Goal: Transaction & Acquisition: Purchase product/service

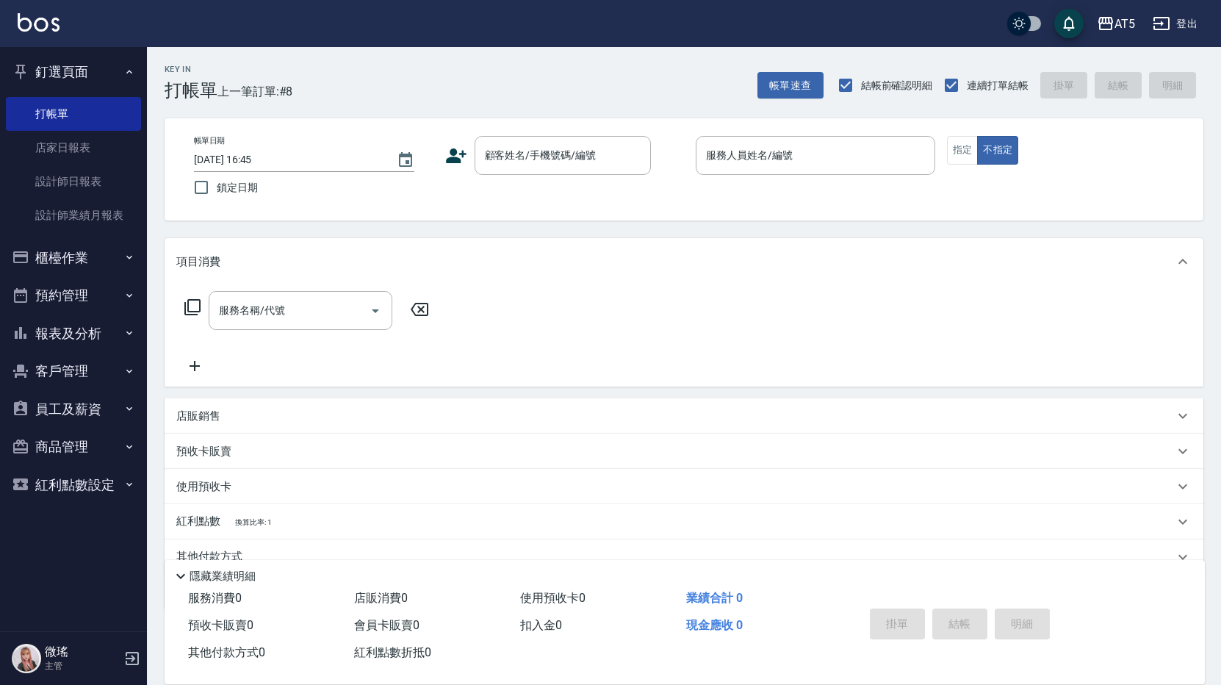
click at [70, 300] on button "預約管理" at bounding box center [73, 295] width 135 height 38
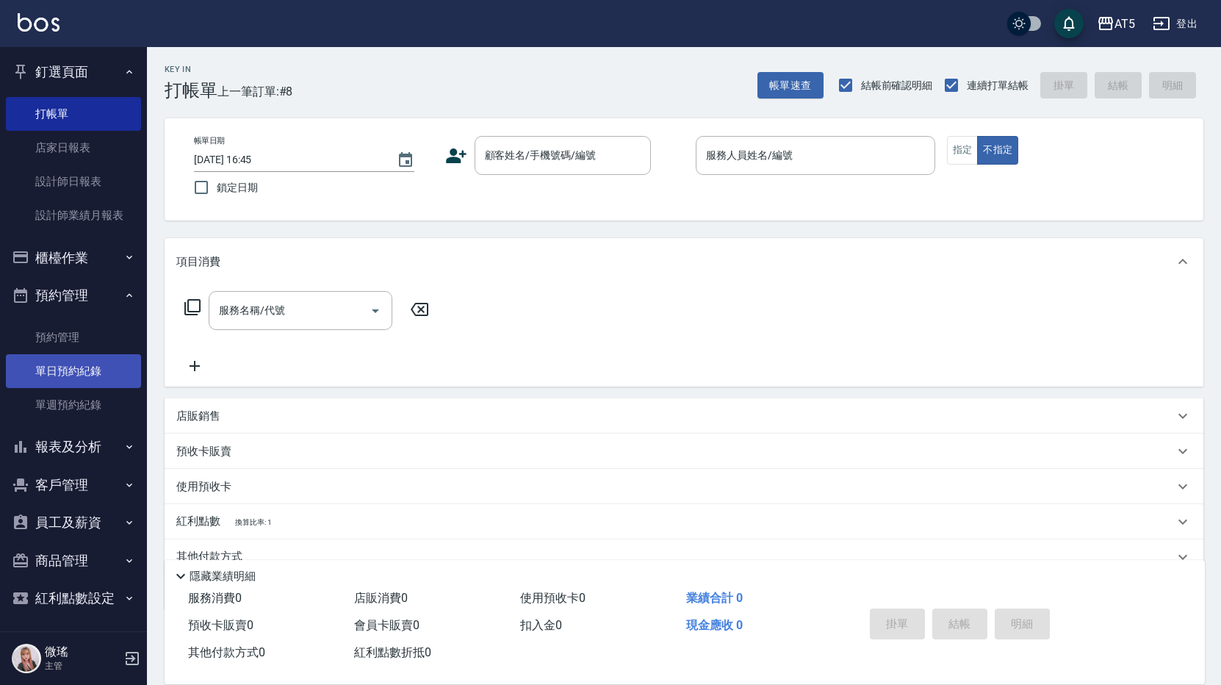
click at [81, 376] on link "單日預約紀錄" at bounding box center [73, 371] width 135 height 34
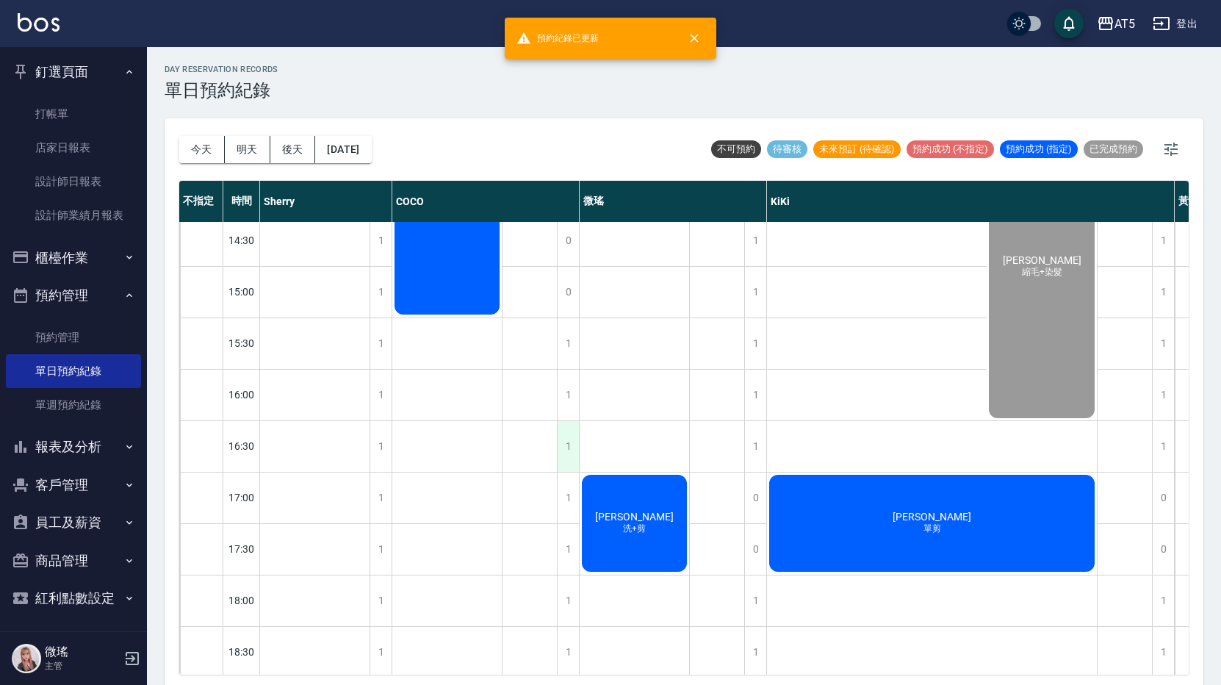
scroll to position [485, 0]
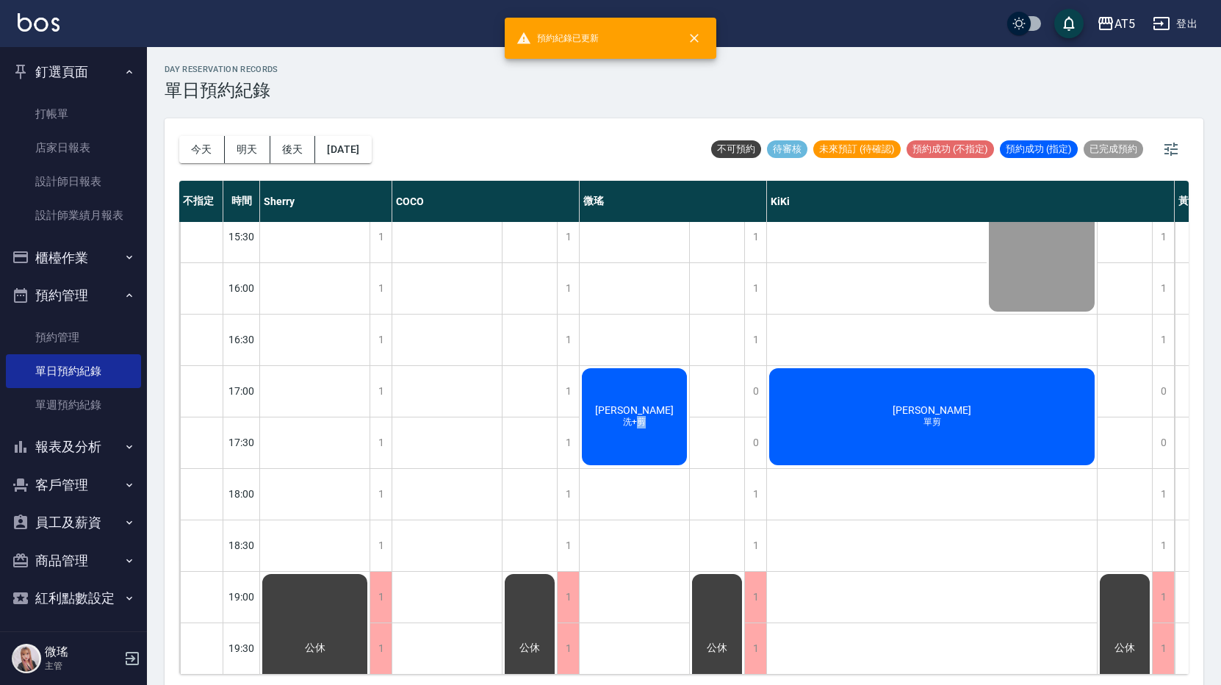
click at [642, 424] on div "孫士洪 洗+剪" at bounding box center [634, 416] width 109 height 101
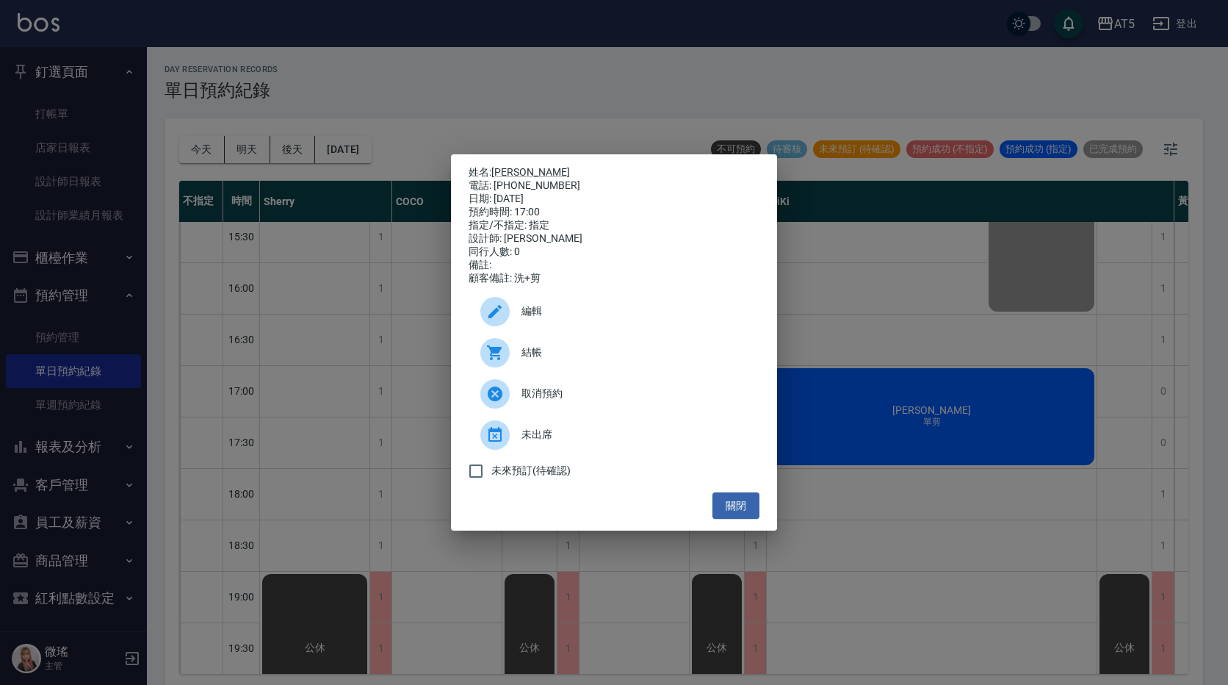
click at [516, 365] on div at bounding box center [500, 352] width 41 height 29
click at [740, 503] on button "關閉" at bounding box center [736, 505] width 47 height 27
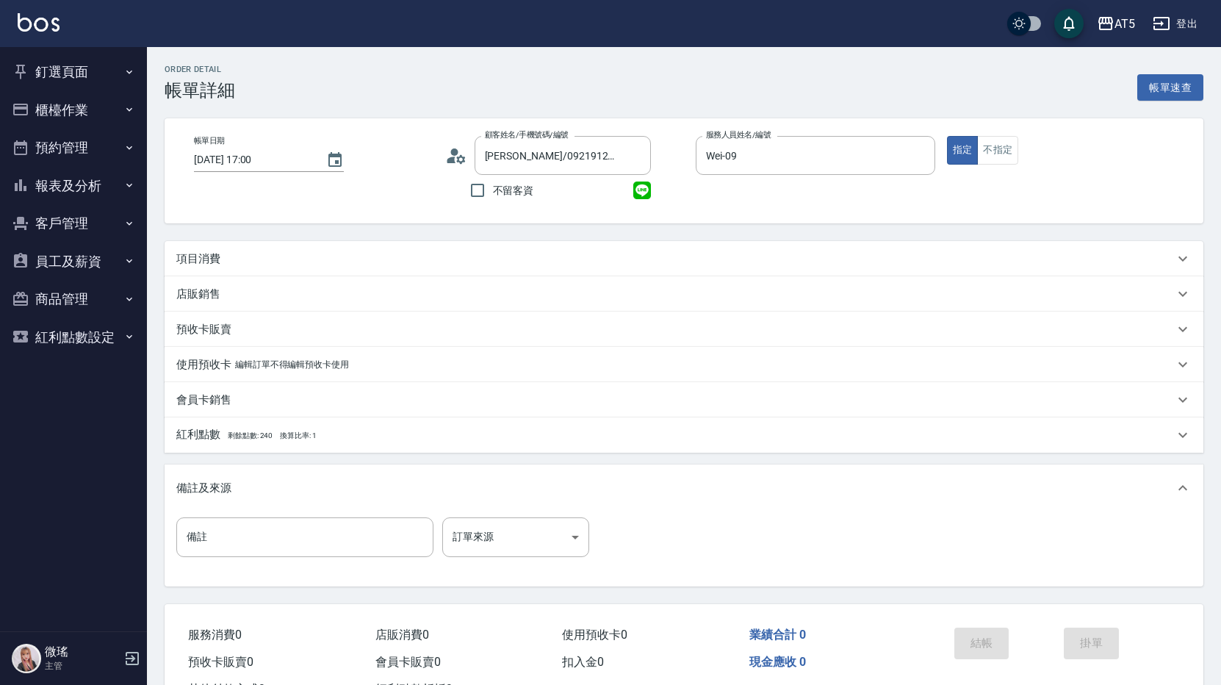
click at [200, 266] on p "項目消費" at bounding box center [198, 258] width 44 height 15
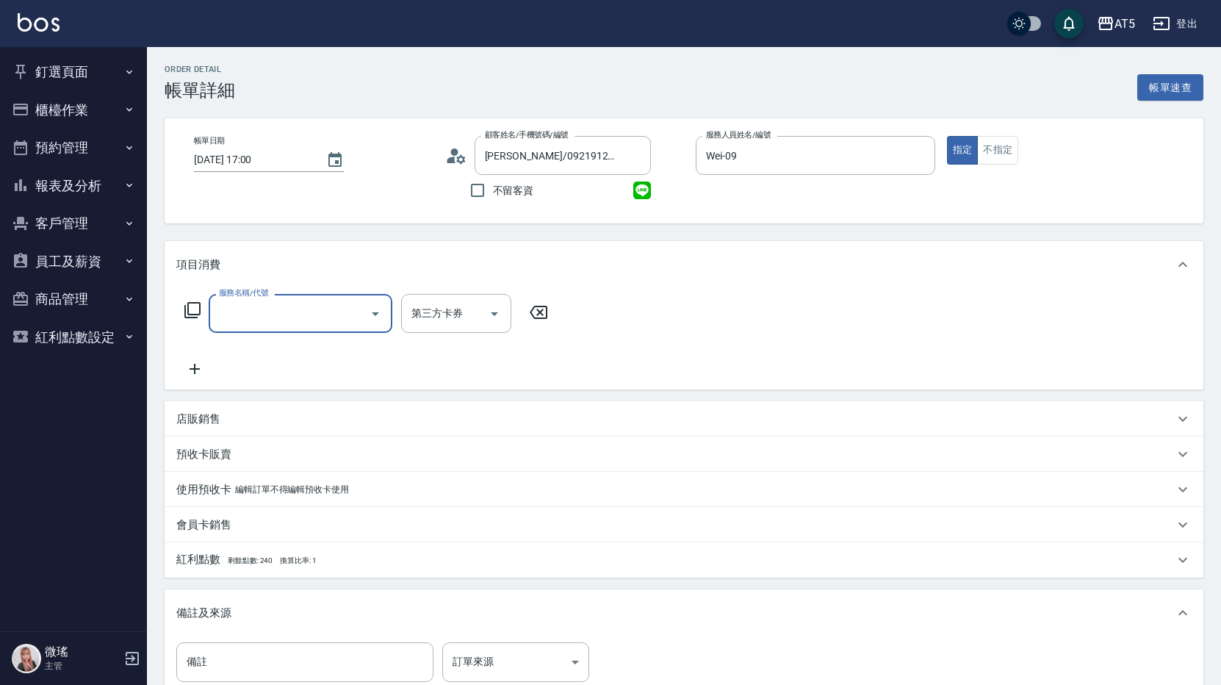
click at [248, 314] on input "服務名稱/代號" at bounding box center [289, 313] width 148 height 26
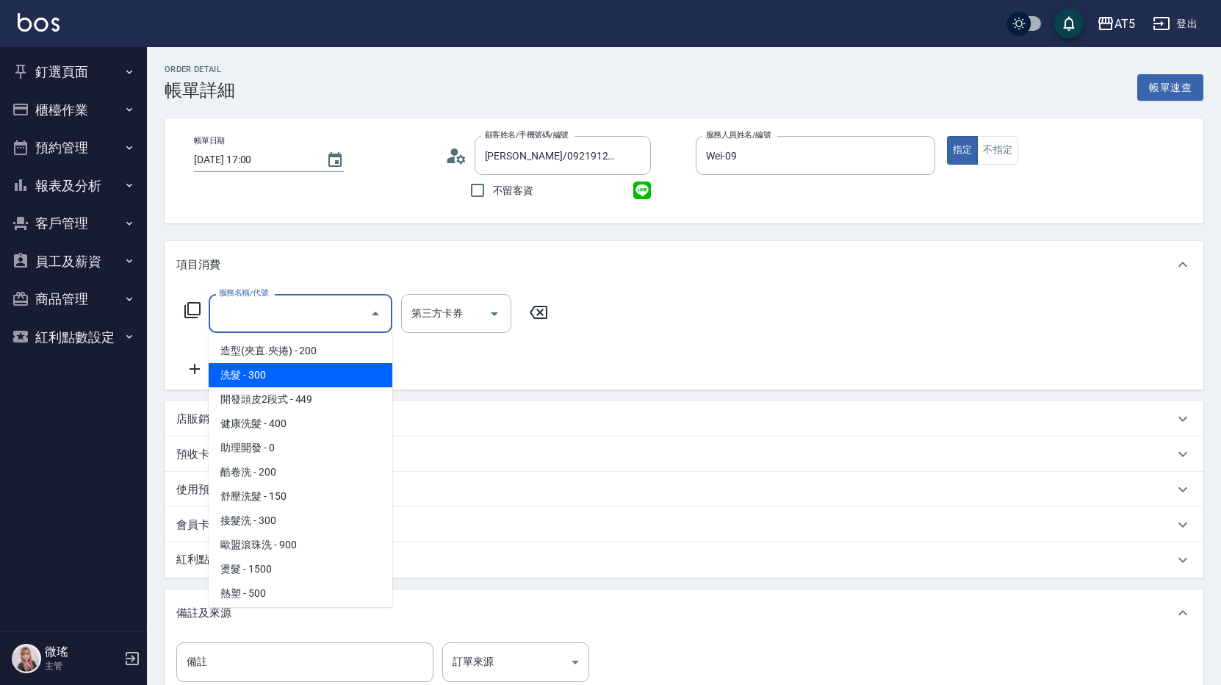
click at [259, 364] on span "洗髮 - 300" at bounding box center [301, 375] width 184 height 24
type input "洗髮(201)"
type input "30"
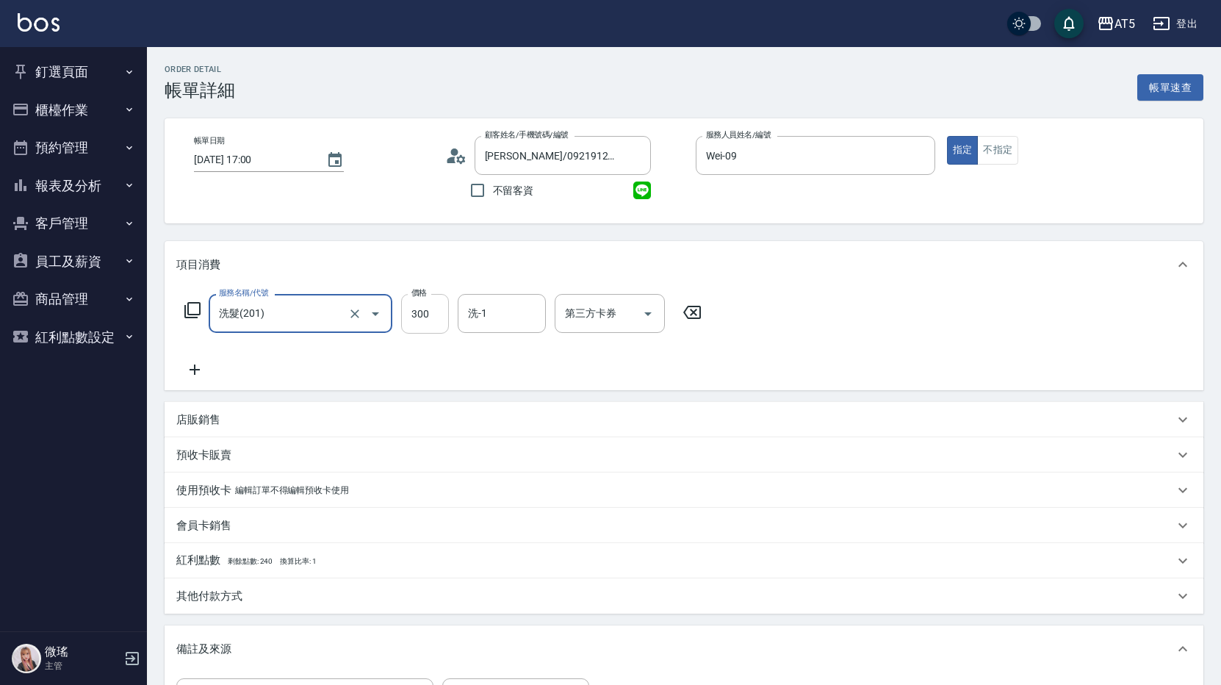
click at [419, 320] on input "300" at bounding box center [425, 314] width 48 height 40
type input "1"
type input "0"
type input "15"
type input "10"
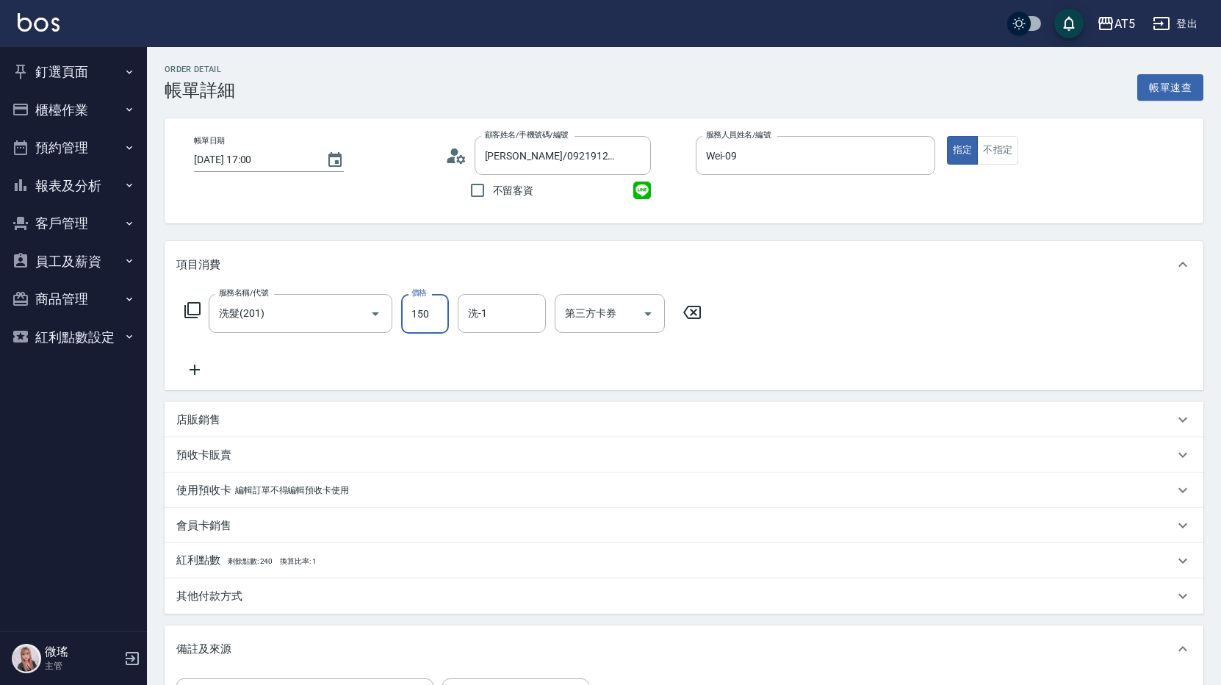
type input "150"
click at [195, 369] on icon at bounding box center [195, 369] width 10 height 10
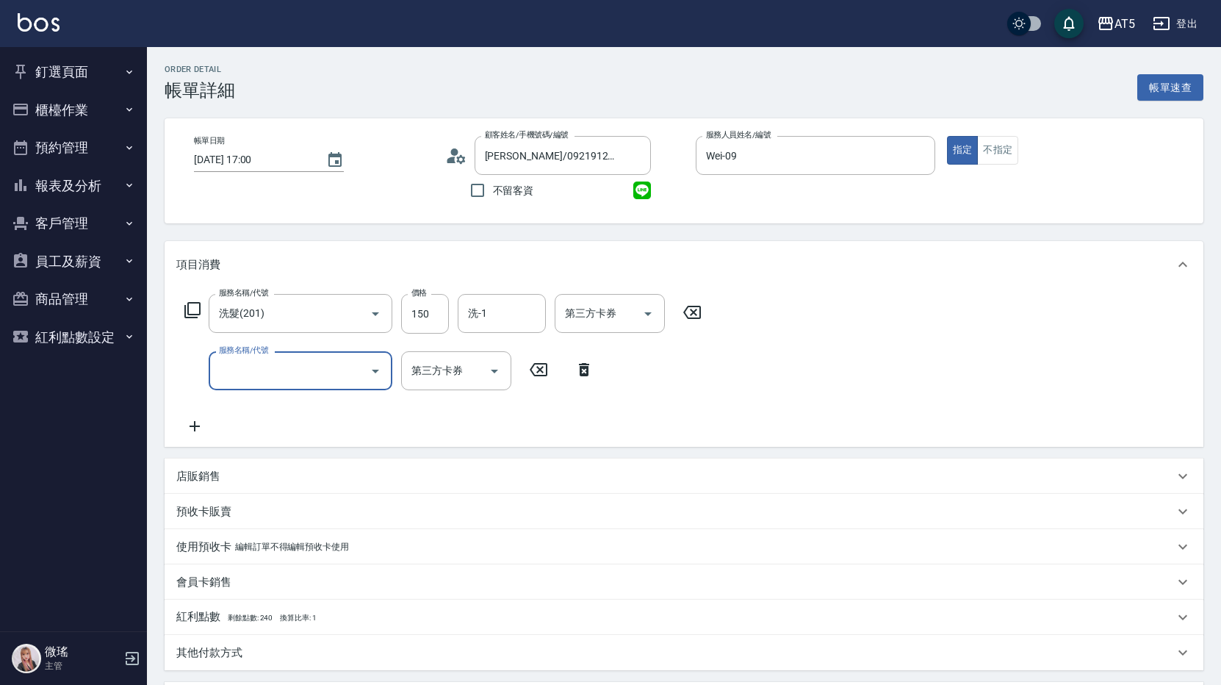
click at [306, 389] on div "服務名稱/代號" at bounding box center [301, 370] width 184 height 39
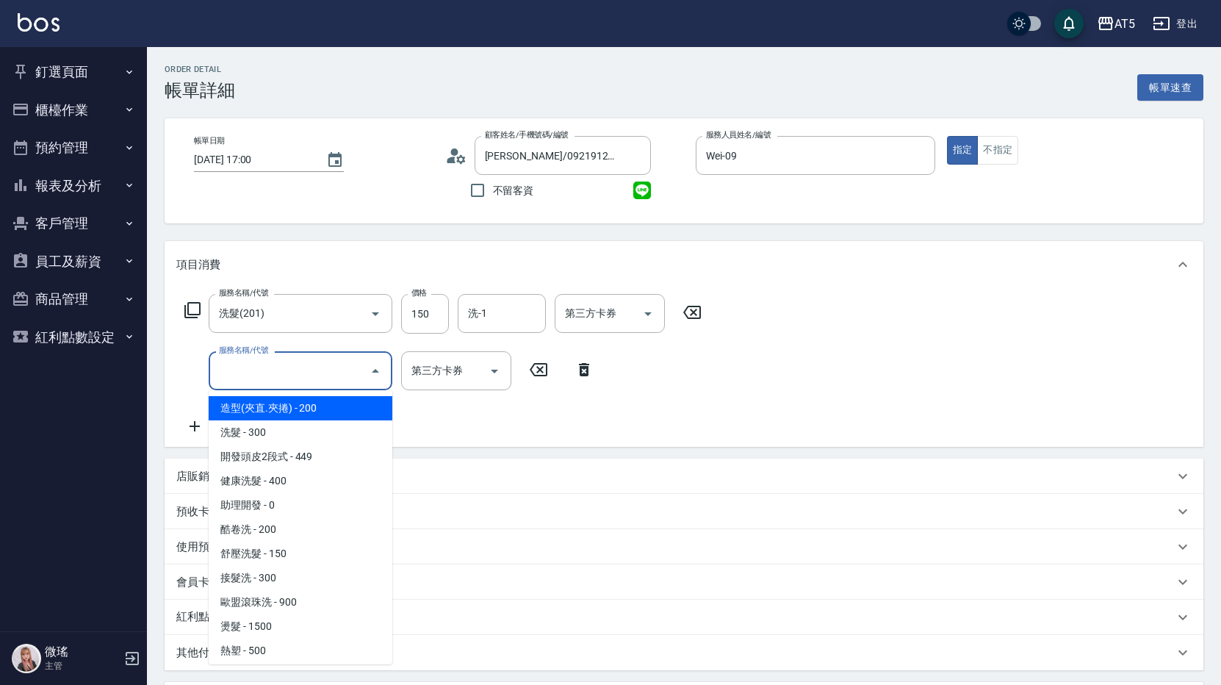
scroll to position [220, 0]
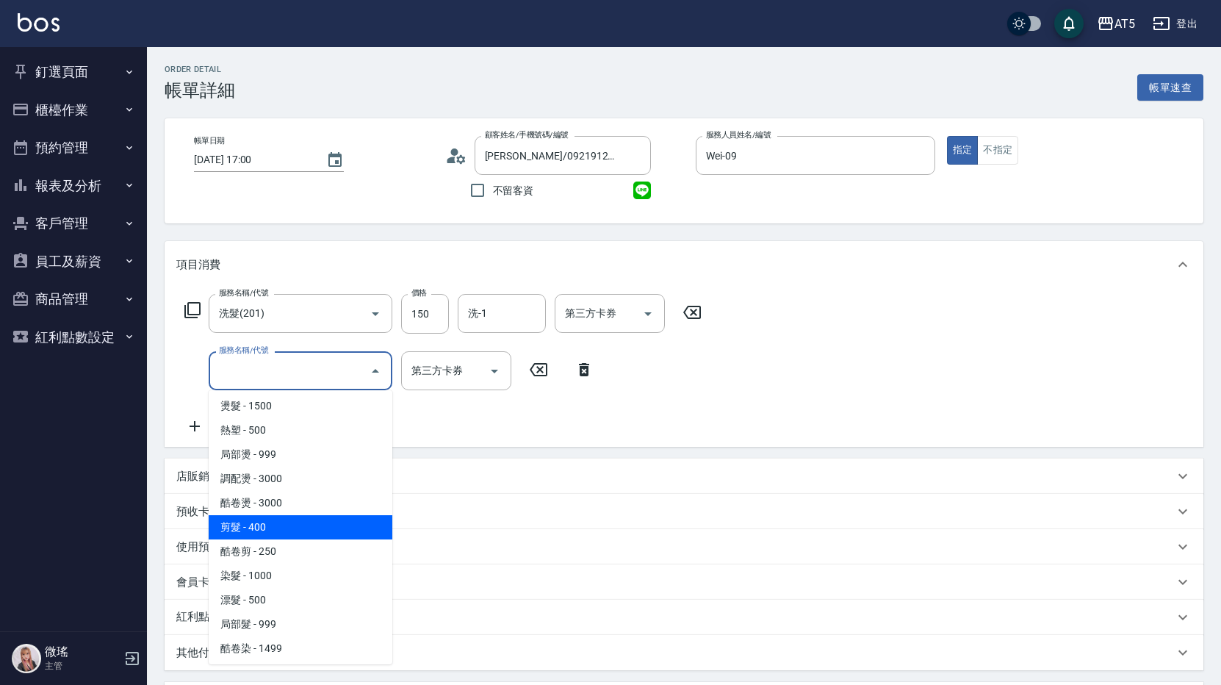
click at [291, 523] on span "剪髮 - 400" at bounding box center [301, 527] width 184 height 24
type input "50"
type input "剪髮(401)"
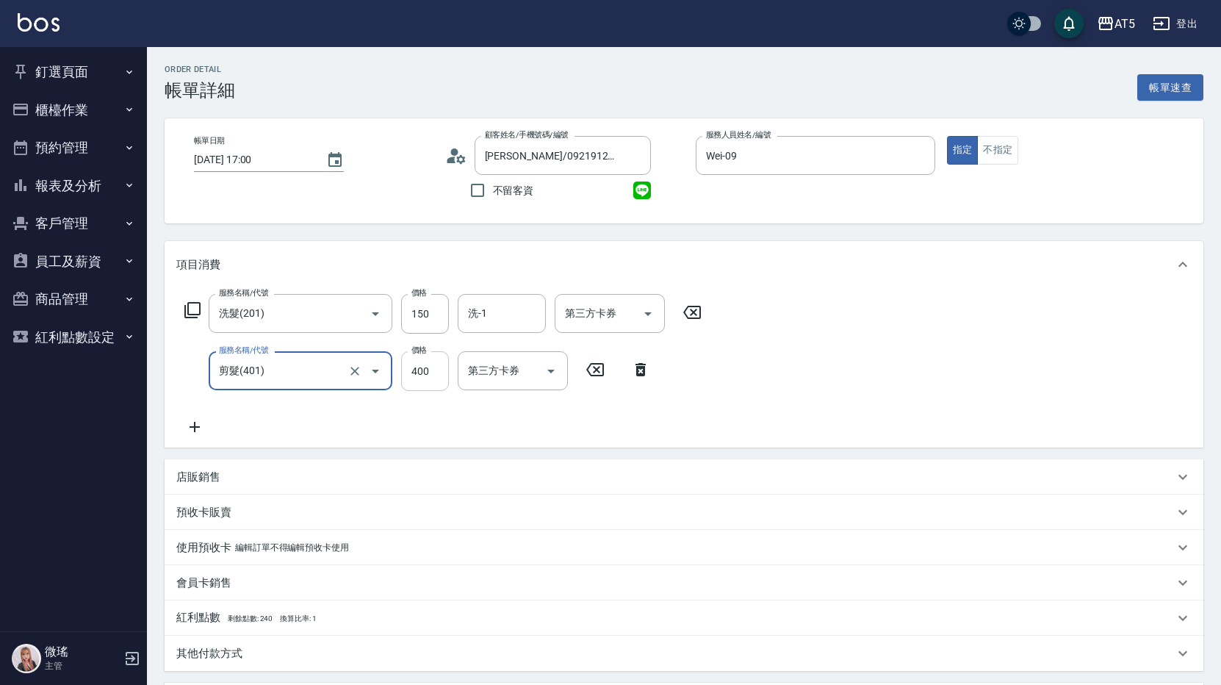
click at [423, 383] on input "400" at bounding box center [425, 371] width 48 height 40
type input "5"
type input "20"
type input "50"
type input "60"
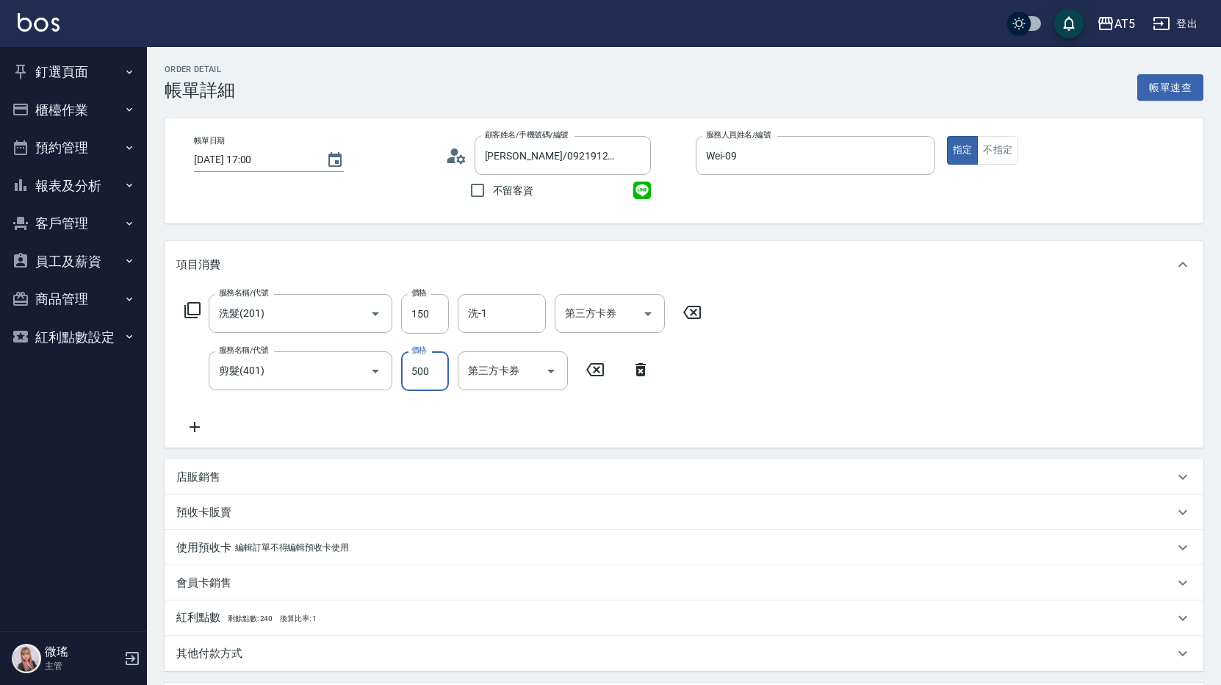
type input "500"
click at [813, 387] on div "服務名稱/代號 洗髮(201) 服務名稱/代號 價格 150 價格 洗-1 洗-1 第三方卡券 第三方卡券 服務名稱/代號 剪髮(401) 服務名稱/代號 價…" at bounding box center [684, 367] width 1039 height 159
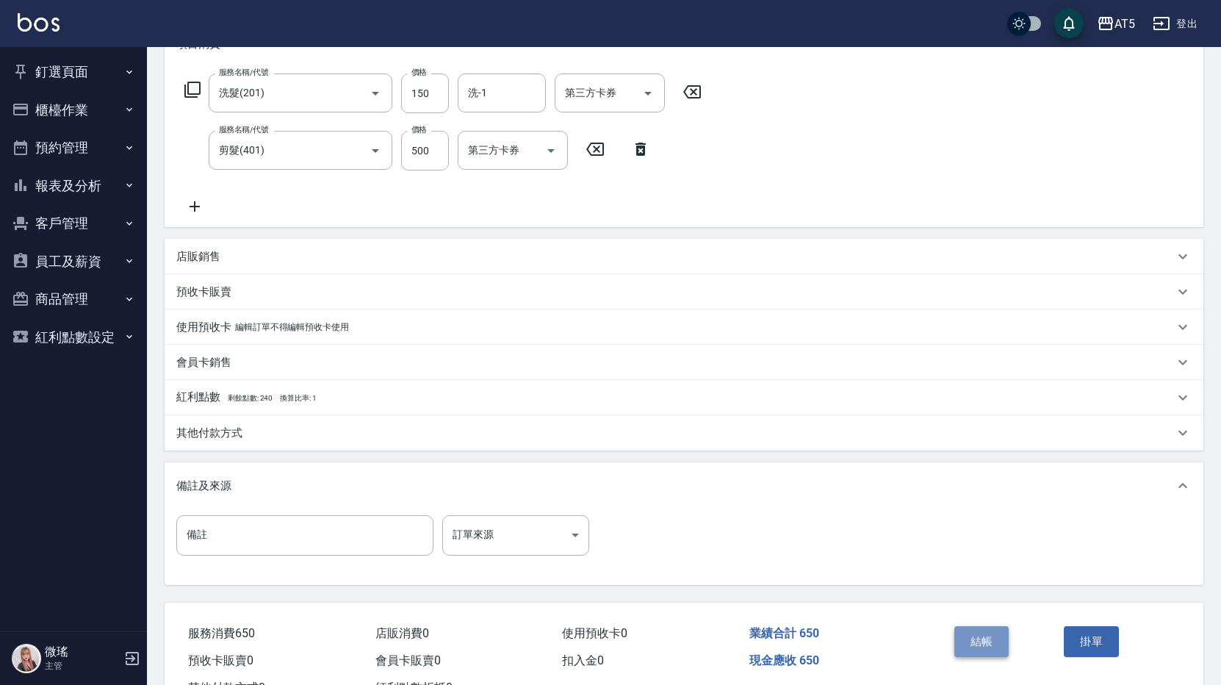
click at [973, 638] on button "結帳" at bounding box center [981, 641] width 55 height 31
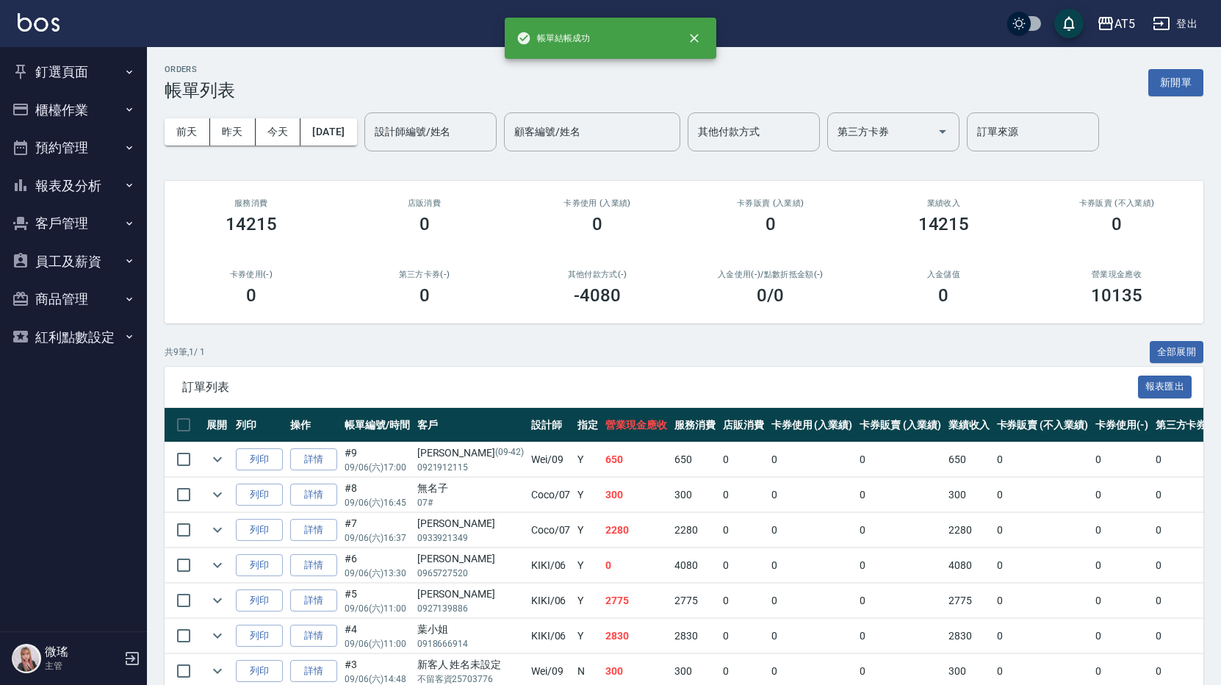
click at [80, 80] on button "釘選頁面" at bounding box center [73, 72] width 135 height 38
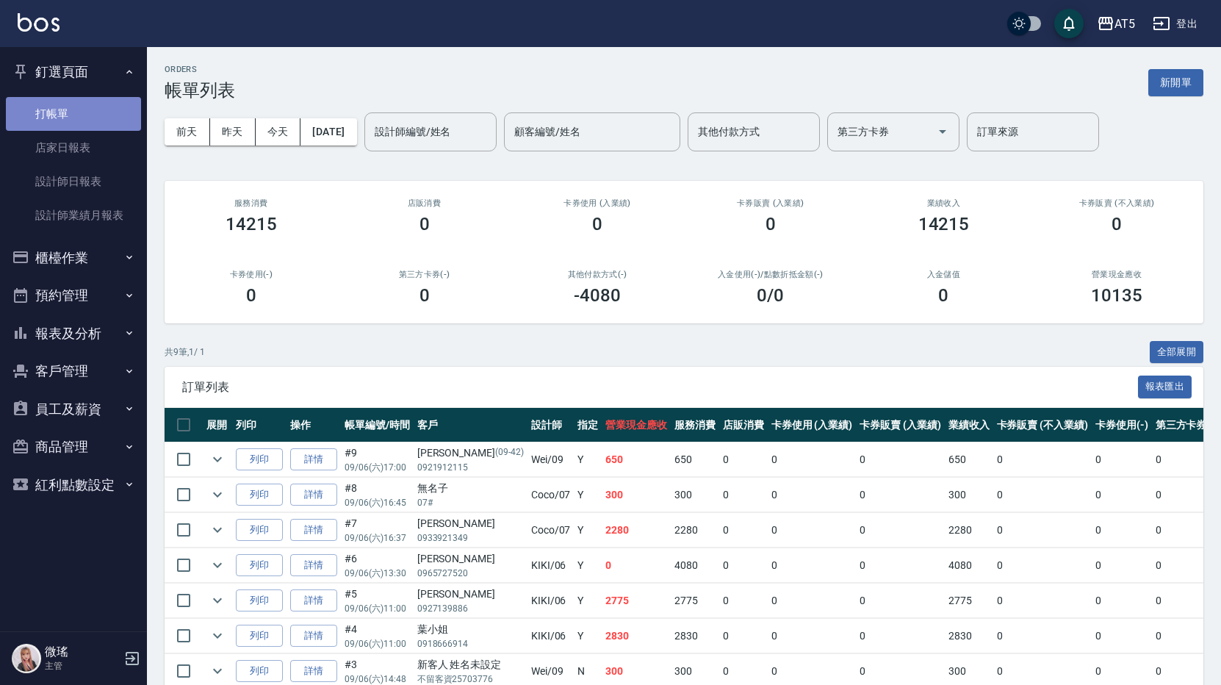
click at [87, 111] on link "打帳單" at bounding box center [73, 114] width 135 height 34
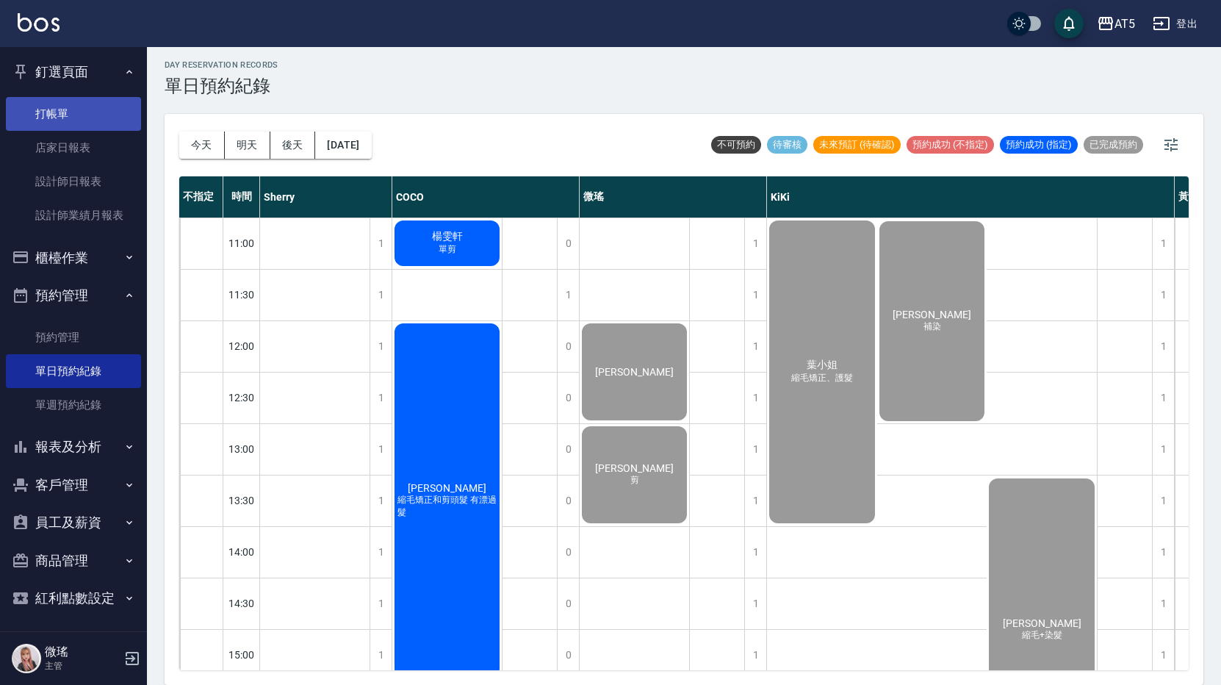
click at [73, 126] on link "打帳單" at bounding box center [73, 114] width 135 height 34
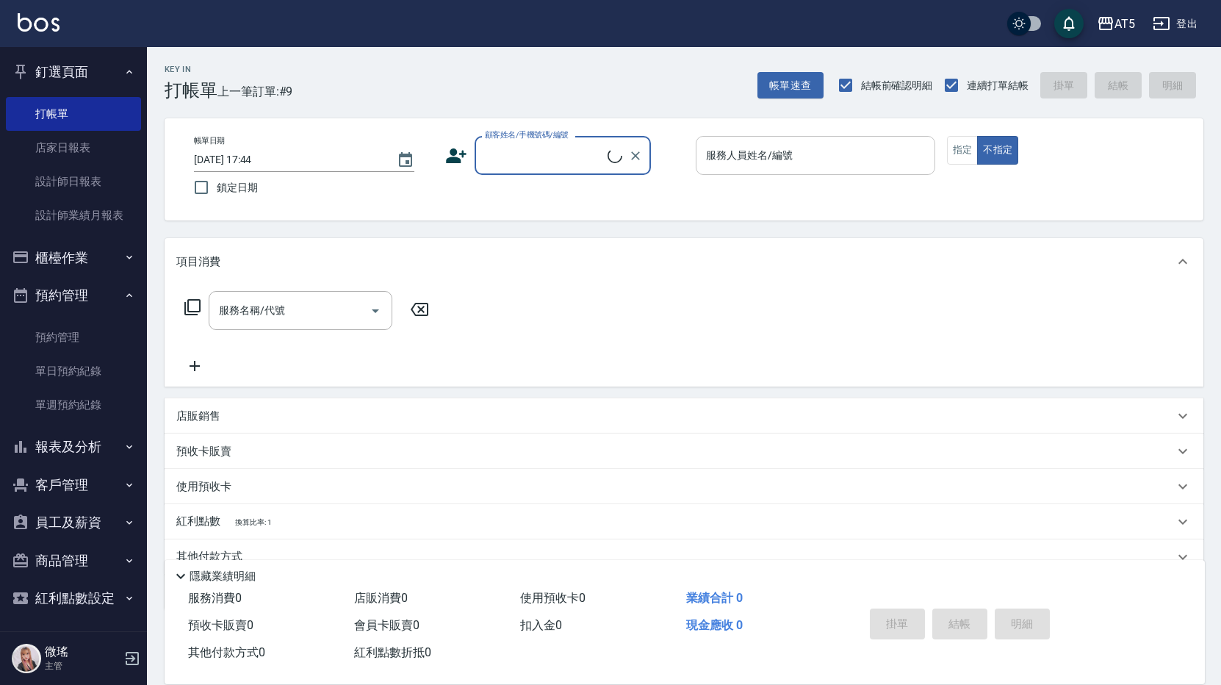
click at [801, 165] on input "服務人員姓名/編號" at bounding box center [815, 156] width 226 height 26
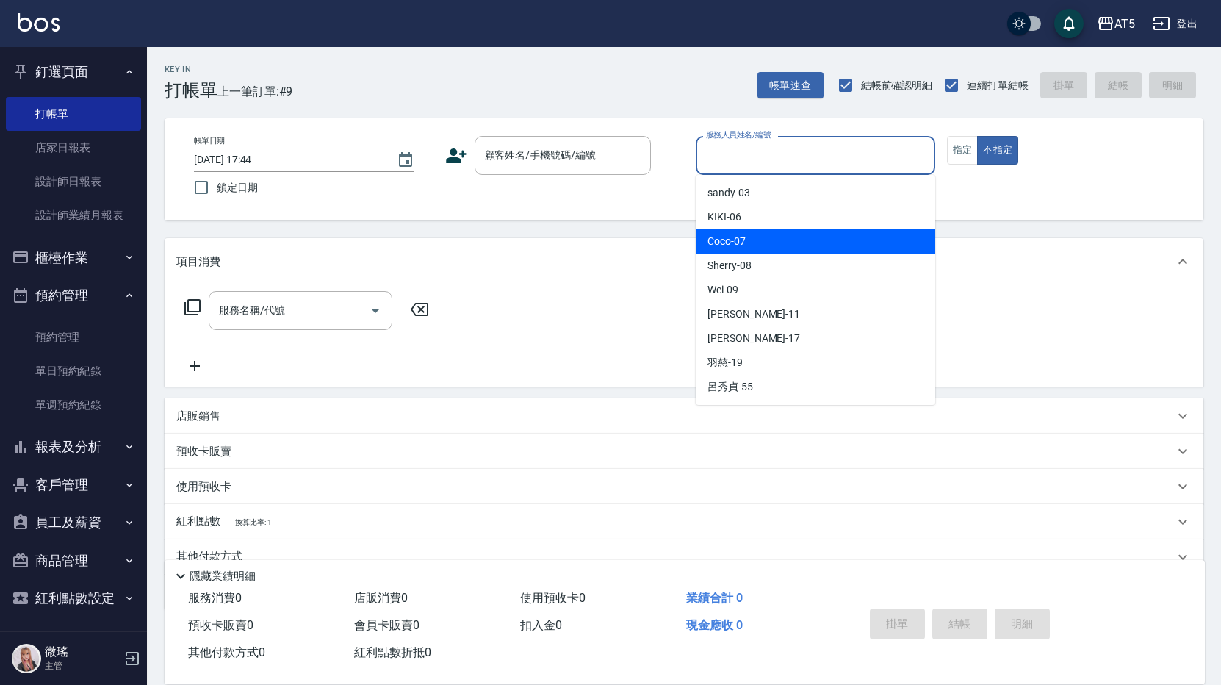
click at [792, 235] on div "Coco -07" at bounding box center [815, 241] width 239 height 24
type input "Coco-07"
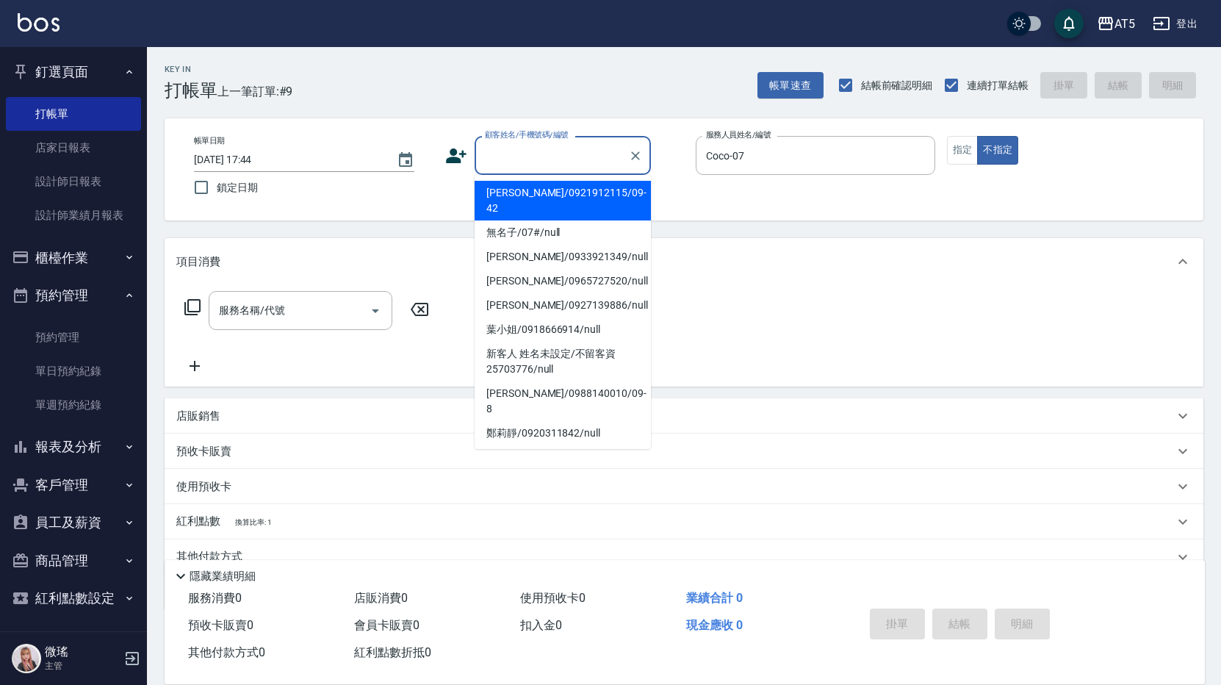
click at [592, 166] on input "顧客姓名/手機號碼/編號" at bounding box center [551, 156] width 141 height 26
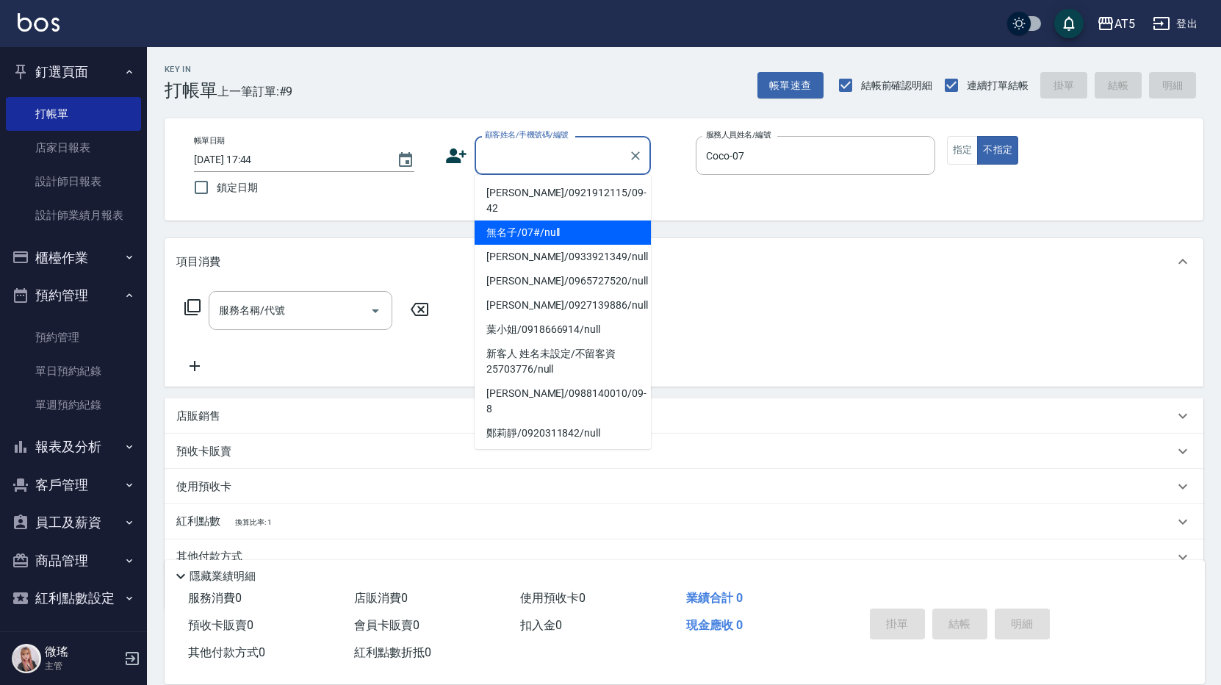
click at [577, 221] on li "無名子/07#/null" at bounding box center [563, 232] width 176 height 24
type input "無名子/07#/null"
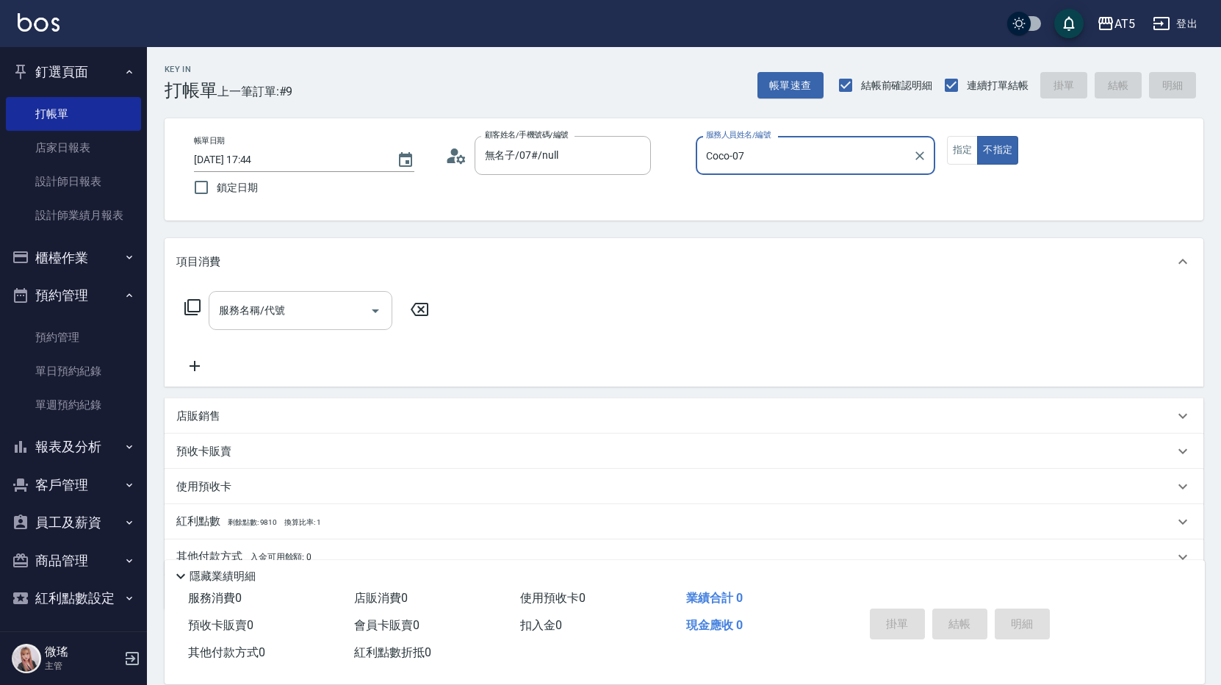
click at [313, 306] on input "服務名稱/代號" at bounding box center [289, 311] width 148 height 26
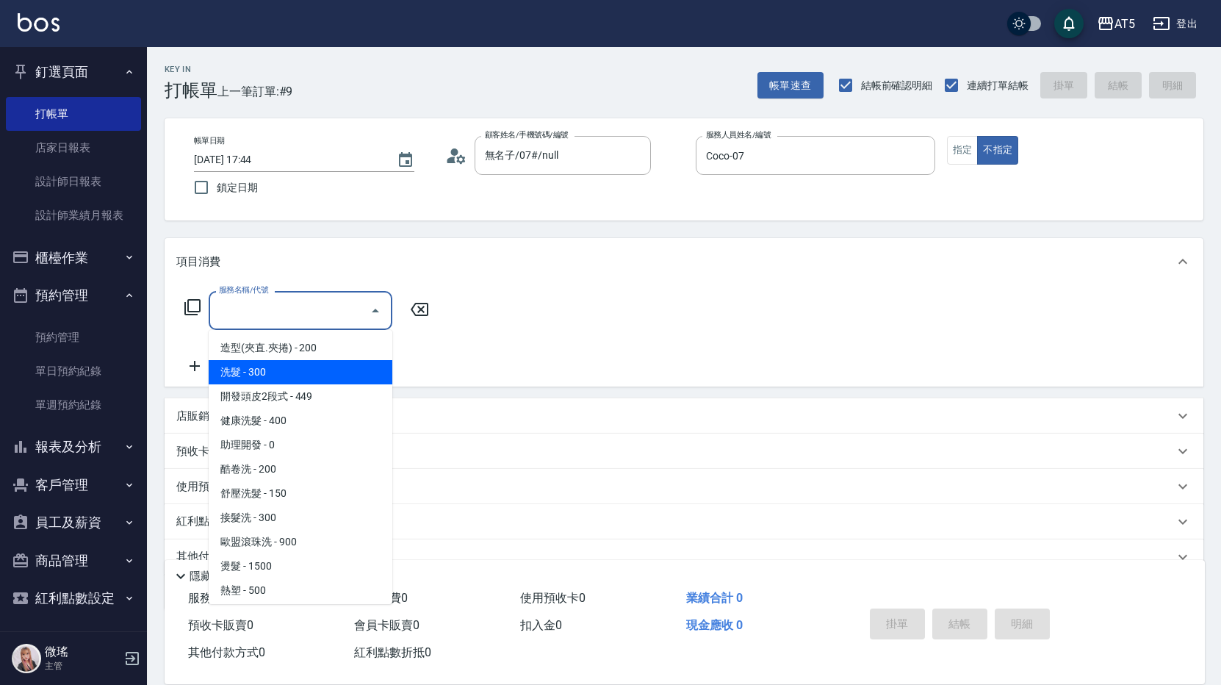
click at [273, 371] on span "洗髮 - 300" at bounding box center [301, 372] width 184 height 24
type input "洗髮(201)"
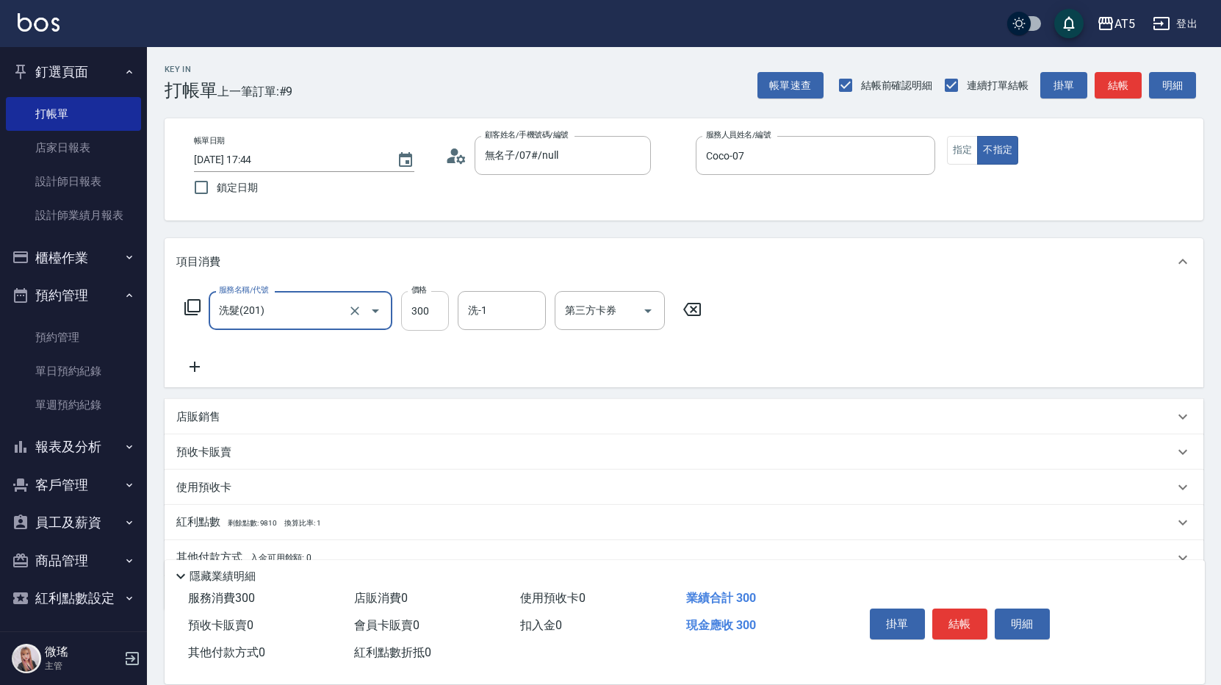
click at [411, 324] on input "300" at bounding box center [425, 311] width 48 height 40
type input "0"
type input "40"
type input "400"
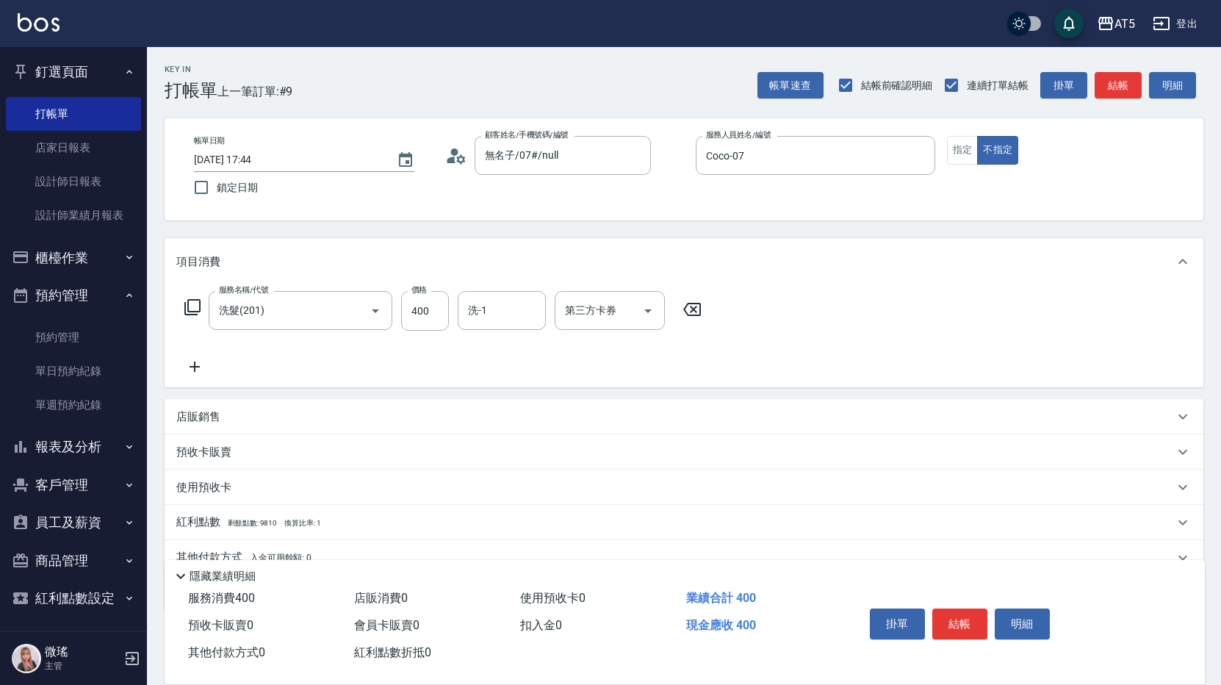
click at [794, 312] on div "服務名稱/代號 洗髮(201) 服務名稱/代號 價格 400 價格 洗-1 洗-1 第三方卡券 第三方卡券" at bounding box center [684, 336] width 1039 height 102
click at [961, 624] on button "結帳" at bounding box center [959, 623] width 55 height 31
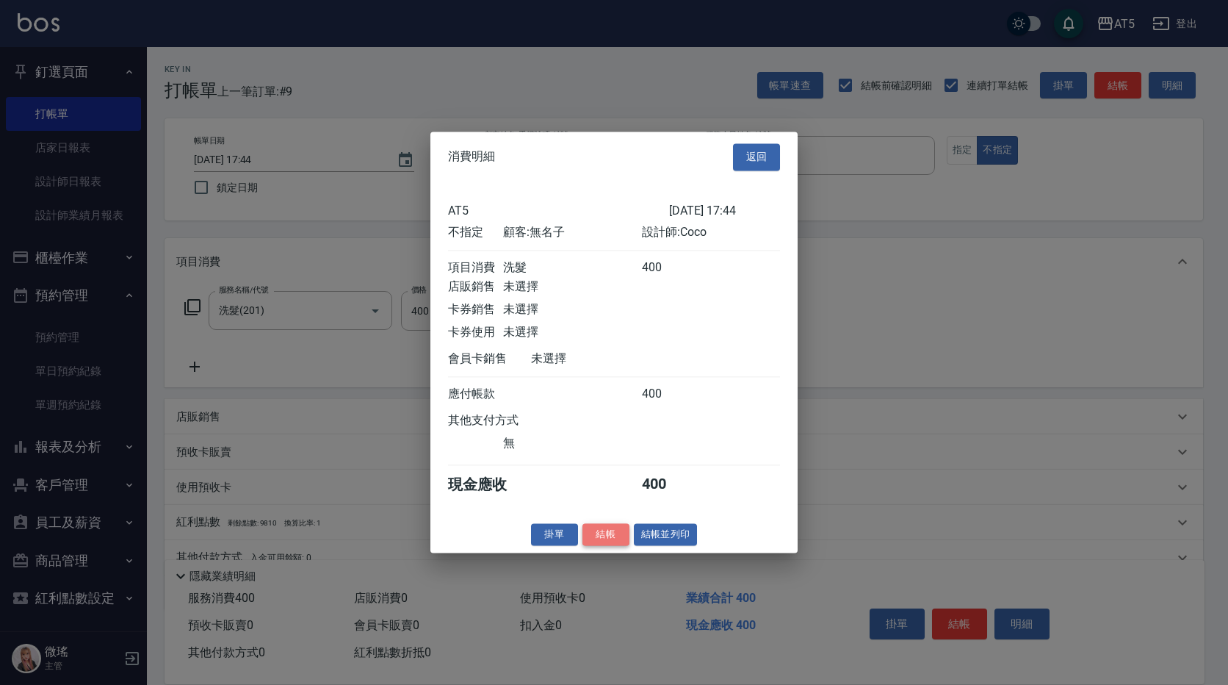
click at [619, 546] on button "結帳" at bounding box center [606, 534] width 47 height 23
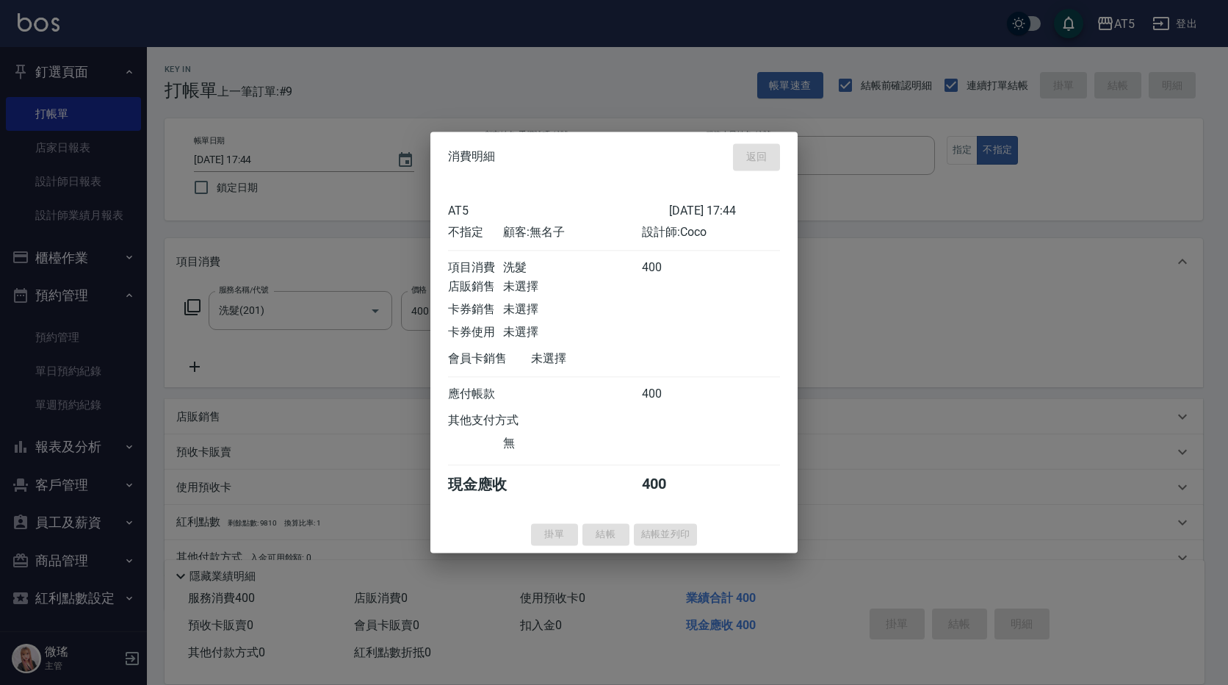
type input "2025/09/06 17:45"
type input "0"
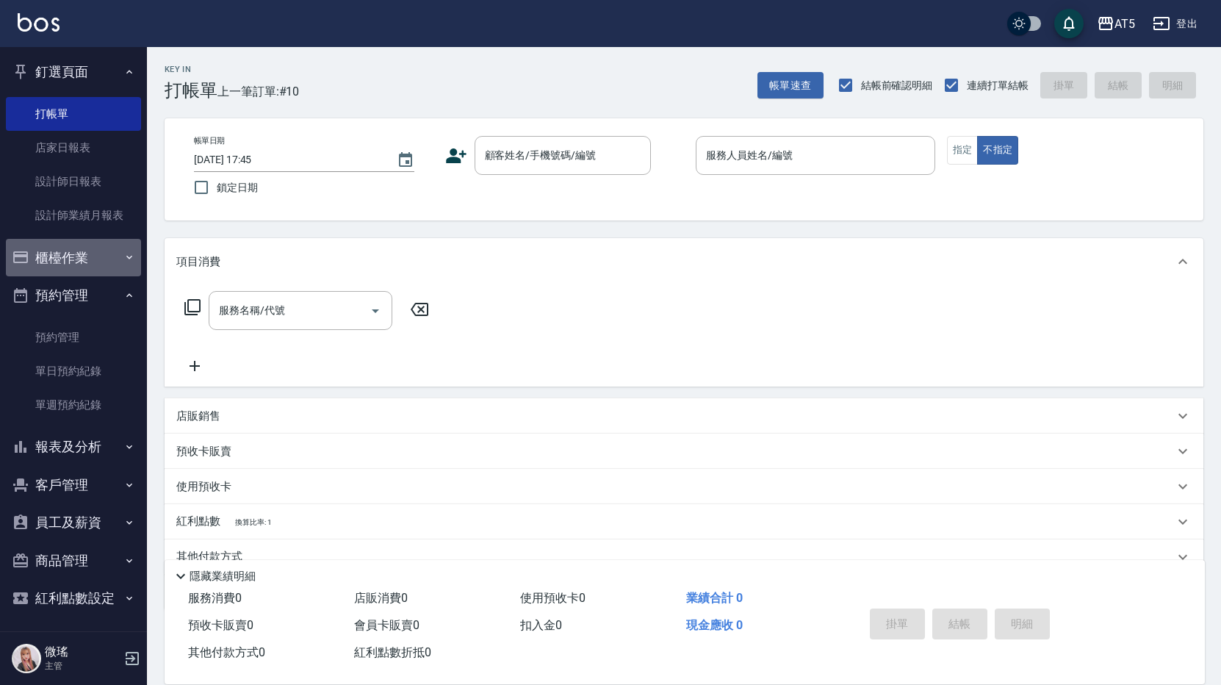
click at [78, 254] on button "櫃檯作業" at bounding box center [73, 258] width 135 height 38
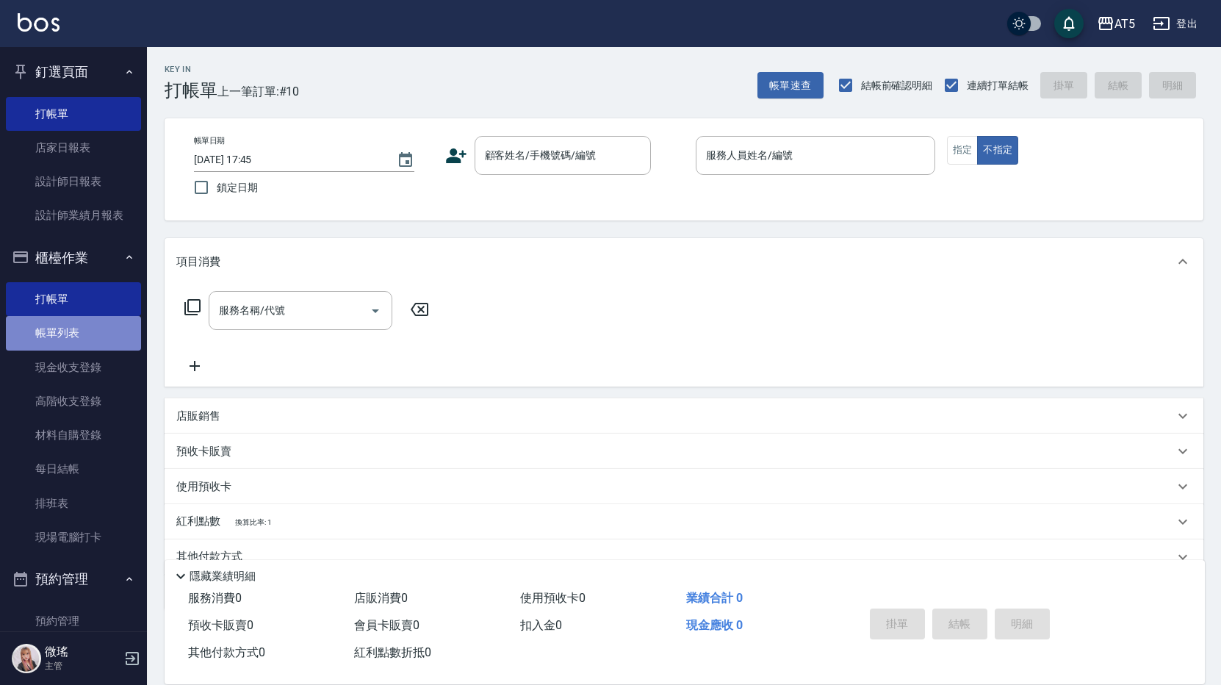
click at [85, 326] on link "帳單列表" at bounding box center [73, 333] width 135 height 34
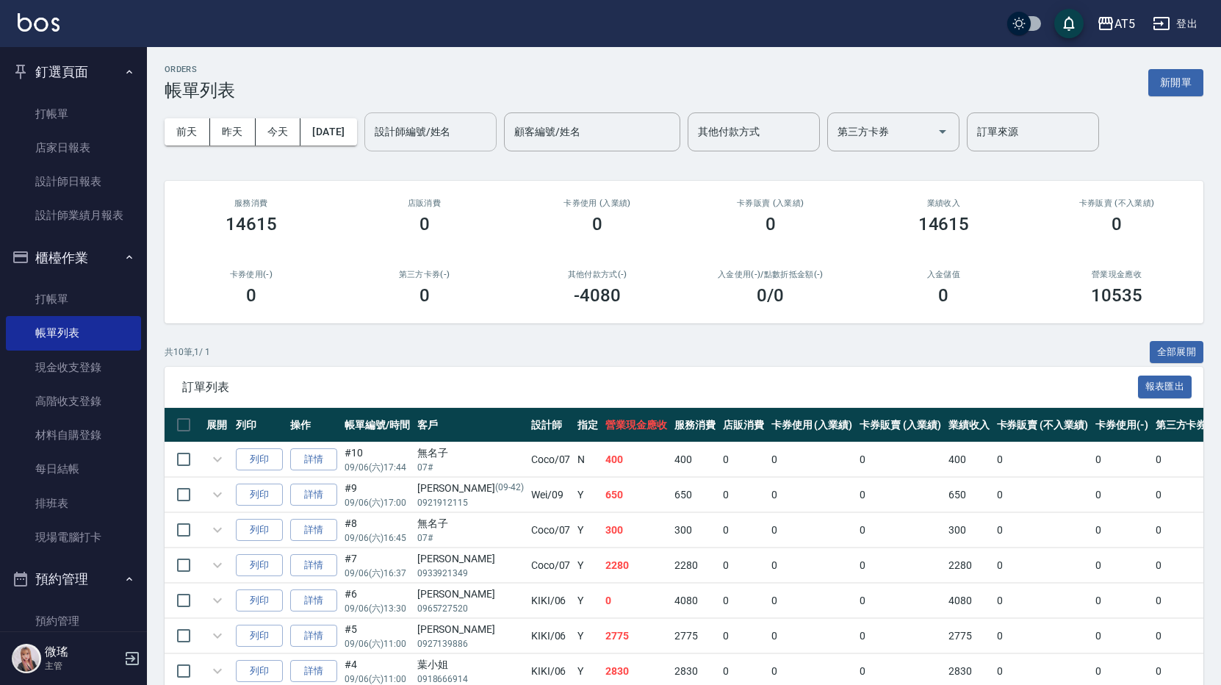
click at [433, 145] on div "設計師編號/姓名" at bounding box center [430, 131] width 132 height 39
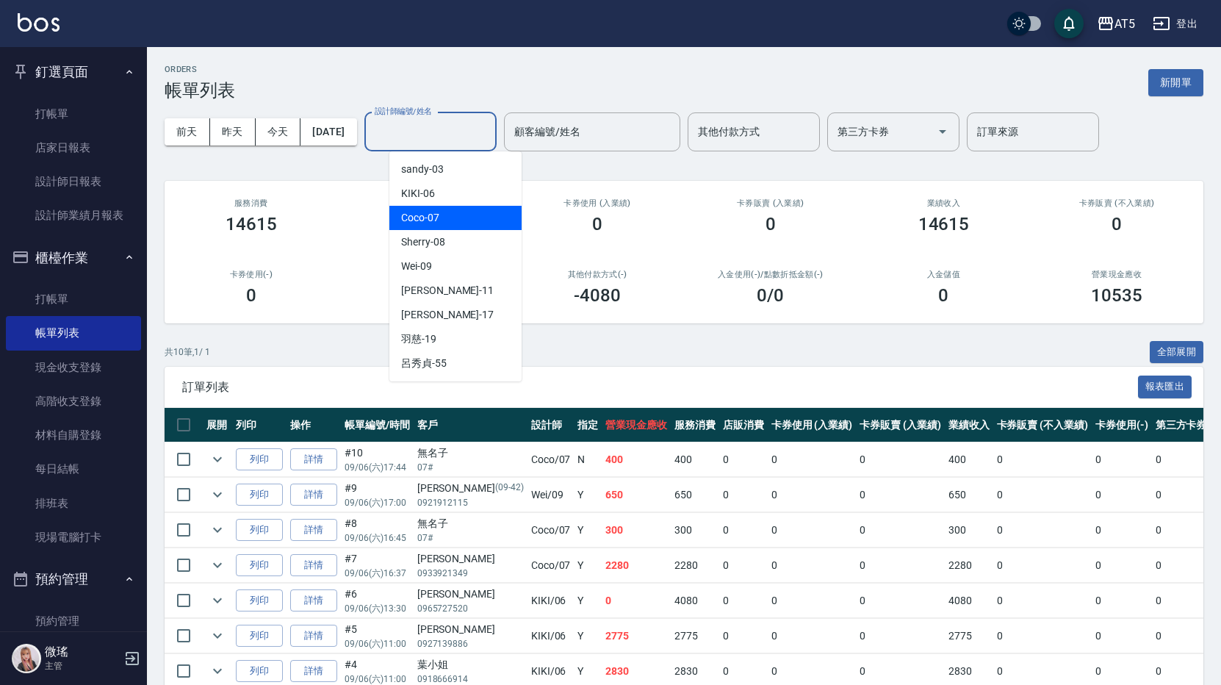
click at [456, 220] on div "Coco -07" at bounding box center [455, 218] width 132 height 24
type input "Coco-07"
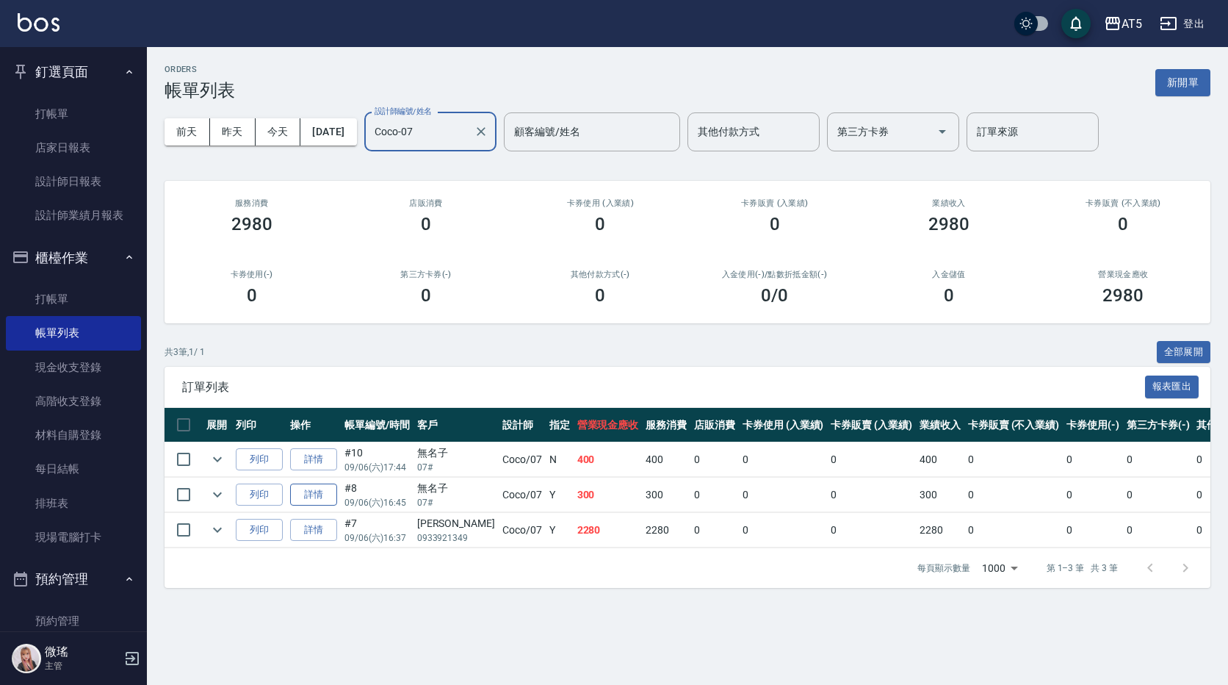
click at [300, 493] on link "詳情" at bounding box center [313, 494] width 47 height 23
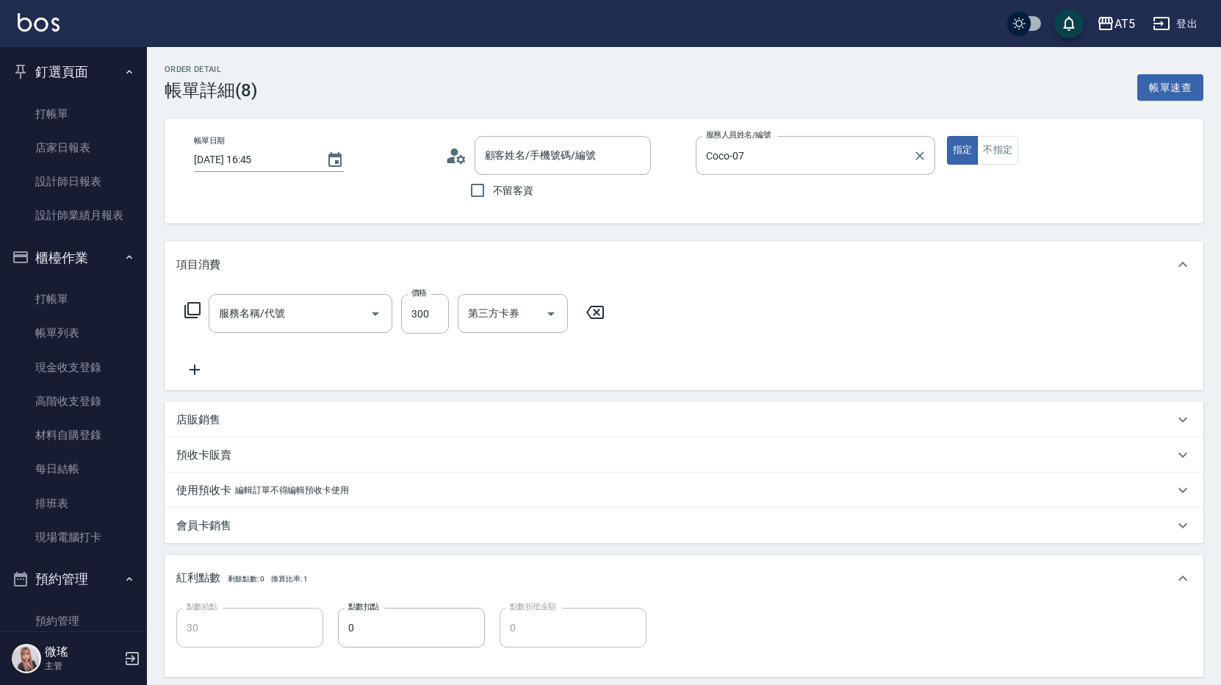
type input "2025/09/06 16:45"
type input "Coco-07"
type input "30"
type input "洗髮(201)"
type input "無名子/07#/null"
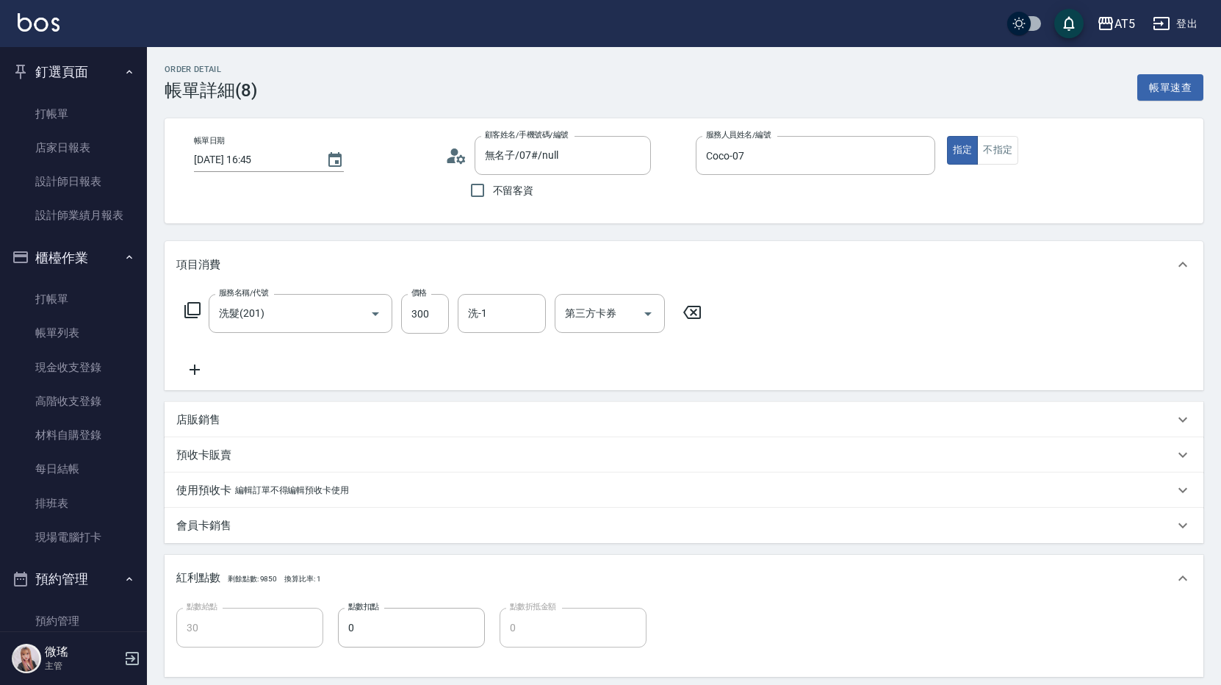
click at [187, 309] on icon at bounding box center [193, 310] width 18 height 18
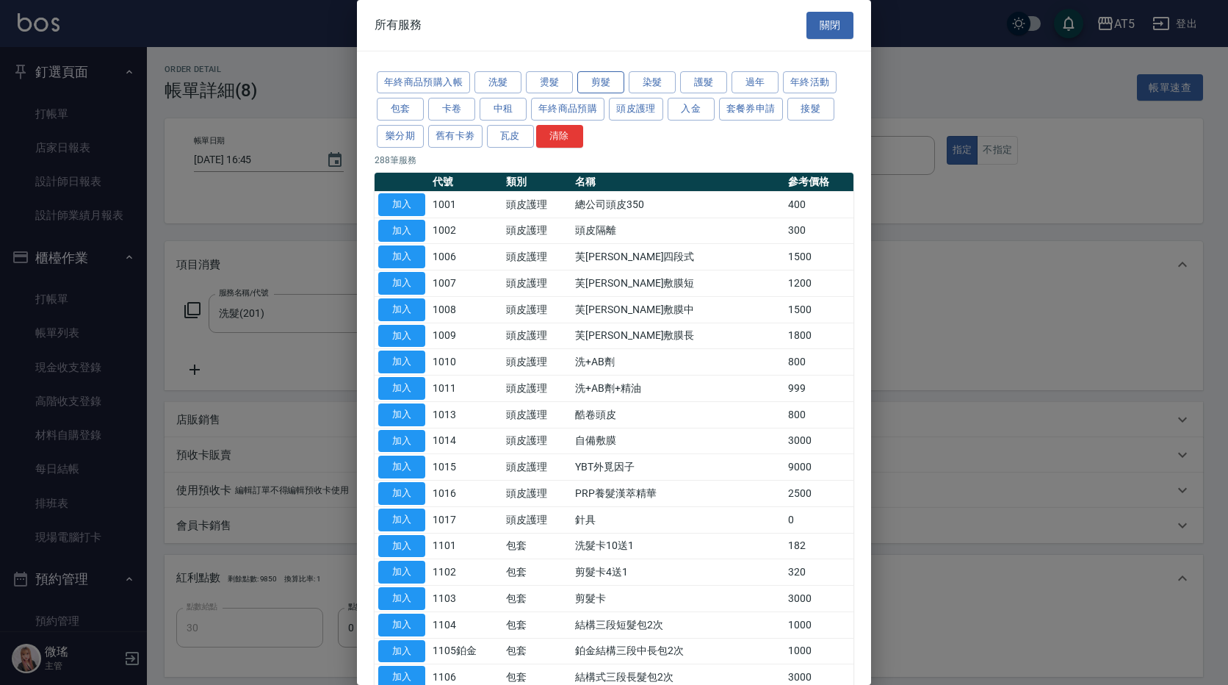
click at [613, 91] on button "剪髮" at bounding box center [600, 82] width 47 height 23
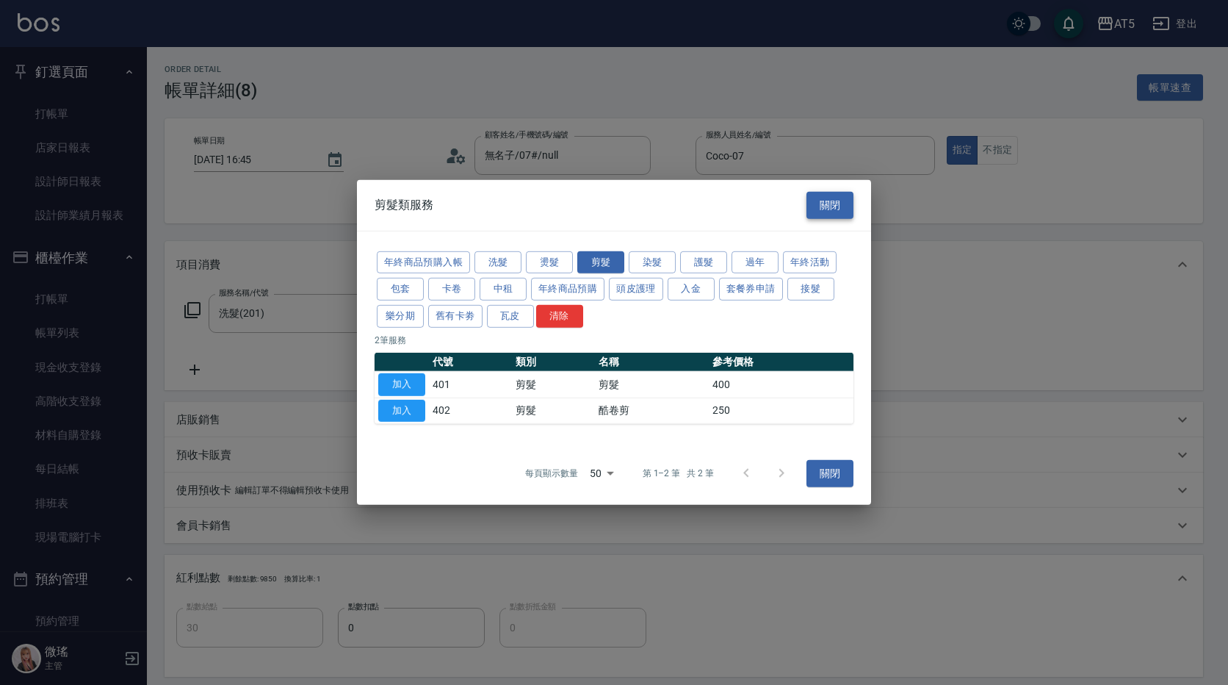
click at [848, 201] on button "關閉" at bounding box center [830, 205] width 47 height 27
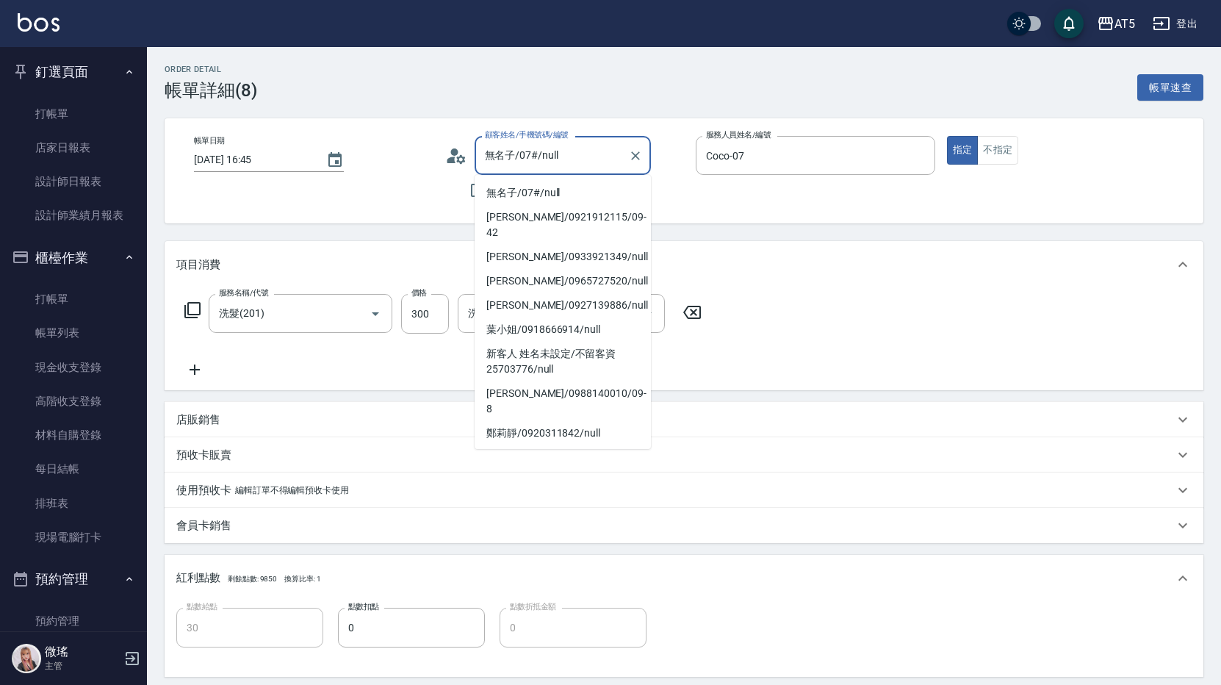
click at [590, 156] on input "無名子/07#/null" at bounding box center [551, 156] width 141 height 26
click at [592, 166] on input "無名子/07#/null" at bounding box center [551, 156] width 141 height 26
drag, startPoint x: 530, startPoint y: 156, endPoint x: 619, endPoint y: 171, distance: 89.5
click at [531, 156] on input "無名子/07#/null" at bounding box center [551, 156] width 141 height 26
click at [632, 156] on icon "Clear" at bounding box center [635, 155] width 15 height 15
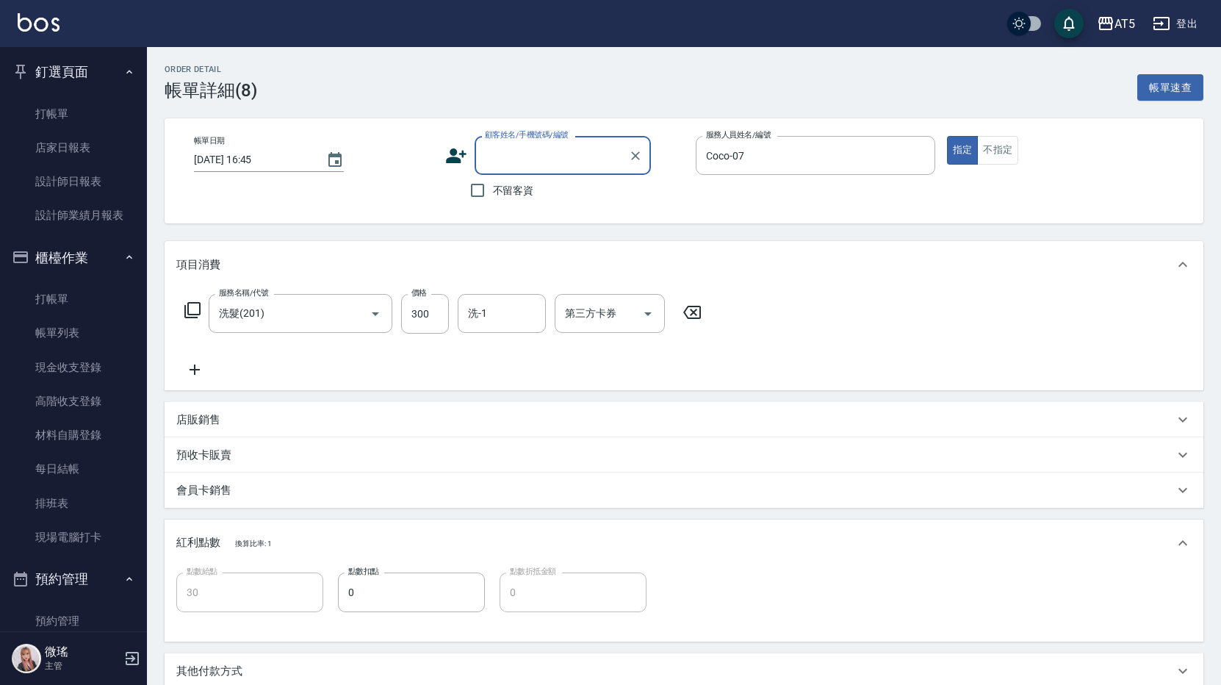
click at [562, 163] on input "顧客姓名/手機號碼/編號" at bounding box center [551, 156] width 141 height 26
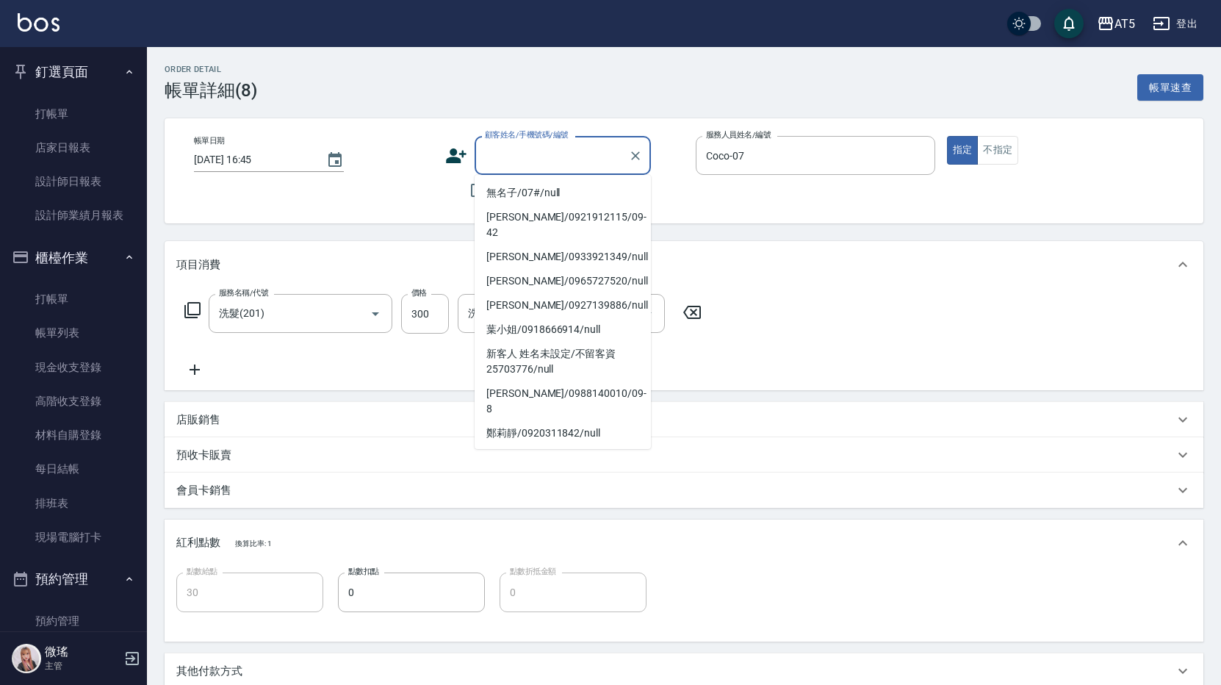
click at [562, 163] on input "顧客姓名/手機號碼/編號" at bounding box center [551, 156] width 141 height 26
click at [562, 164] on input "顧客姓名/手機號碼/編號" at bounding box center [551, 156] width 141 height 26
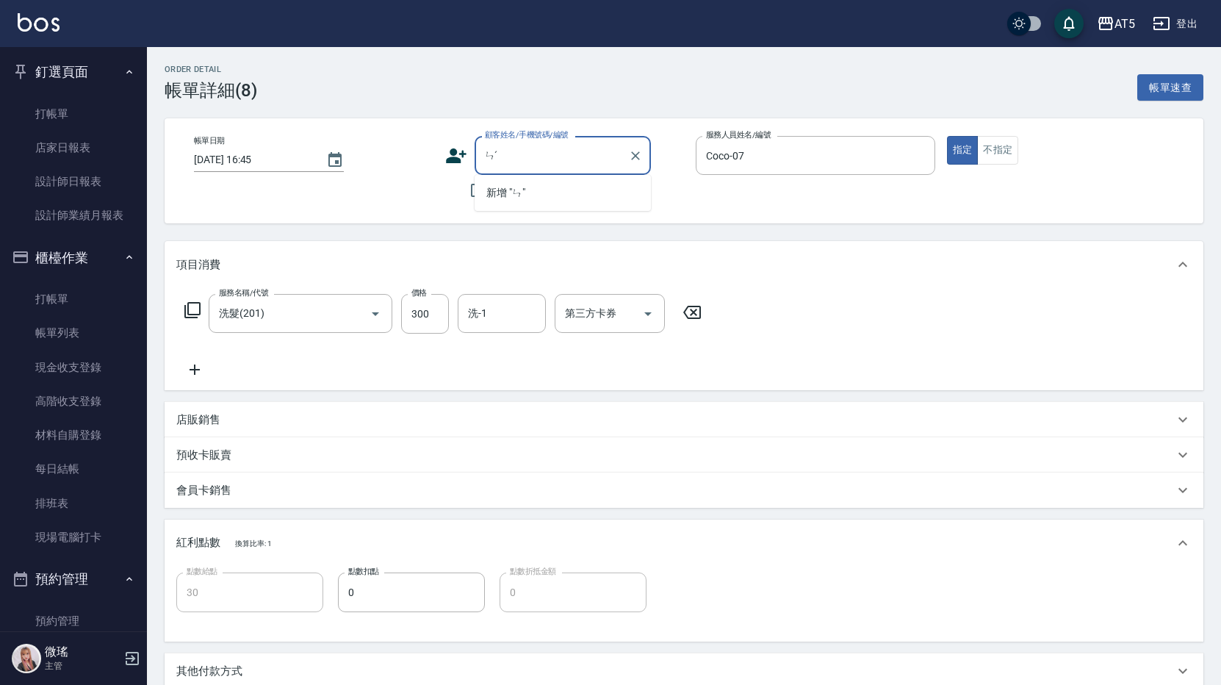
click at [562, 164] on input "ㄣˊ" at bounding box center [551, 156] width 141 height 26
click at [599, 159] on input "ㄣˊ" at bounding box center [551, 156] width 141 height 26
type input "ㄣ"
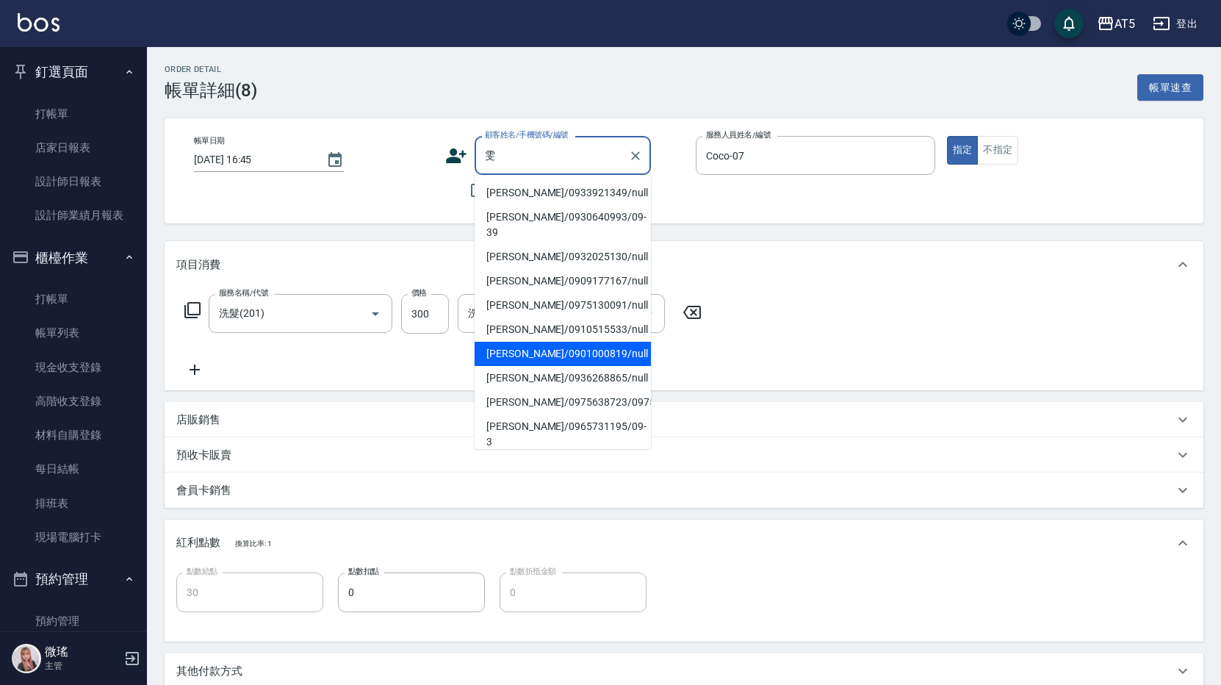
click at [580, 342] on li "楊雯軒/0901000819/null" at bounding box center [563, 354] width 176 height 24
type input "楊雯軒/0901000819/null"
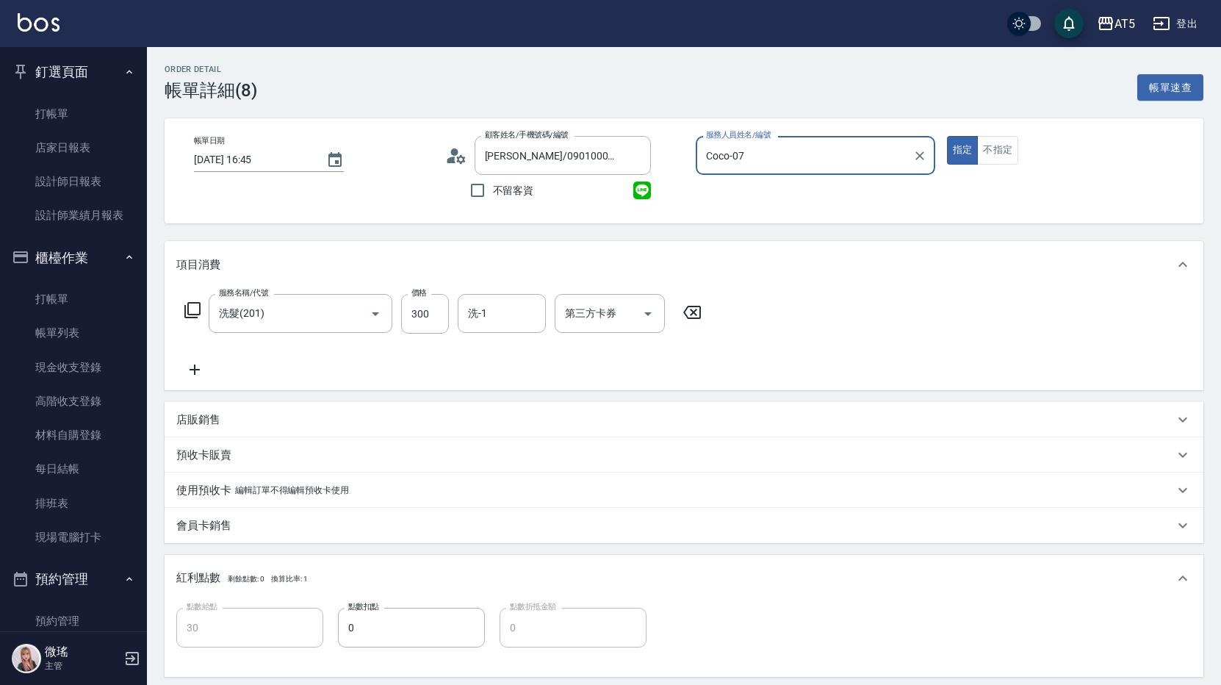
click at [194, 307] on icon at bounding box center [193, 310] width 18 height 18
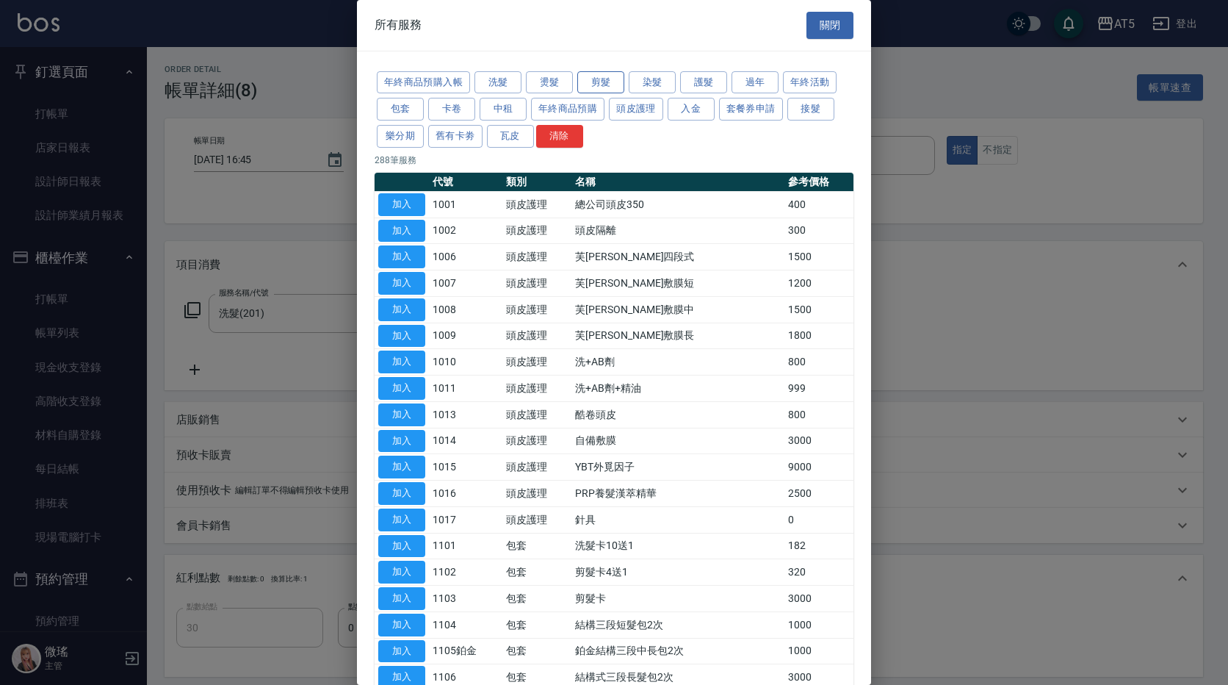
click at [594, 80] on button "剪髮" at bounding box center [600, 82] width 47 height 23
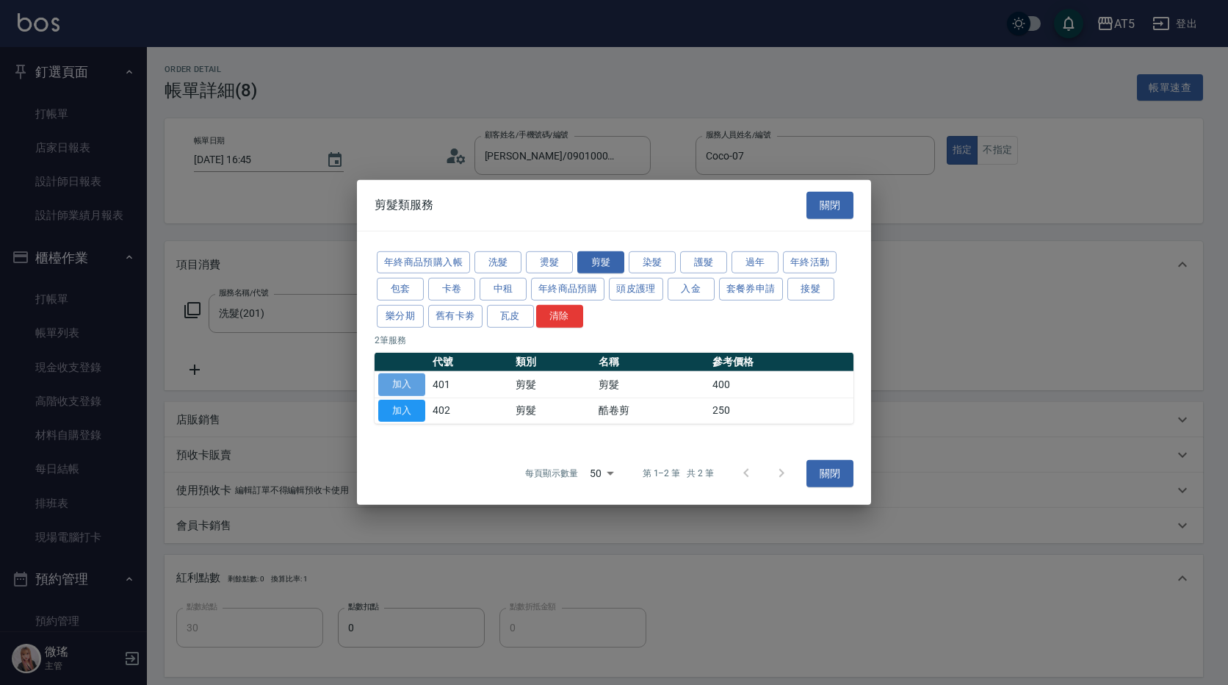
click at [421, 389] on button "加入" at bounding box center [401, 384] width 47 height 23
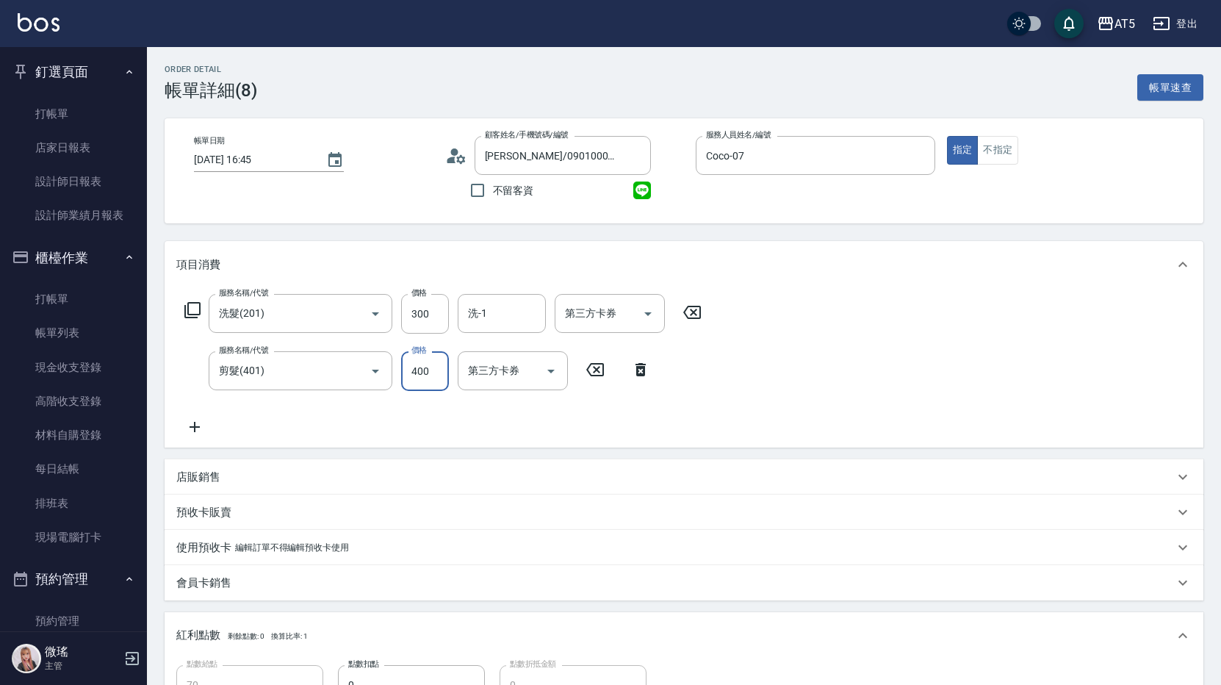
click at [435, 377] on input "400" at bounding box center [425, 371] width 48 height 40
type input "30"
click at [435, 376] on input "0" at bounding box center [425, 371] width 48 height 40
click at [413, 374] on input "0" at bounding box center [425, 371] width 48 height 40
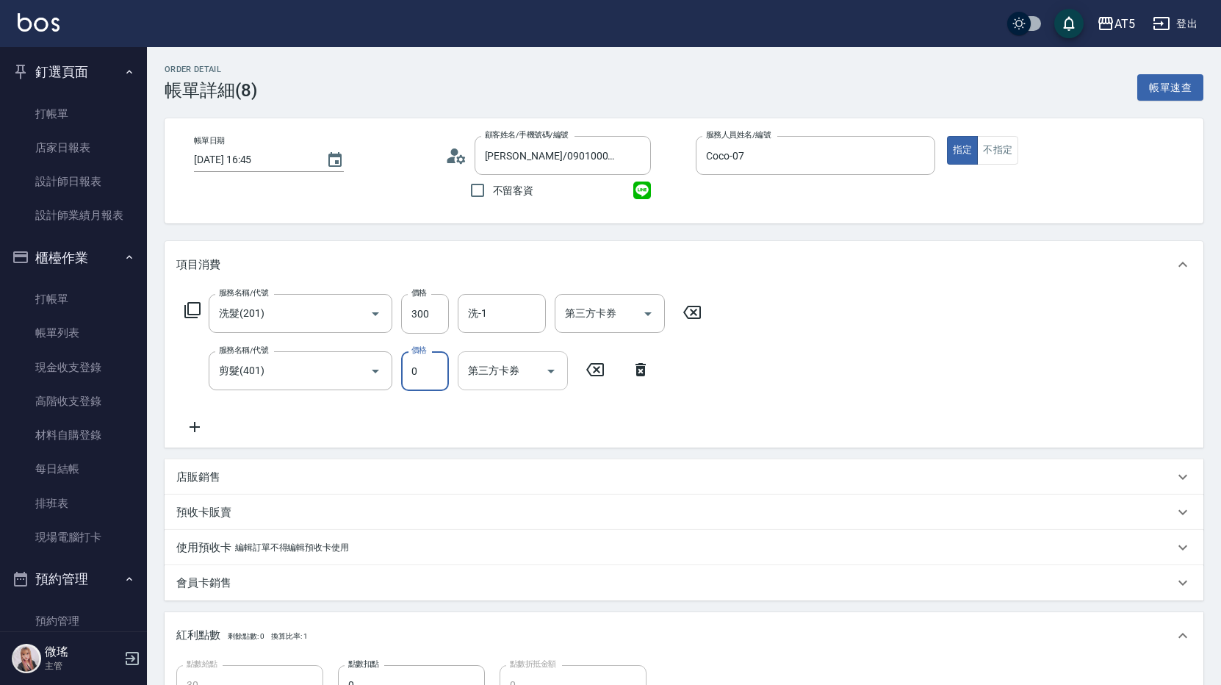
type input "50"
type input "80"
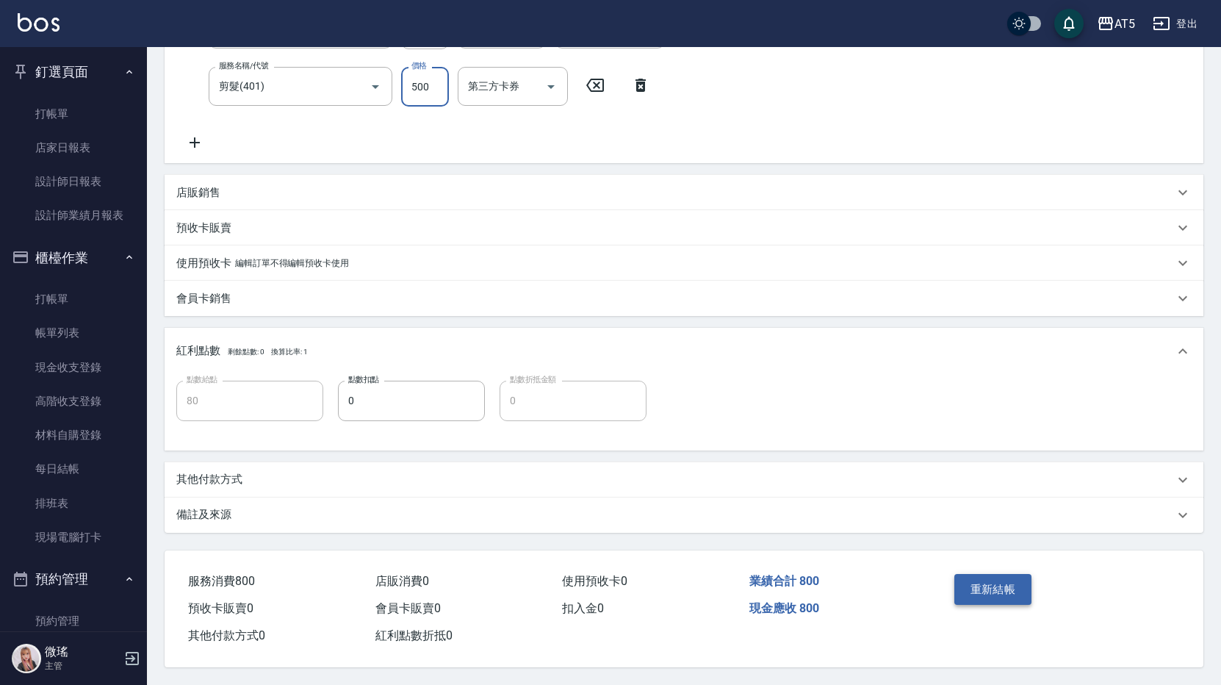
type input "500"
click at [1000, 583] on button "重新結帳" at bounding box center [993, 589] width 78 height 31
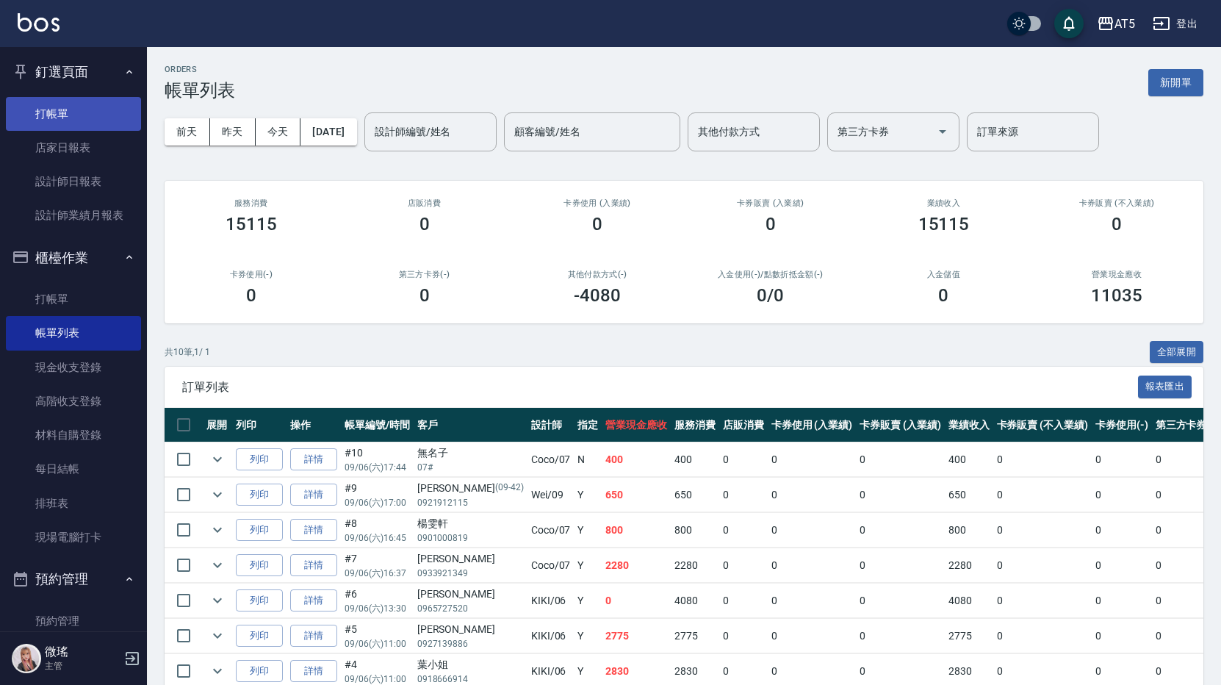
click at [66, 116] on link "打帳單" at bounding box center [73, 114] width 135 height 34
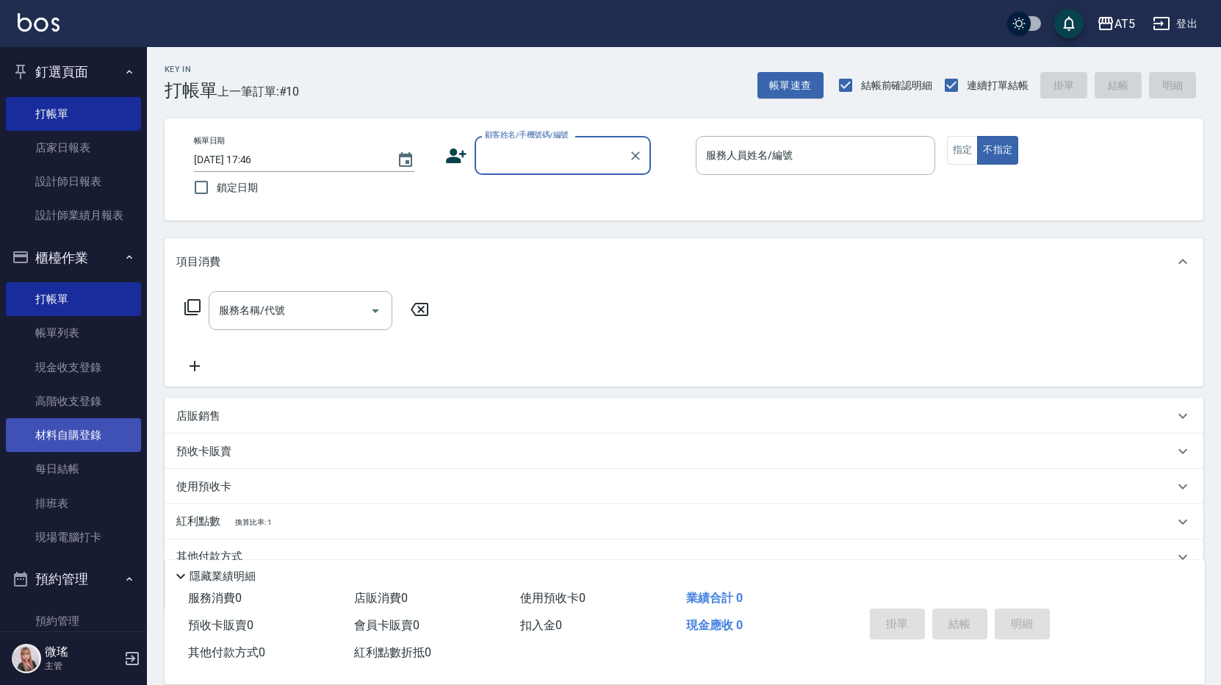
click at [91, 428] on link "材料自購登錄" at bounding box center [73, 435] width 135 height 34
click at [96, 428] on link "材料自購登錄" at bounding box center [73, 435] width 135 height 34
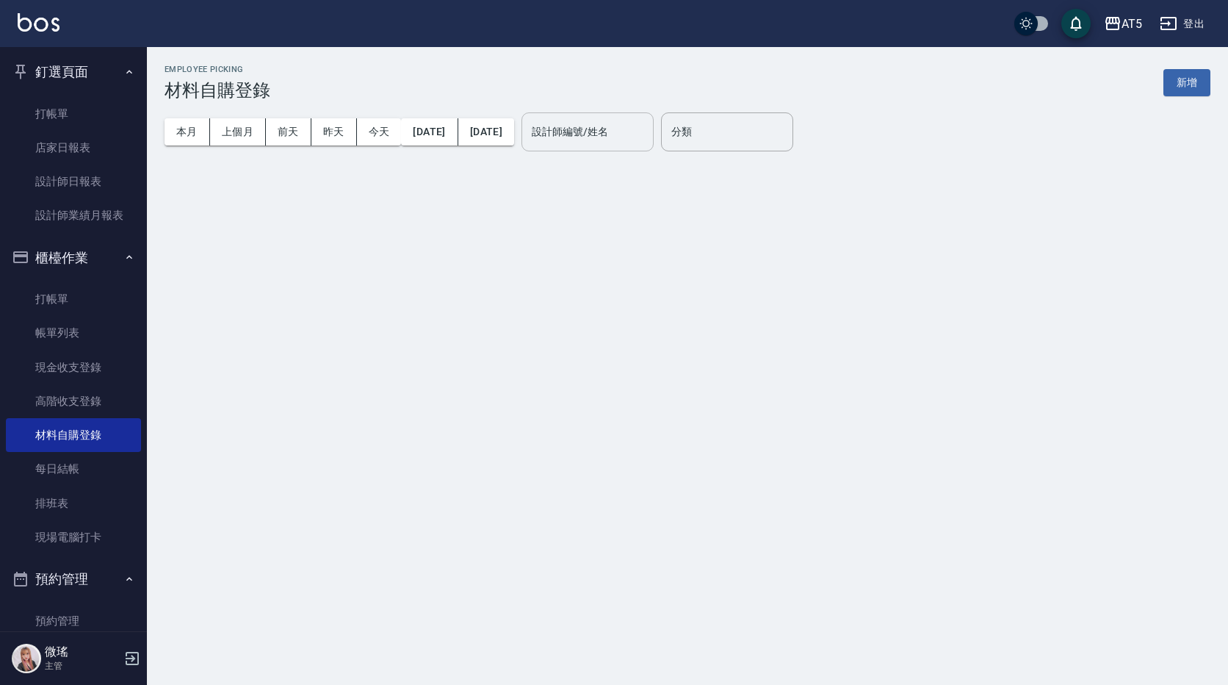
click at [633, 132] on div "設計師編號/姓名 設計師編號/姓名" at bounding box center [588, 131] width 132 height 39
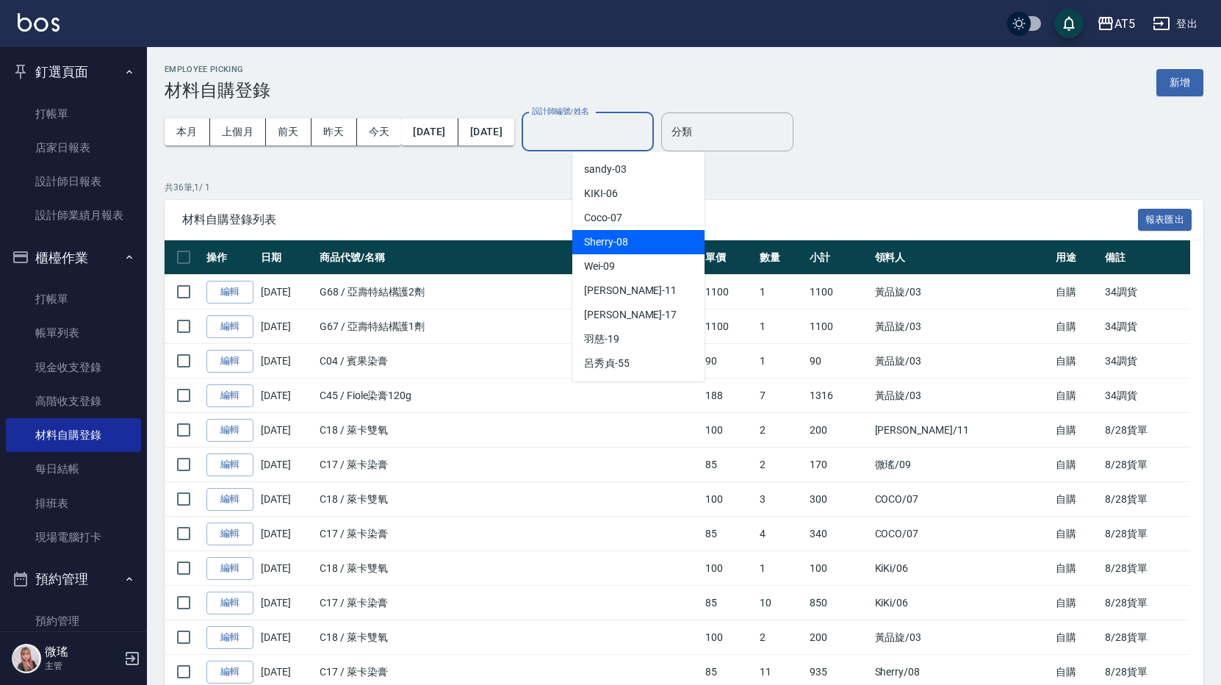
click at [608, 245] on span "Sherry -08" at bounding box center [606, 241] width 44 height 15
type input "Sherry-08"
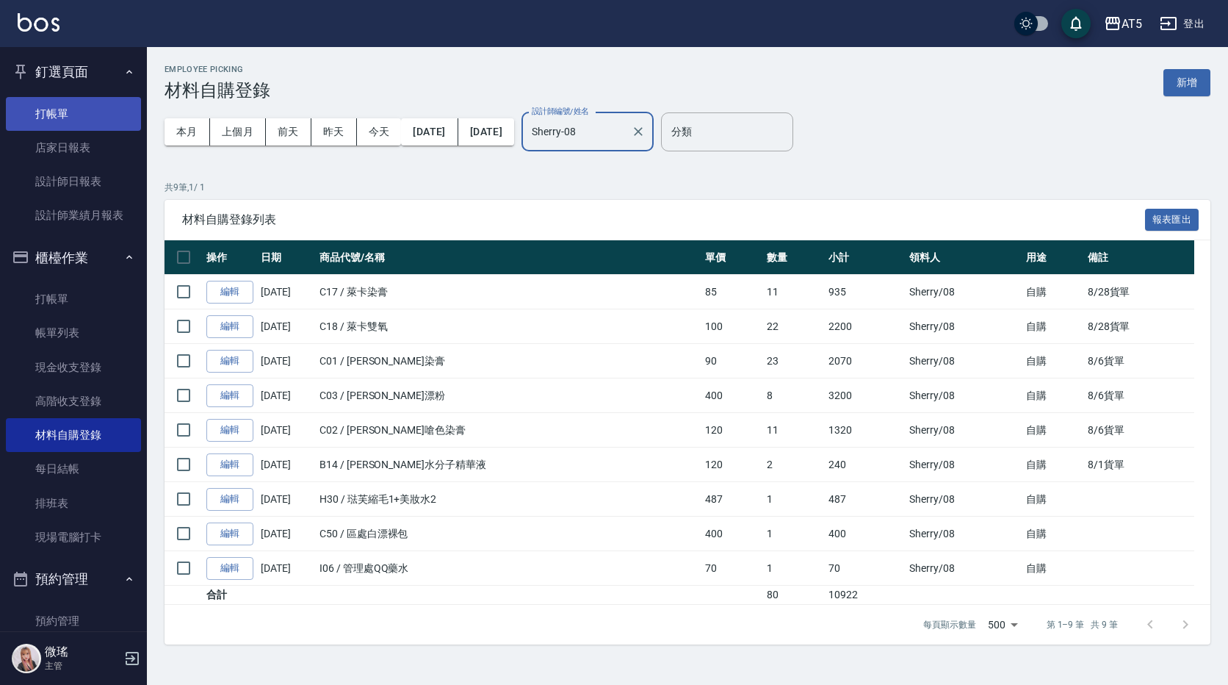
click at [66, 115] on link "打帳單" at bounding box center [73, 114] width 135 height 34
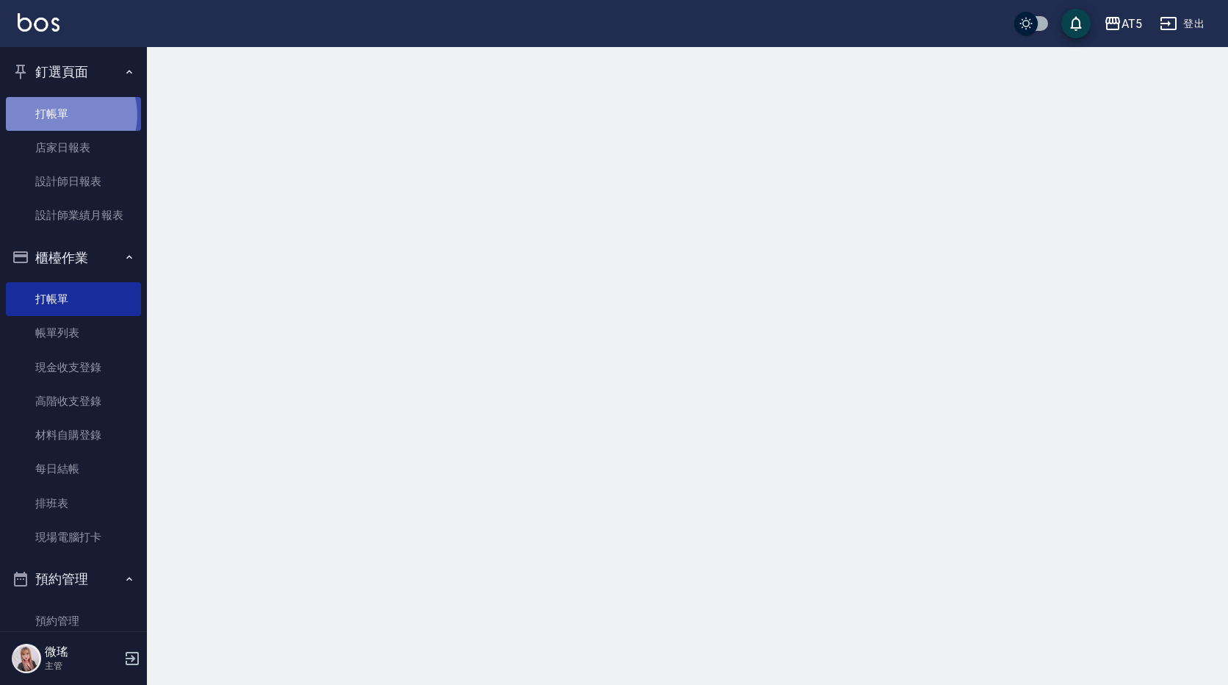
click at [67, 115] on link "打帳單" at bounding box center [73, 114] width 135 height 34
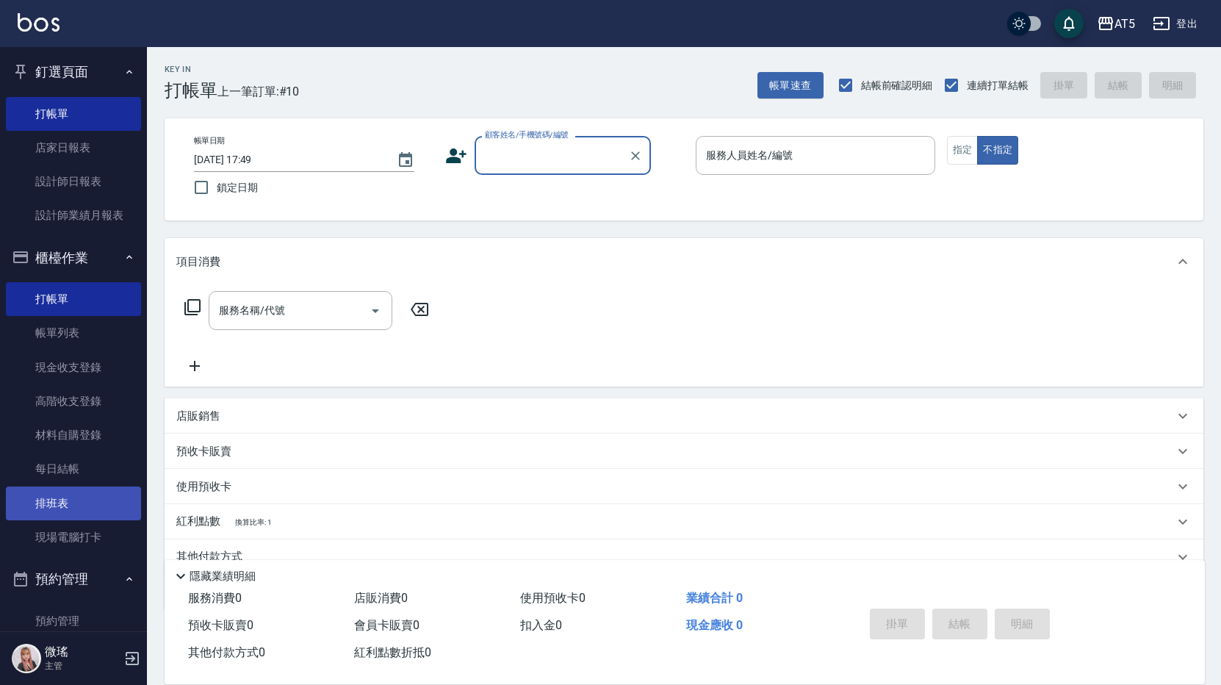
scroll to position [147, 0]
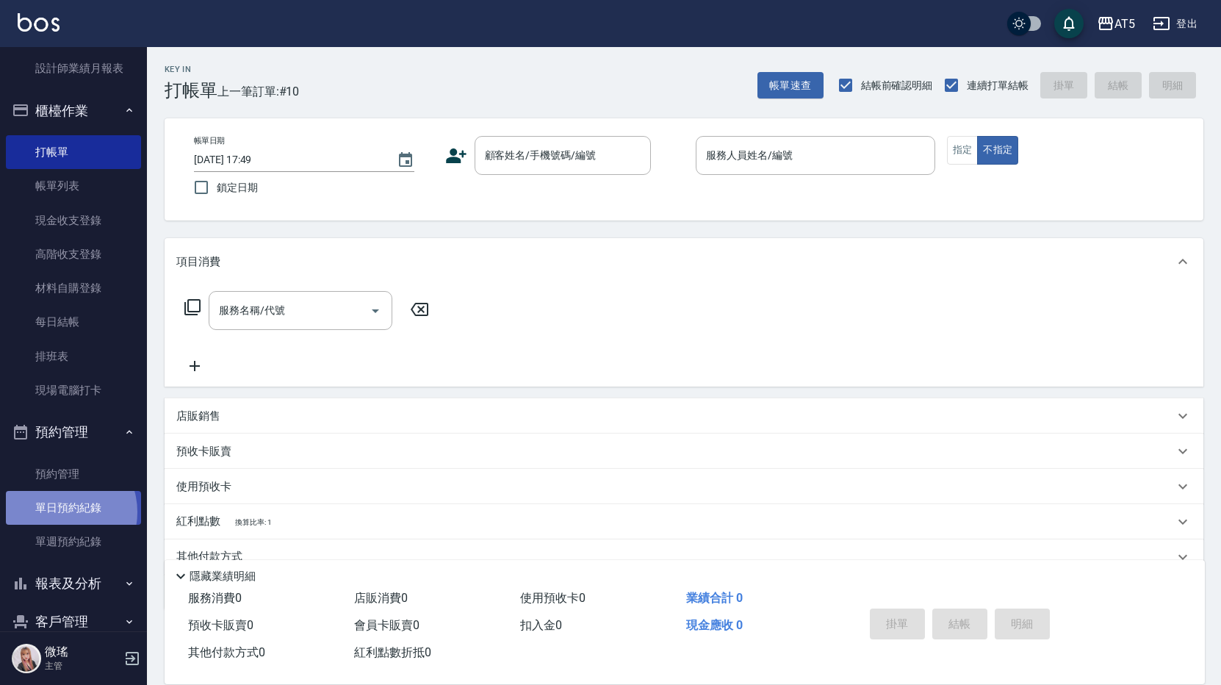
click at [62, 511] on link "單日預約紀錄" at bounding box center [73, 508] width 135 height 34
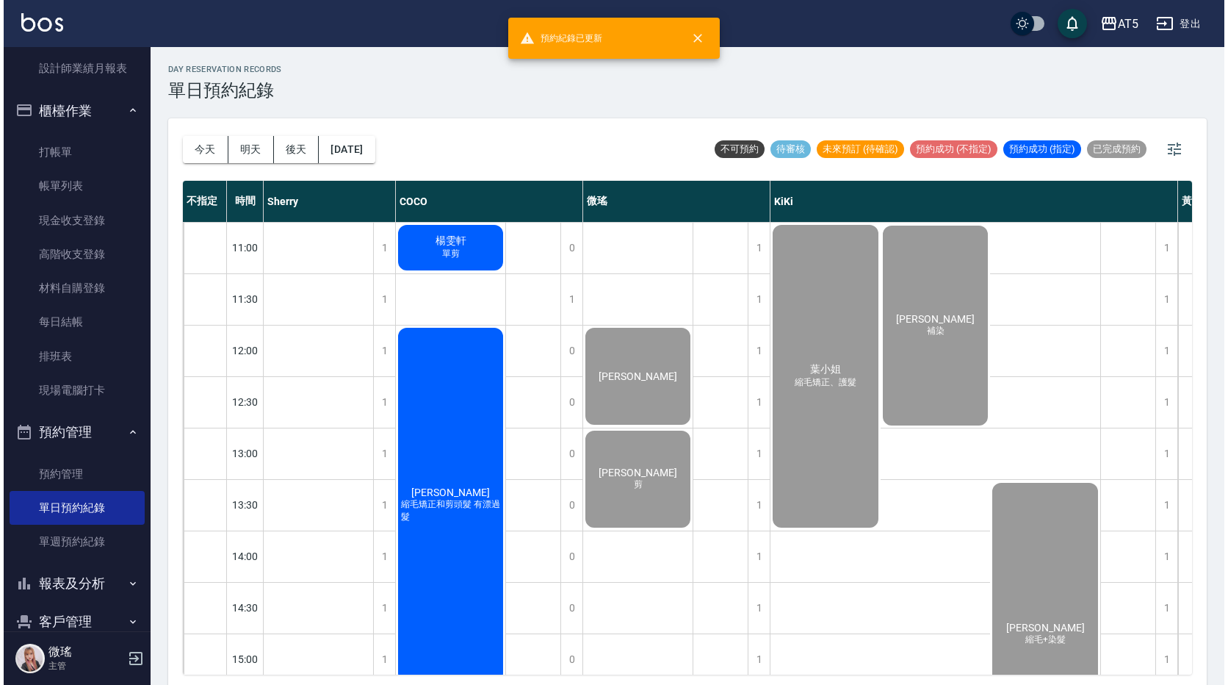
scroll to position [294, 0]
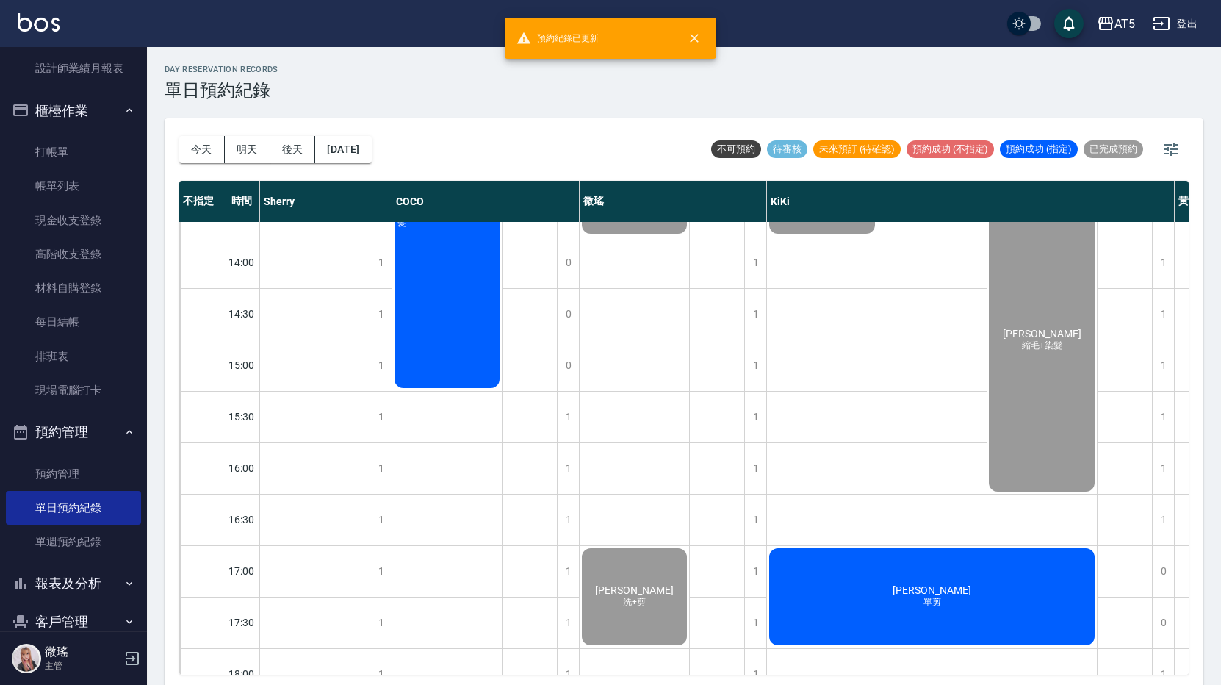
click at [876, 594] on div "Tina 單剪" at bounding box center [932, 596] width 330 height 101
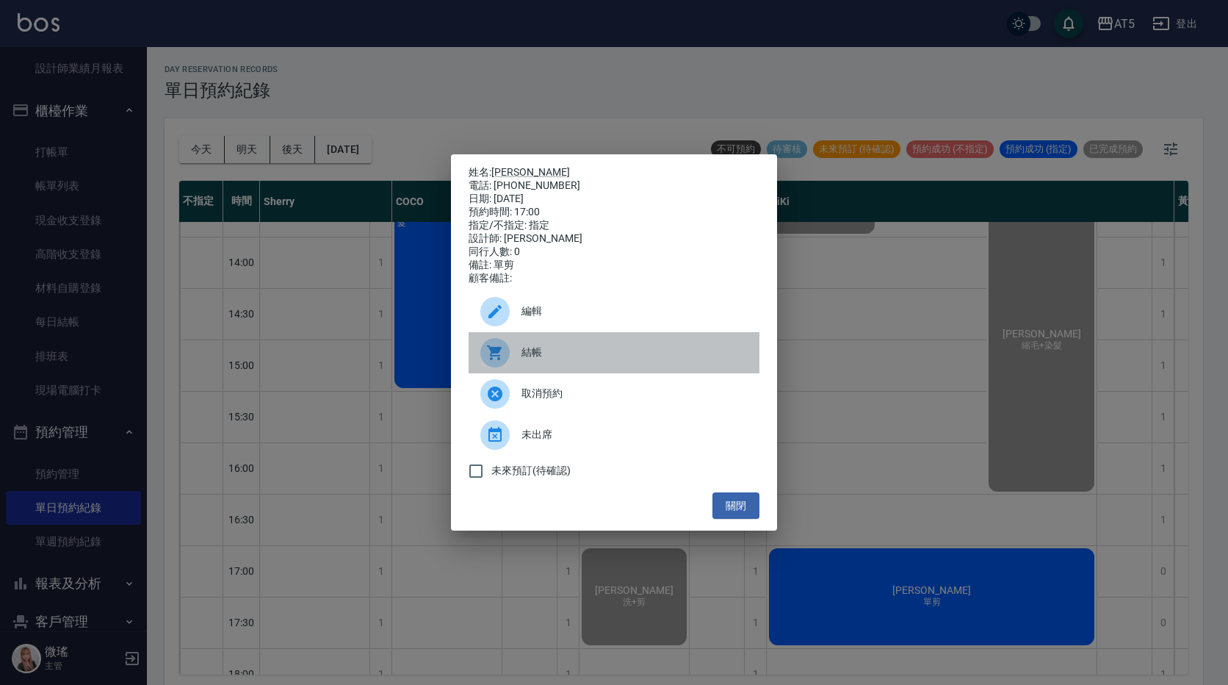
click at [598, 360] on span "結帳" at bounding box center [635, 352] width 226 height 15
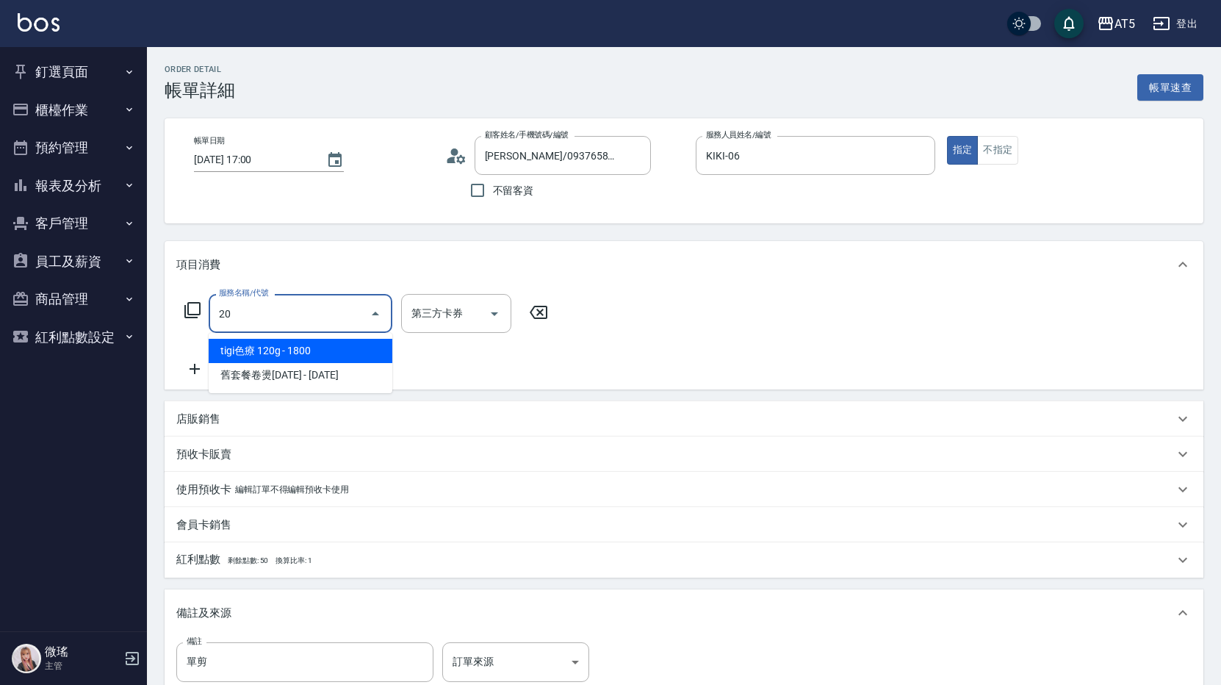
type input "201"
type input "30"
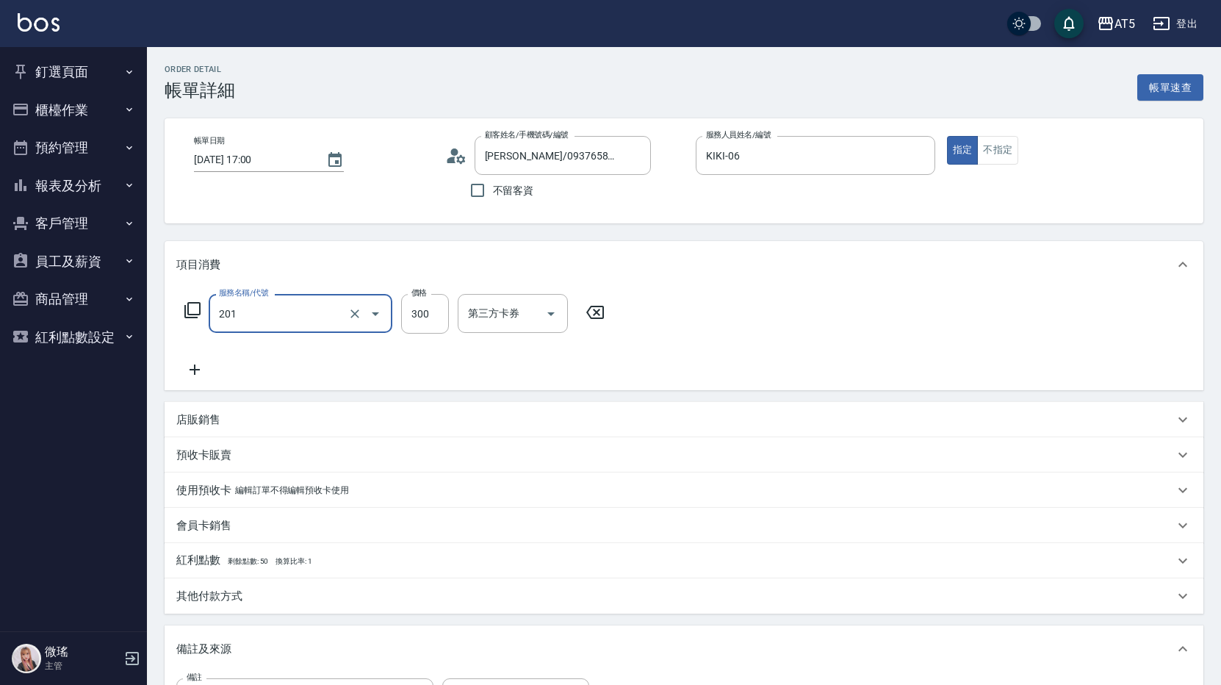
type input "洗髮(201)"
click at [200, 369] on icon at bounding box center [194, 370] width 37 height 18
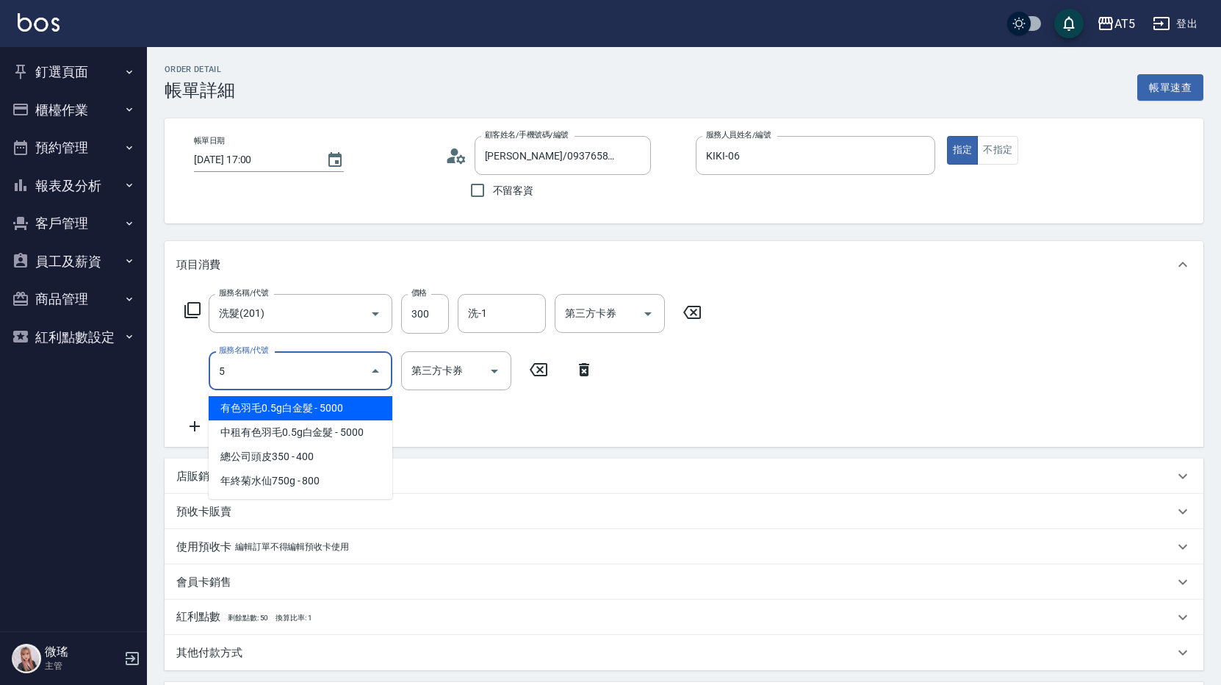
drag, startPoint x: 221, startPoint y: 385, endPoint x: 197, endPoint y: 384, distance: 24.3
click at [197, 384] on div "服務名稱/代號 5 服務名稱/代號 第三方卡券 第三方卡券" at bounding box center [389, 370] width 426 height 39
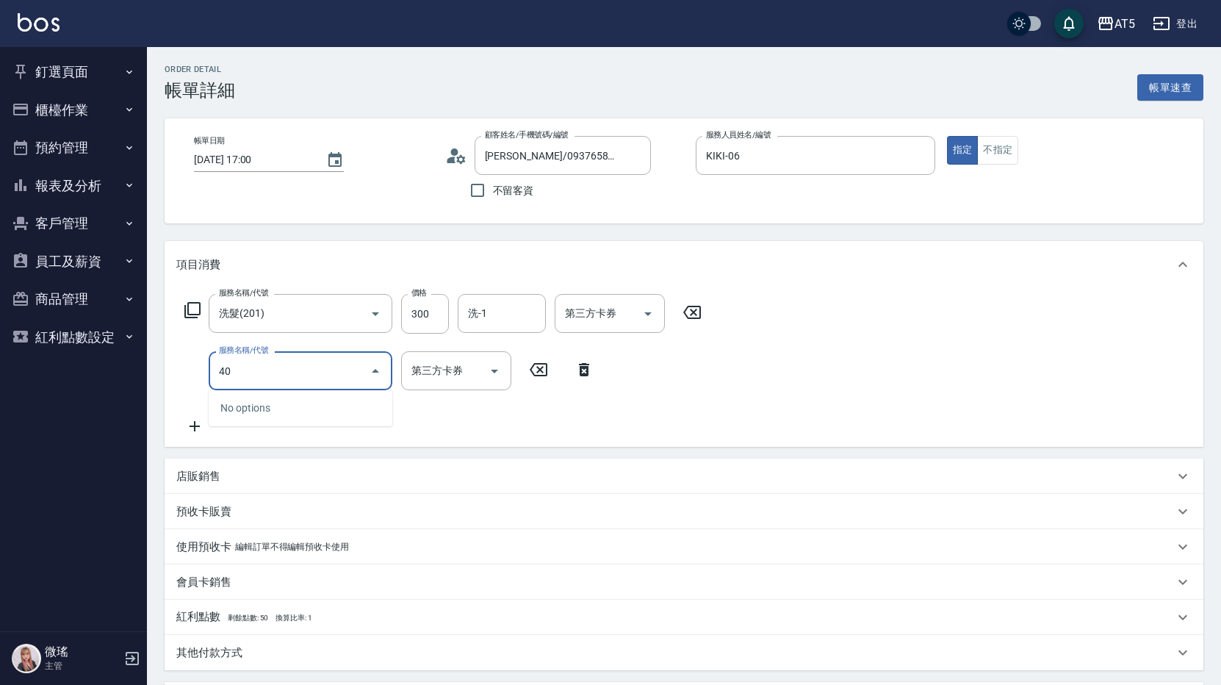
type input "401"
type input "70"
type input "剪髮(401)"
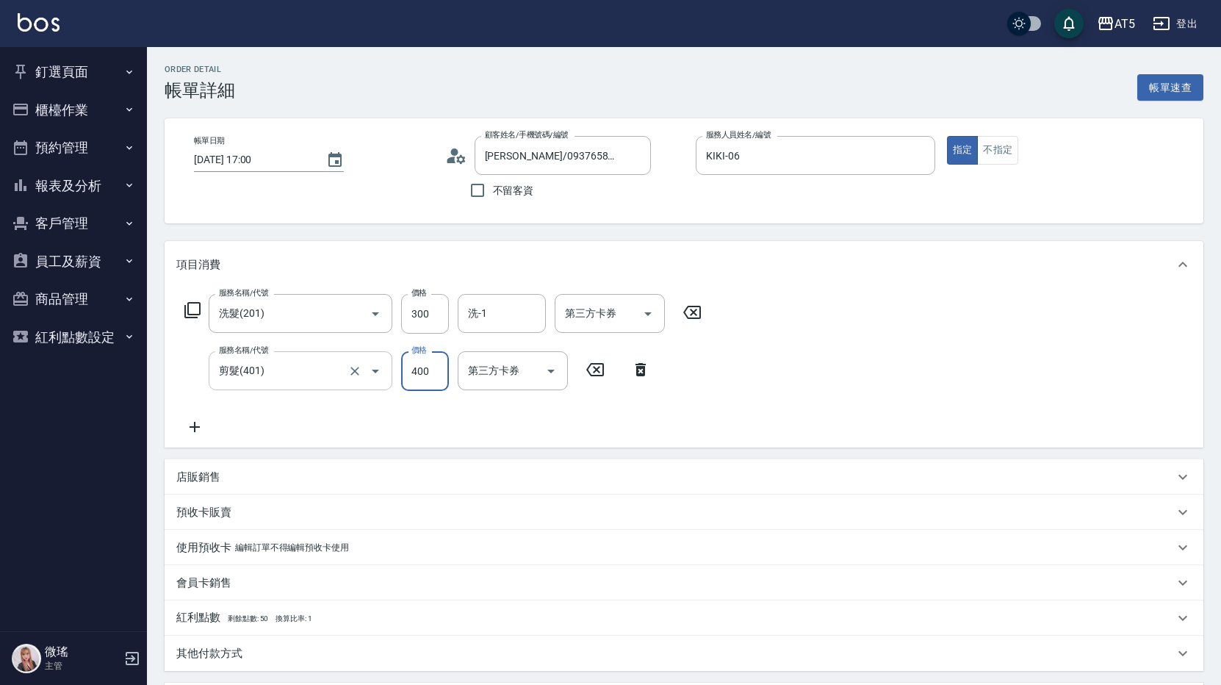
type input "30"
type input "50"
type input "80"
type input "500"
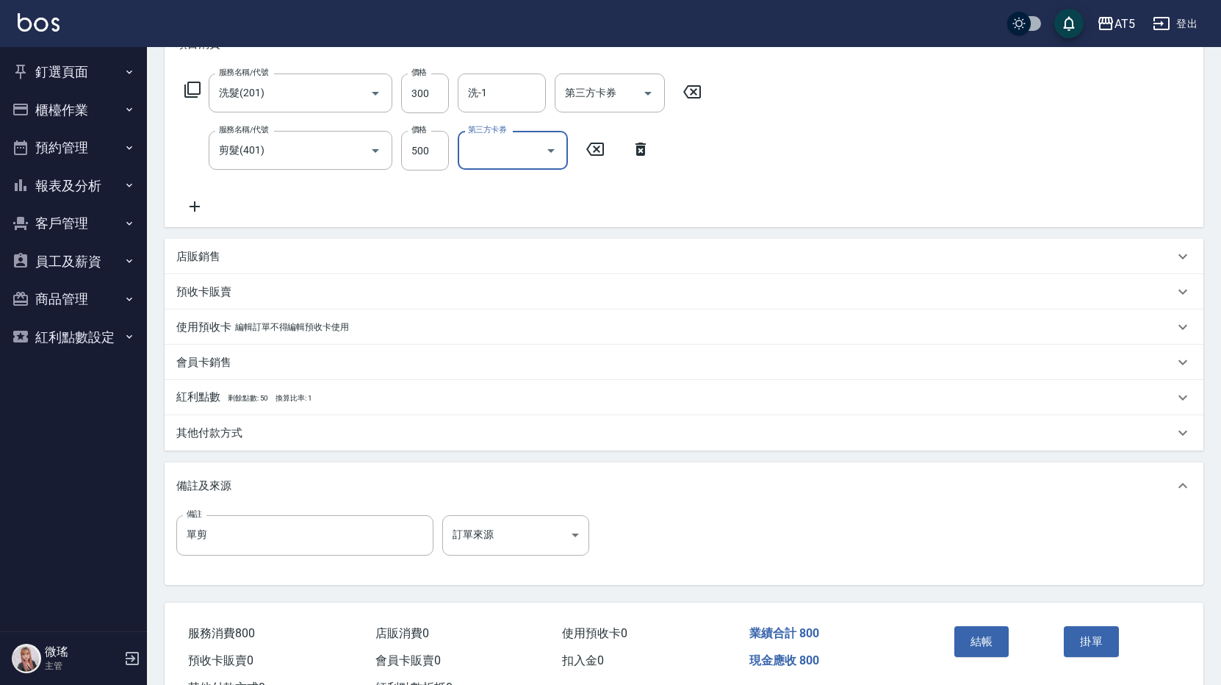
scroll to position [279, 0]
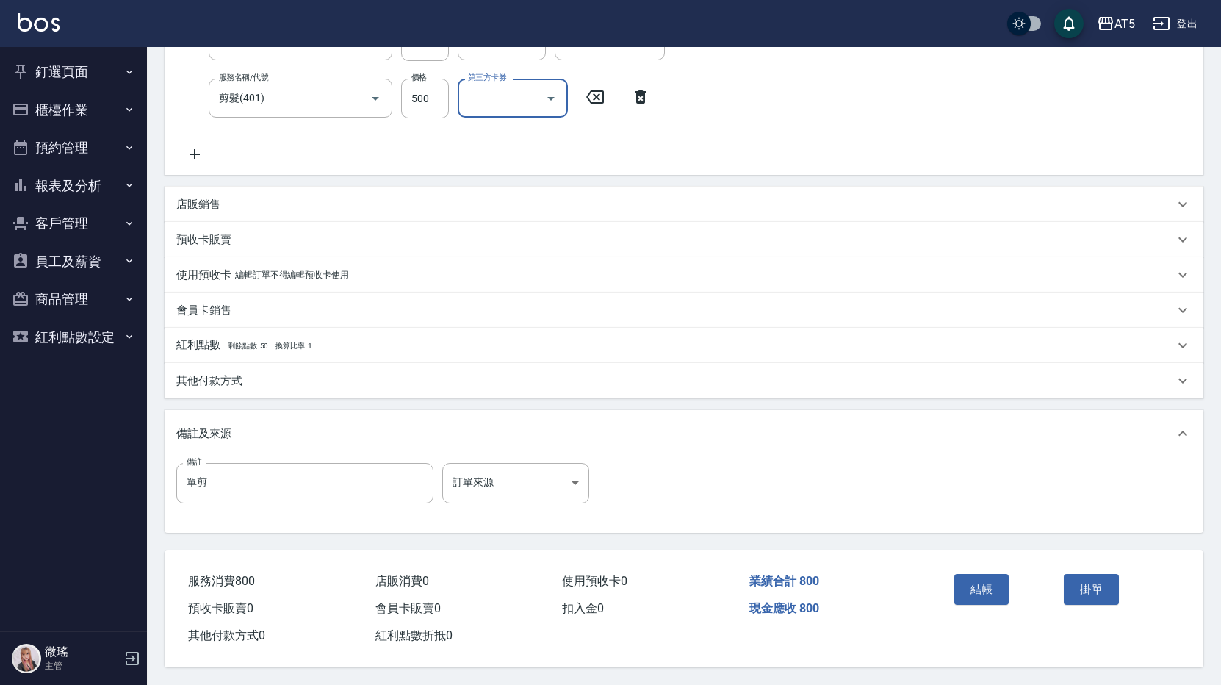
click at [987, 577] on button "結帳" at bounding box center [981, 589] width 55 height 31
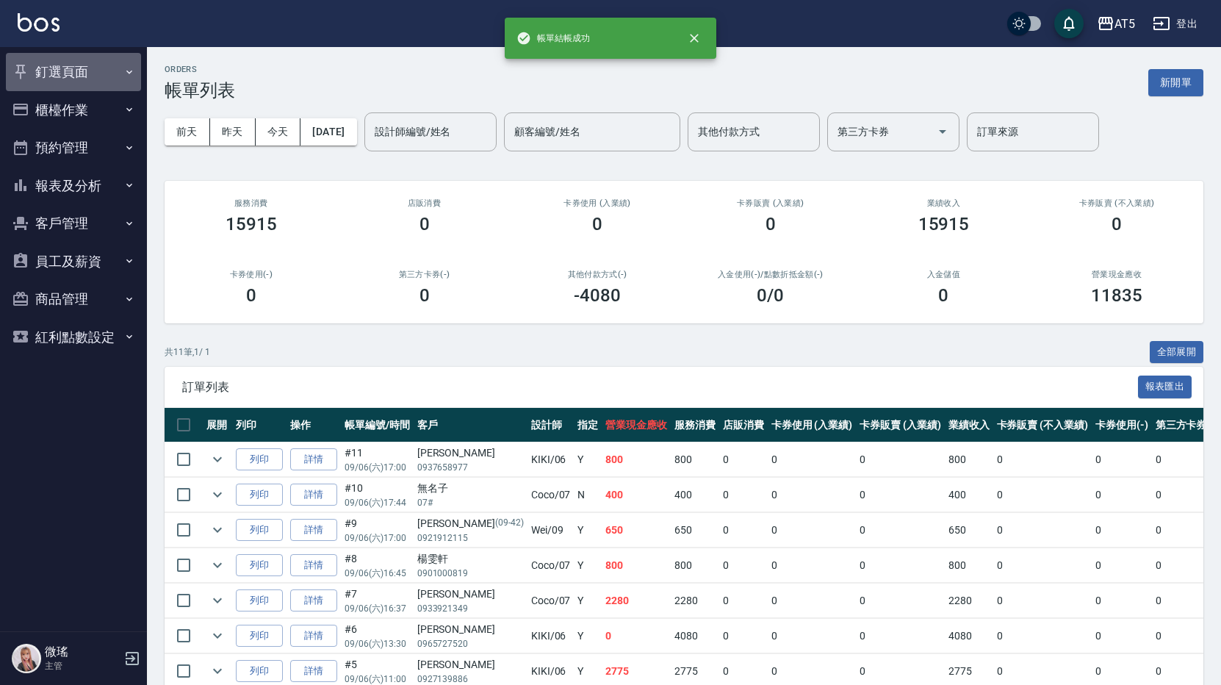
click at [120, 68] on button "釘選頁面" at bounding box center [73, 72] width 135 height 38
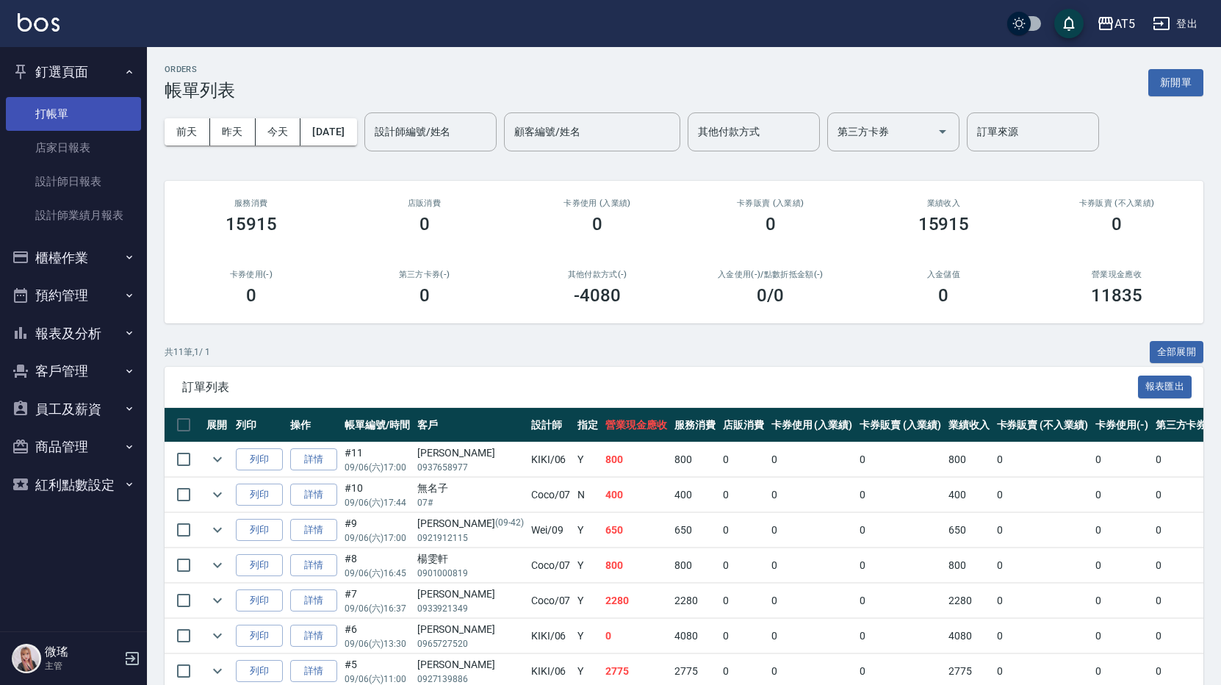
click at [96, 115] on link "打帳單" at bounding box center [73, 114] width 135 height 34
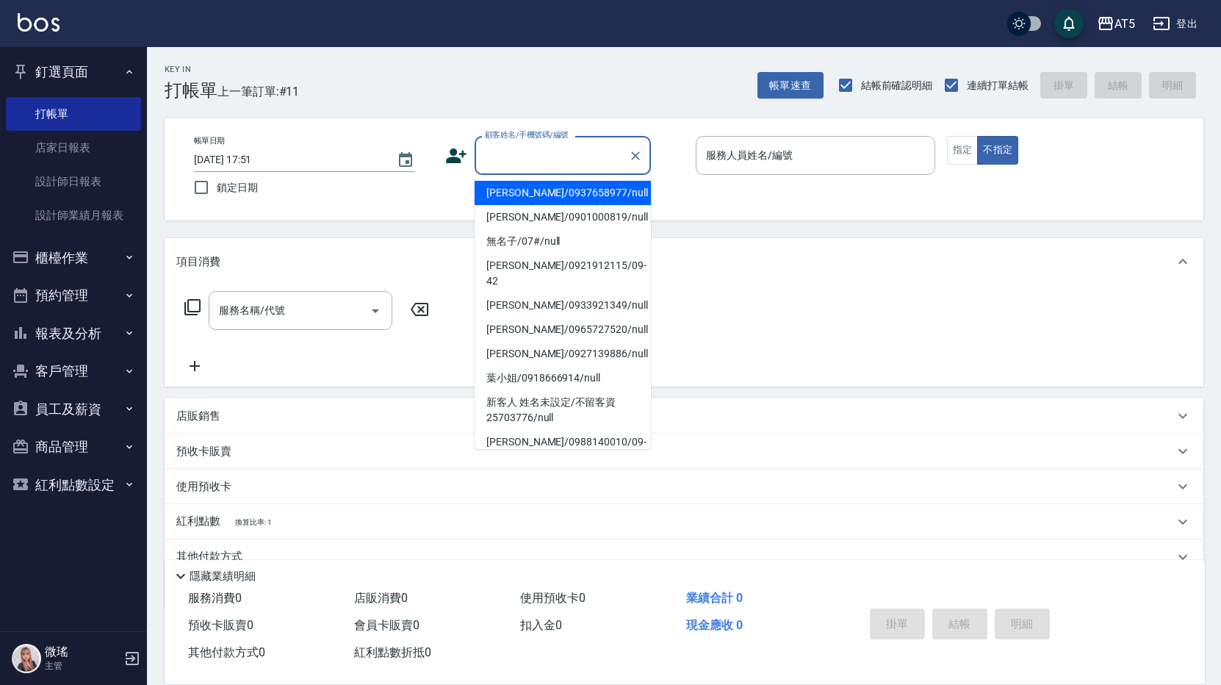
click at [494, 156] on input "顧客姓名/手機號碼/編號" at bounding box center [551, 156] width 141 height 26
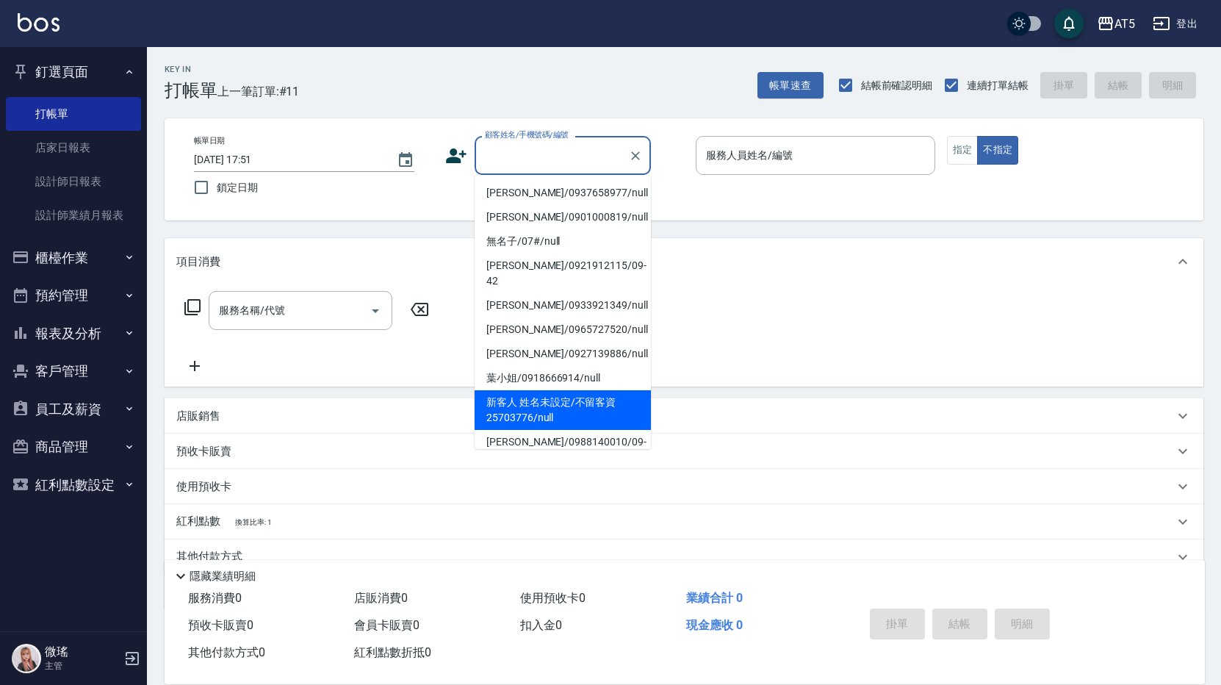
click at [557, 398] on li "新客人 姓名未設定/不留客資25703776/null" at bounding box center [563, 410] width 176 height 40
type input "新客人 姓名未設定/不留客資25703776/null"
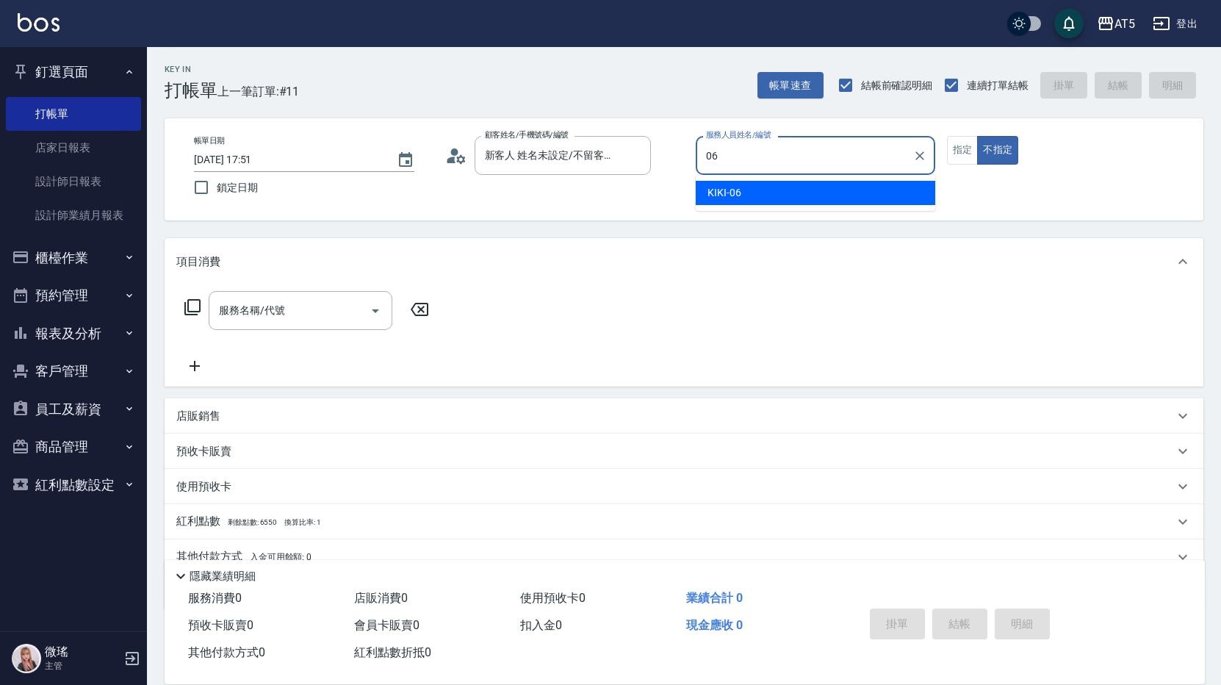
type input "06"
type button "false"
type input "KIKI-06"
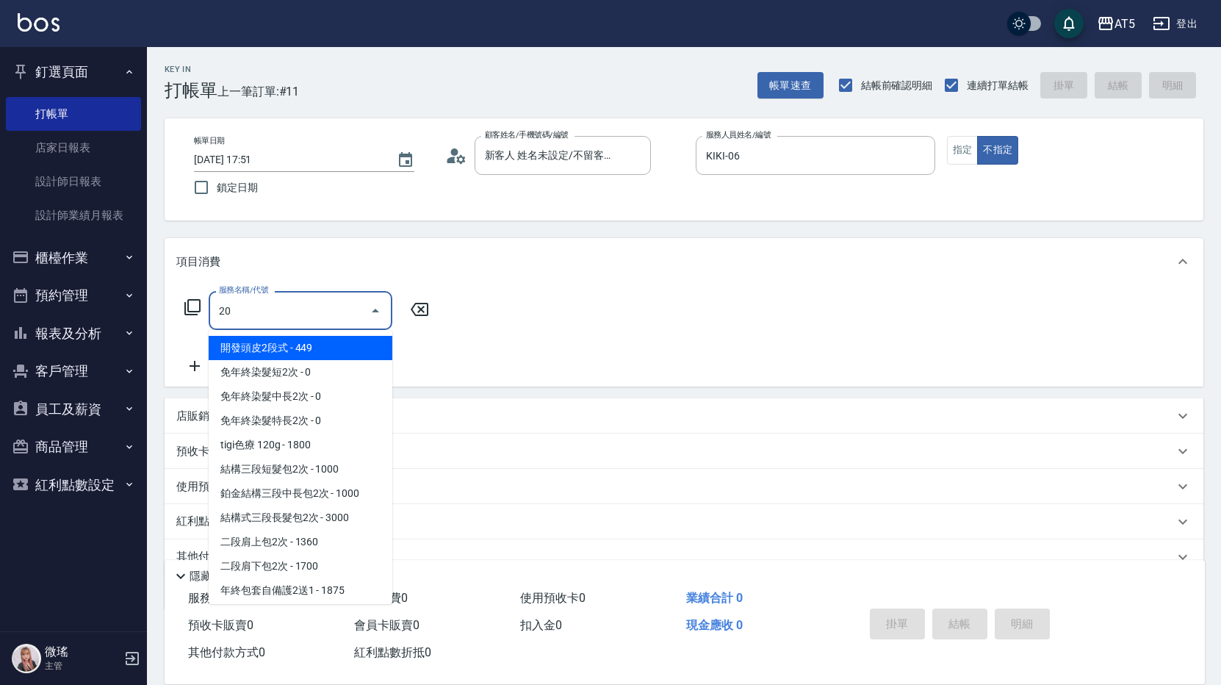
type input "201"
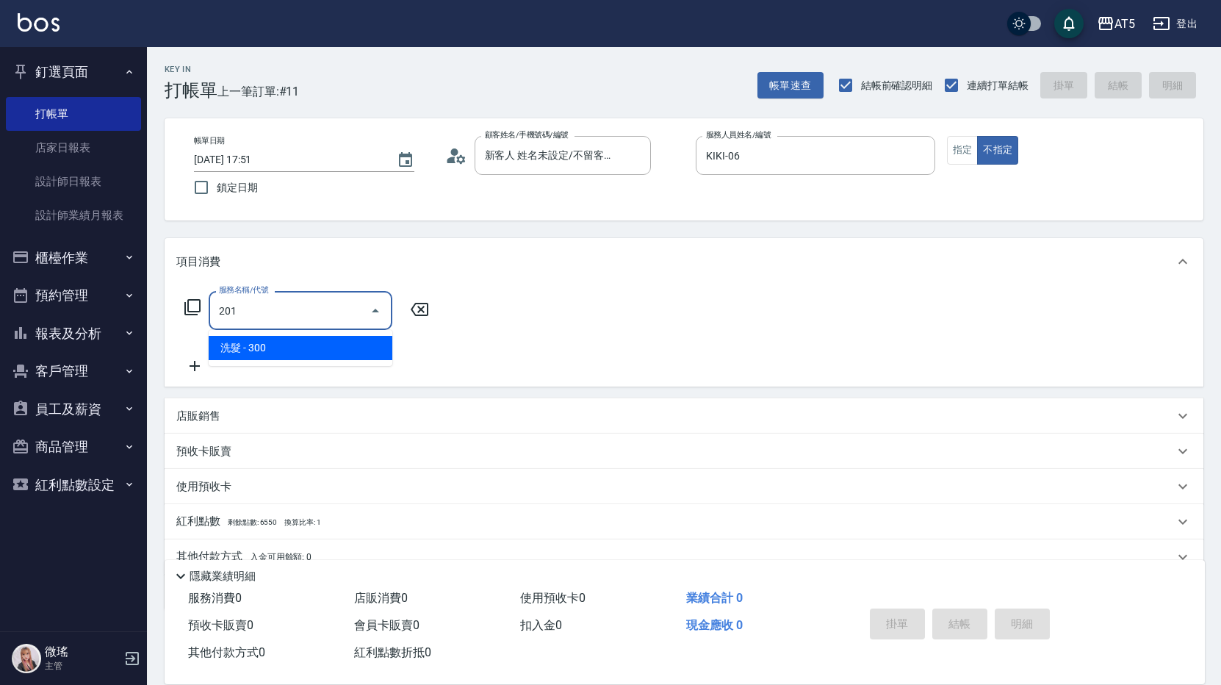
type input "30"
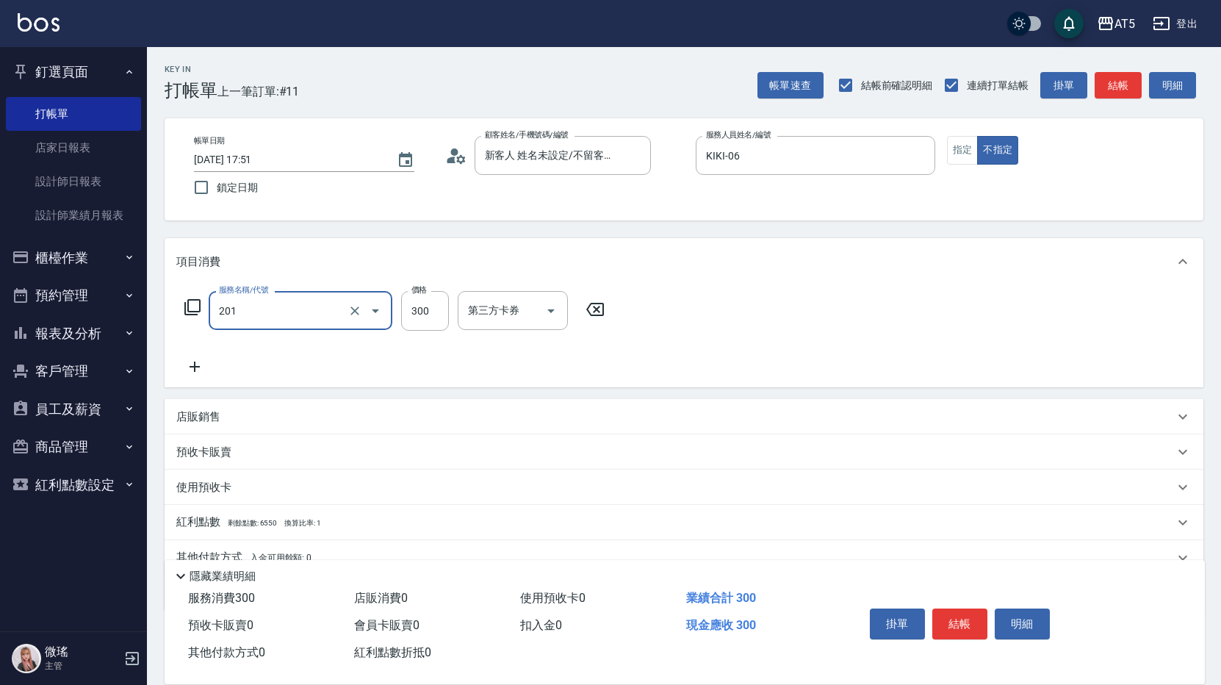
type input "洗髮(201)"
type input "0"
type input "40"
type input "400"
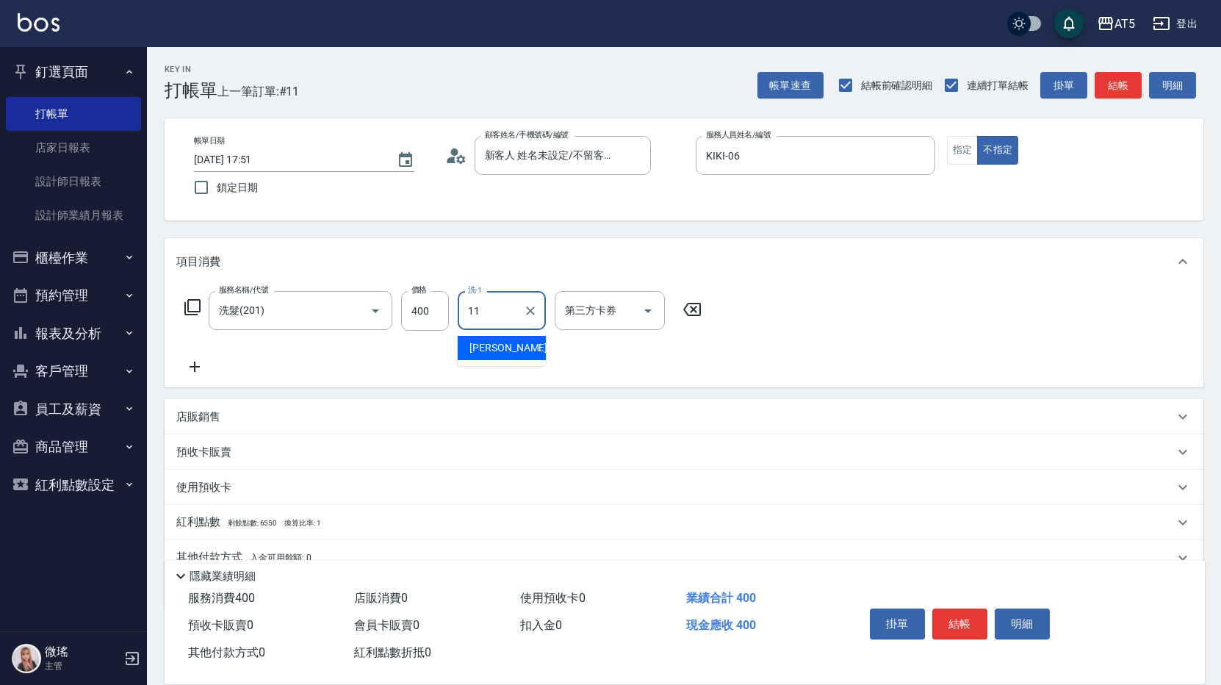
type input "[PERSON_NAME]-11"
click at [893, 82] on span "結帳前確認明細" at bounding box center [897, 85] width 72 height 15
click at [861, 82] on input "結帳前確認明細" at bounding box center [845, 85] width 31 height 31
checkbox input "false"
click at [1119, 86] on button "結帳" at bounding box center [1118, 85] width 47 height 27
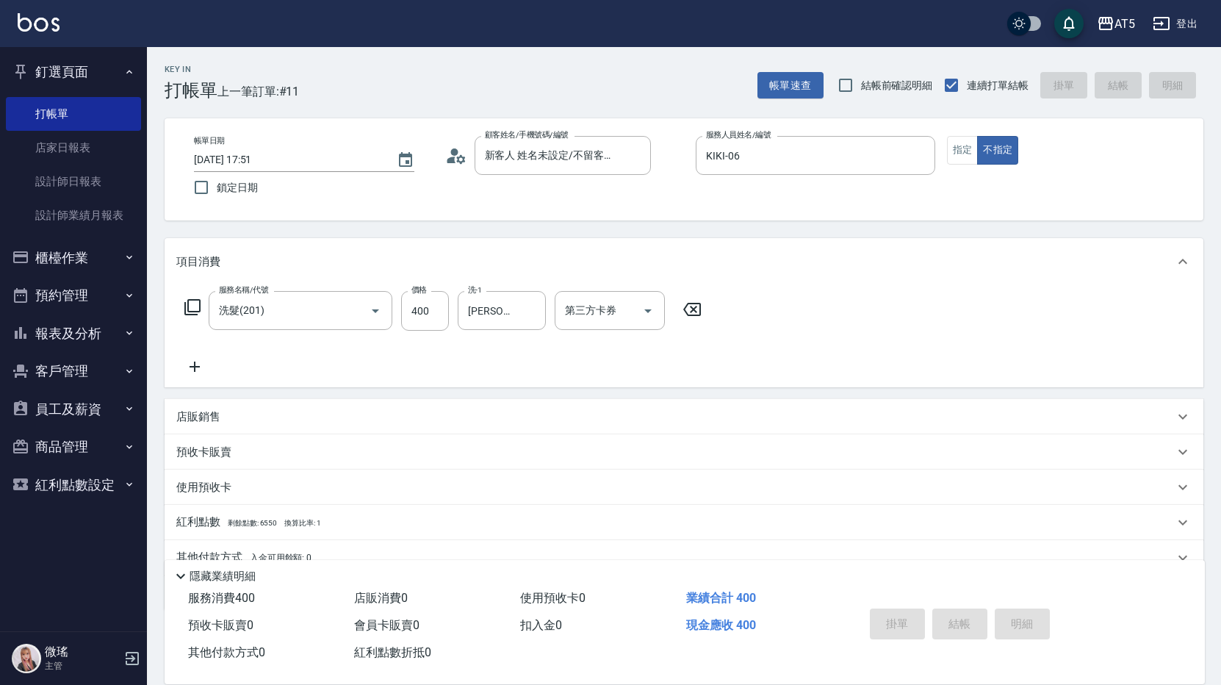
type input "0"
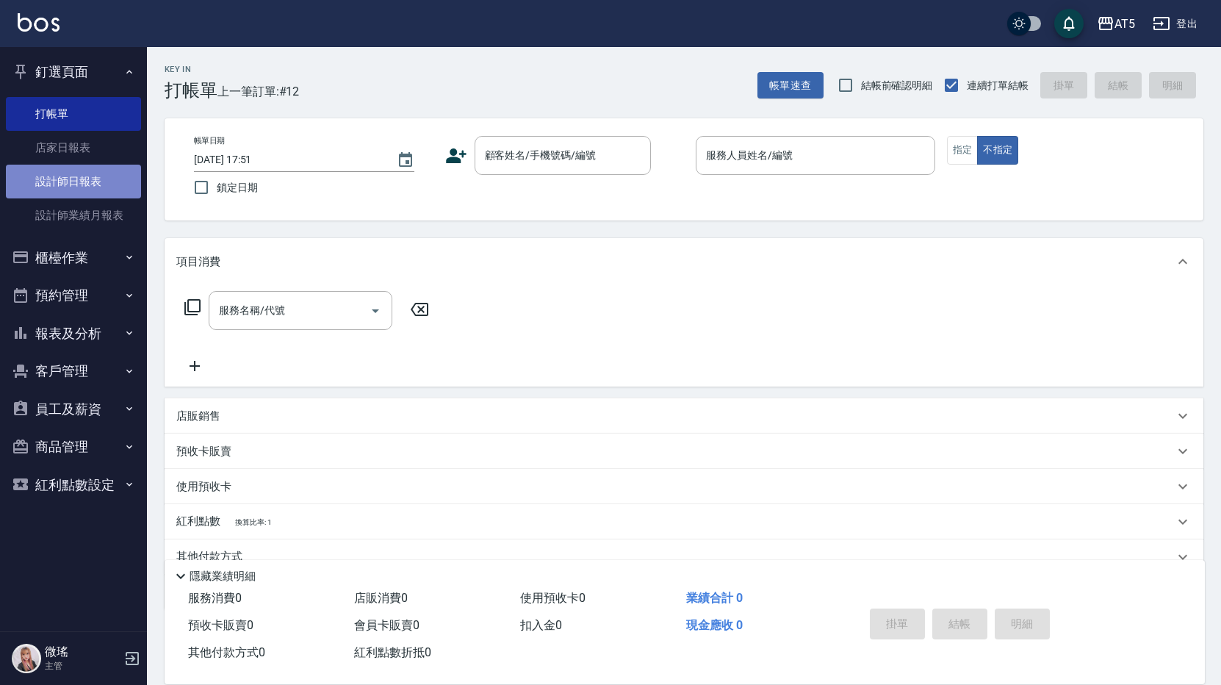
click at [123, 182] on link "設計師日報表" at bounding box center [73, 182] width 135 height 34
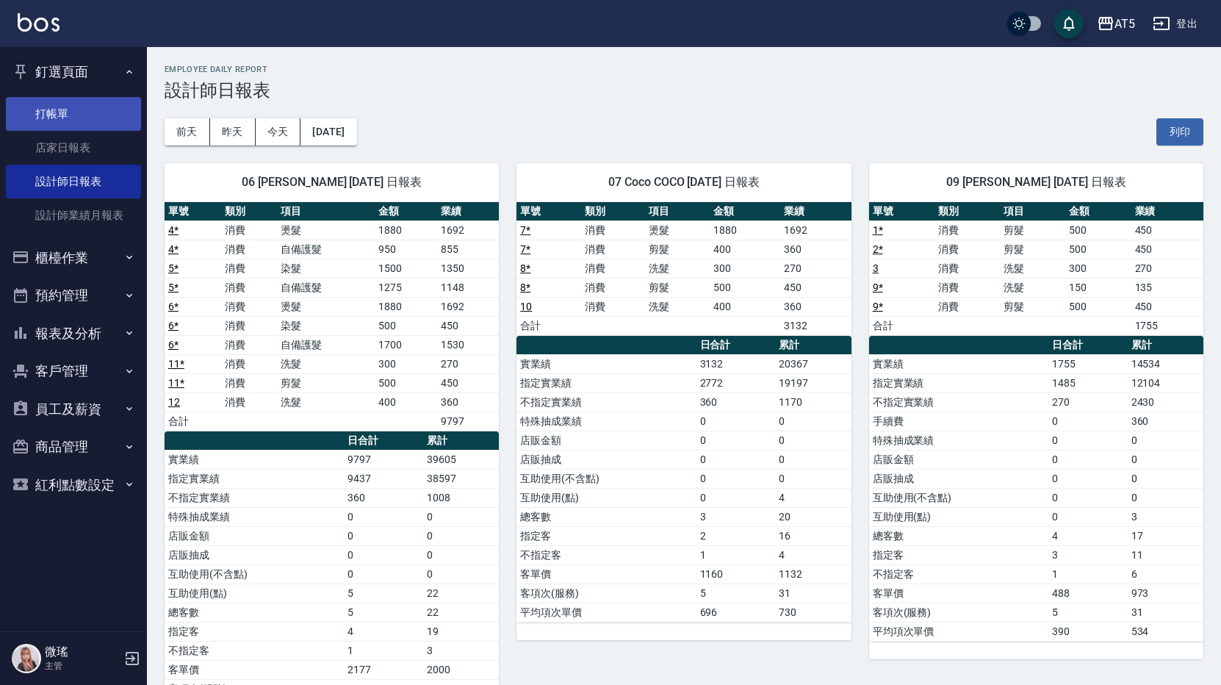
click at [64, 114] on link "打帳單" at bounding box center [73, 114] width 135 height 34
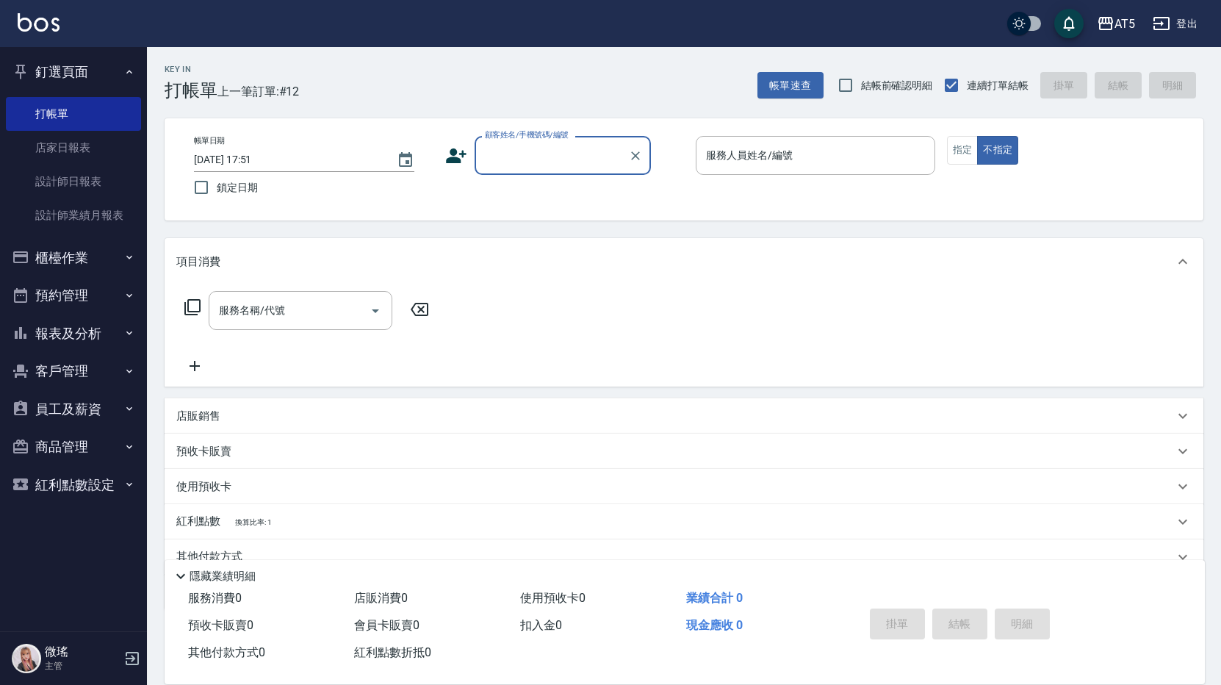
click at [517, 165] on input "顧客姓名/手機號碼/編號" at bounding box center [551, 156] width 141 height 26
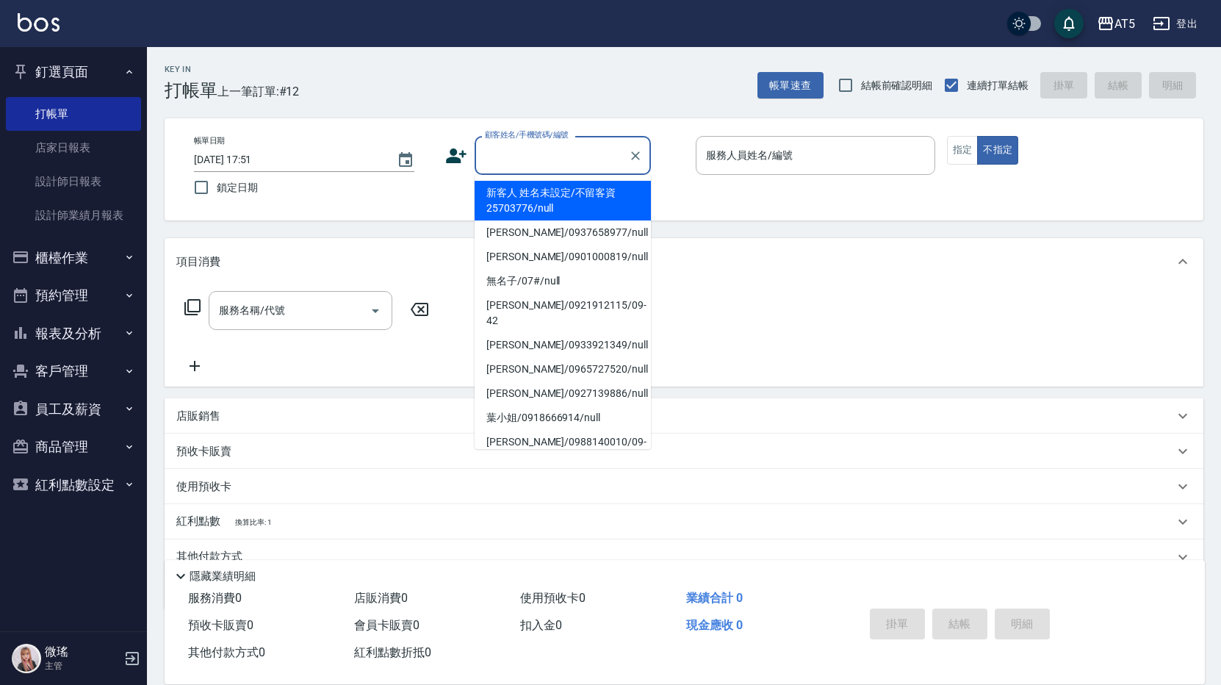
click at [536, 204] on li "新客人 姓名未設定/不留客資25703776/null" at bounding box center [563, 201] width 176 height 40
type input "新客人 姓名未設定/不留客資25703776/null"
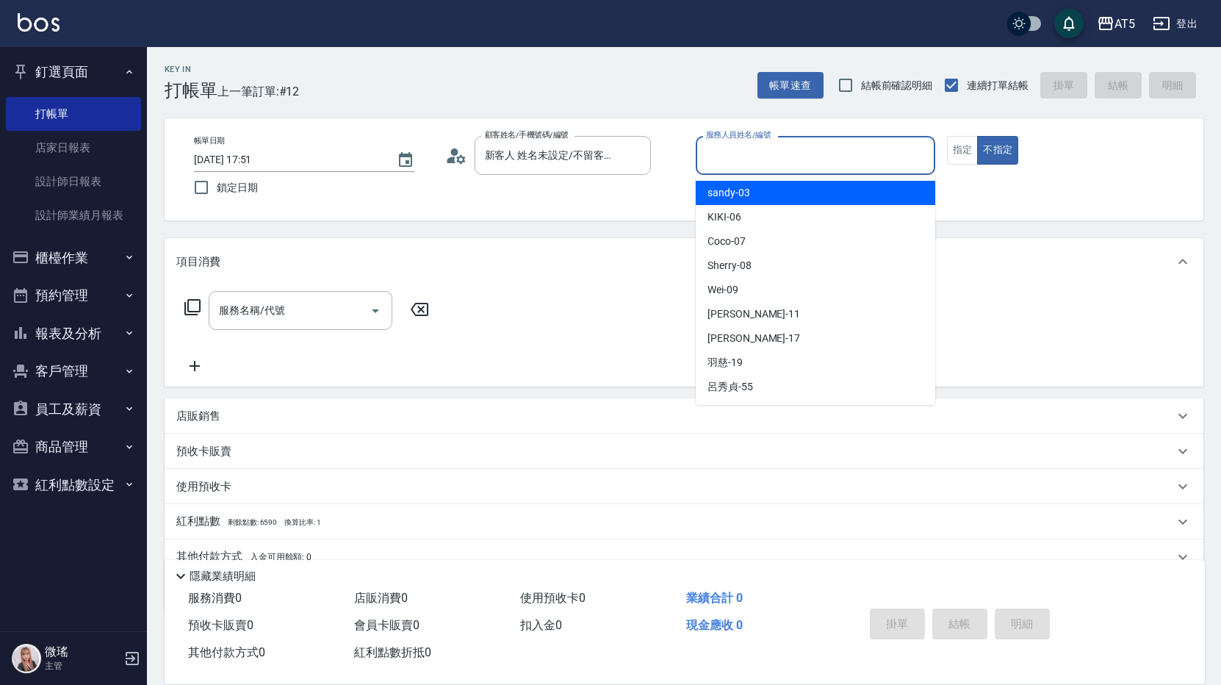
click at [749, 154] on input "服務人員姓名/編號" at bounding box center [815, 156] width 226 height 26
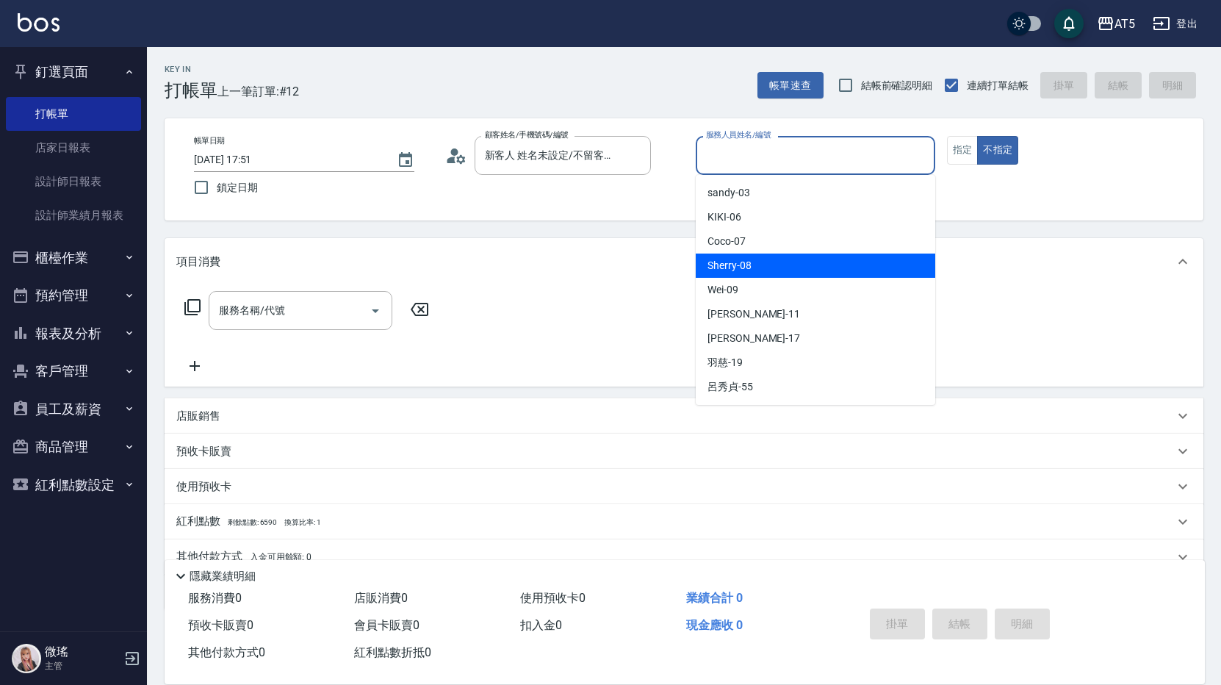
click at [746, 262] on span "Sherry -08" at bounding box center [729, 265] width 44 height 15
type input "Sherry-08"
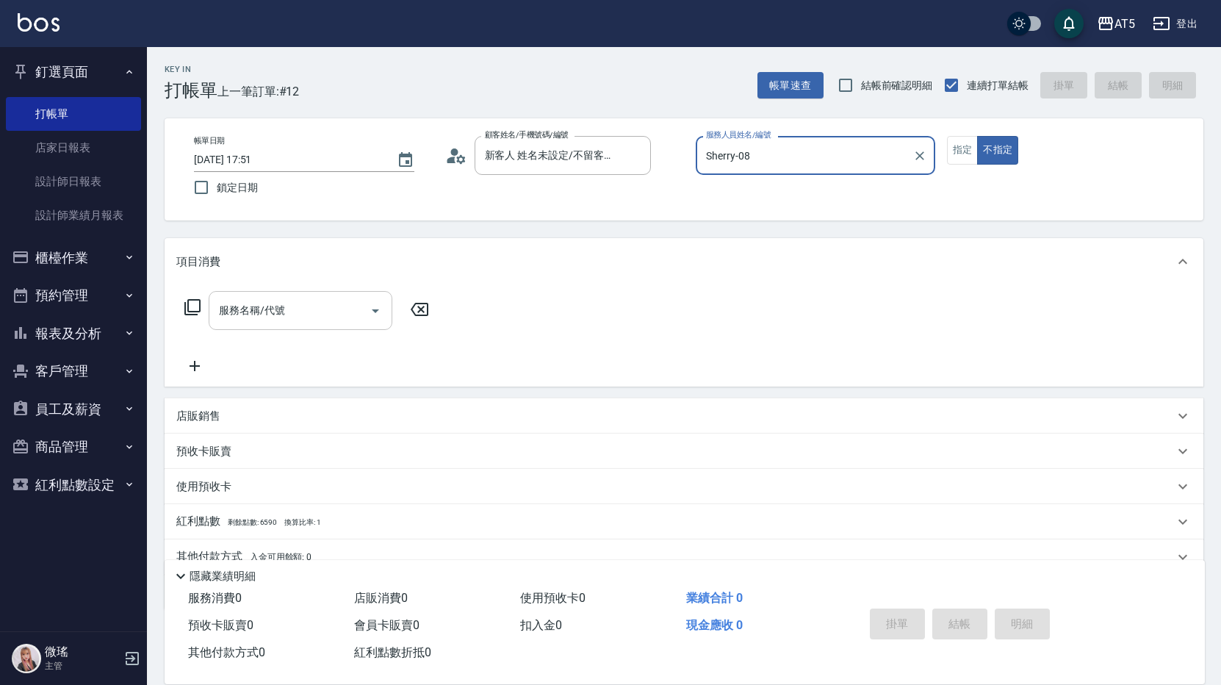
click at [306, 306] on input "服務名稱/代號" at bounding box center [289, 311] width 148 height 26
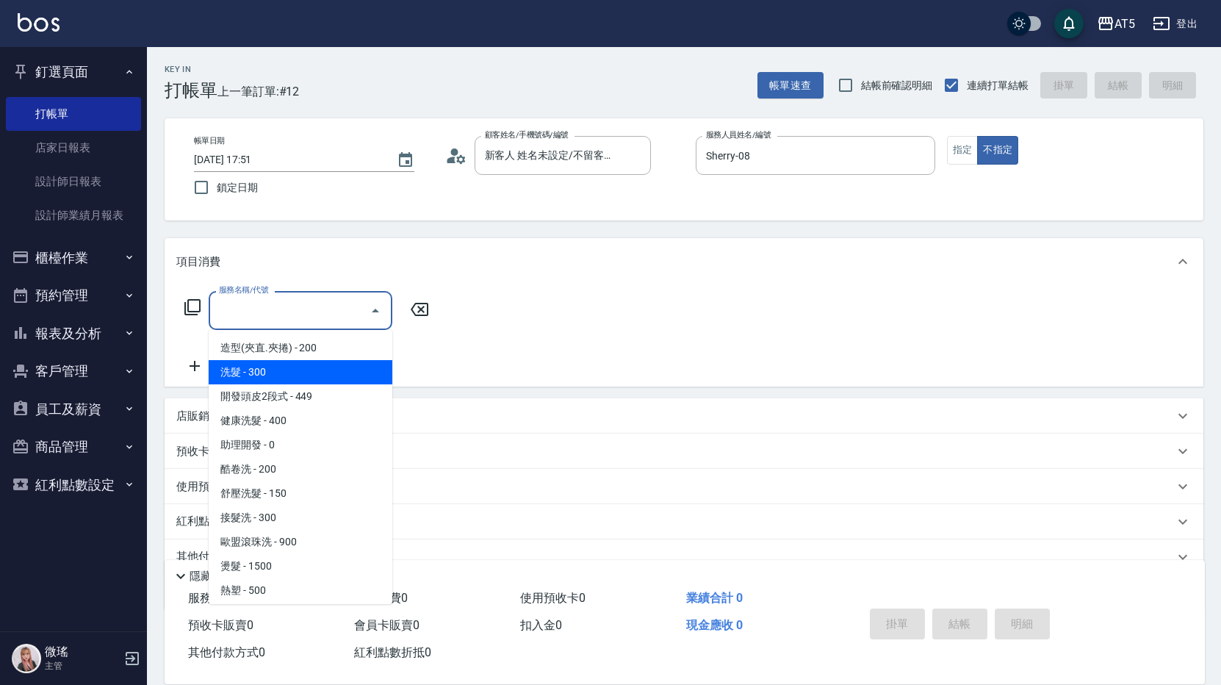
click at [292, 368] on span "洗髮 - 300" at bounding box center [301, 372] width 184 height 24
type input "洗髮(201)"
type input "30"
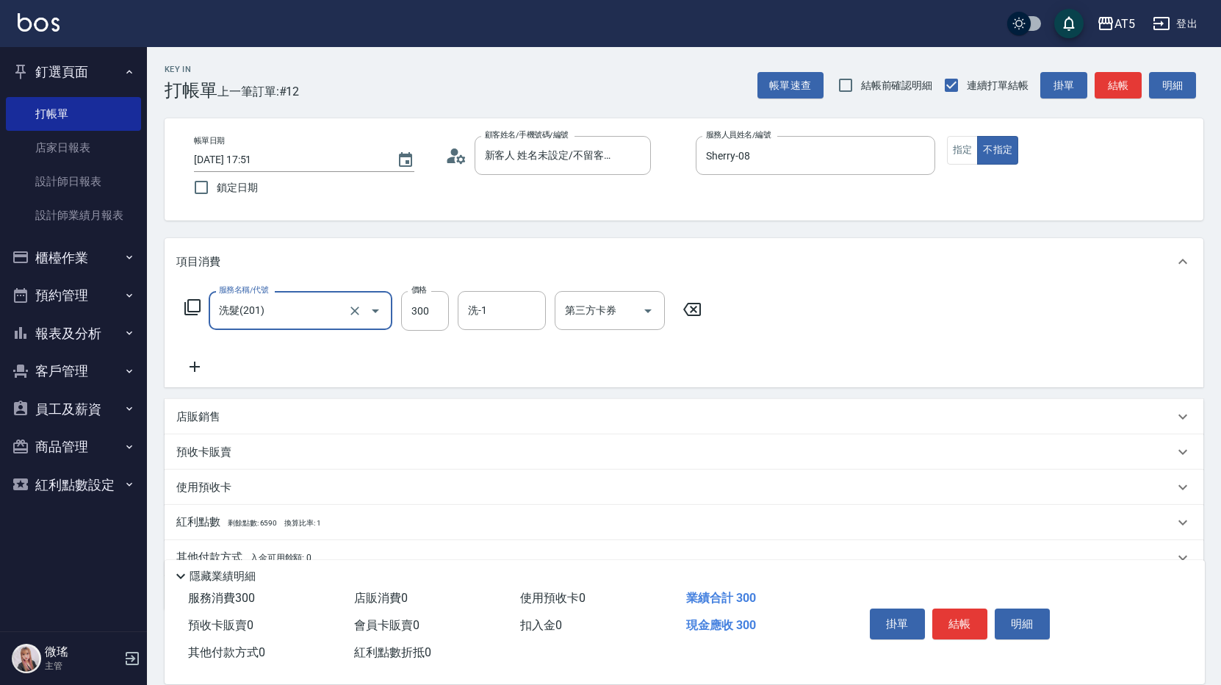
drag, startPoint x: 476, startPoint y: 285, endPoint x: 484, endPoint y: 292, distance: 10.9
click at [477, 285] on div "項目消費" at bounding box center [684, 261] width 1039 height 47
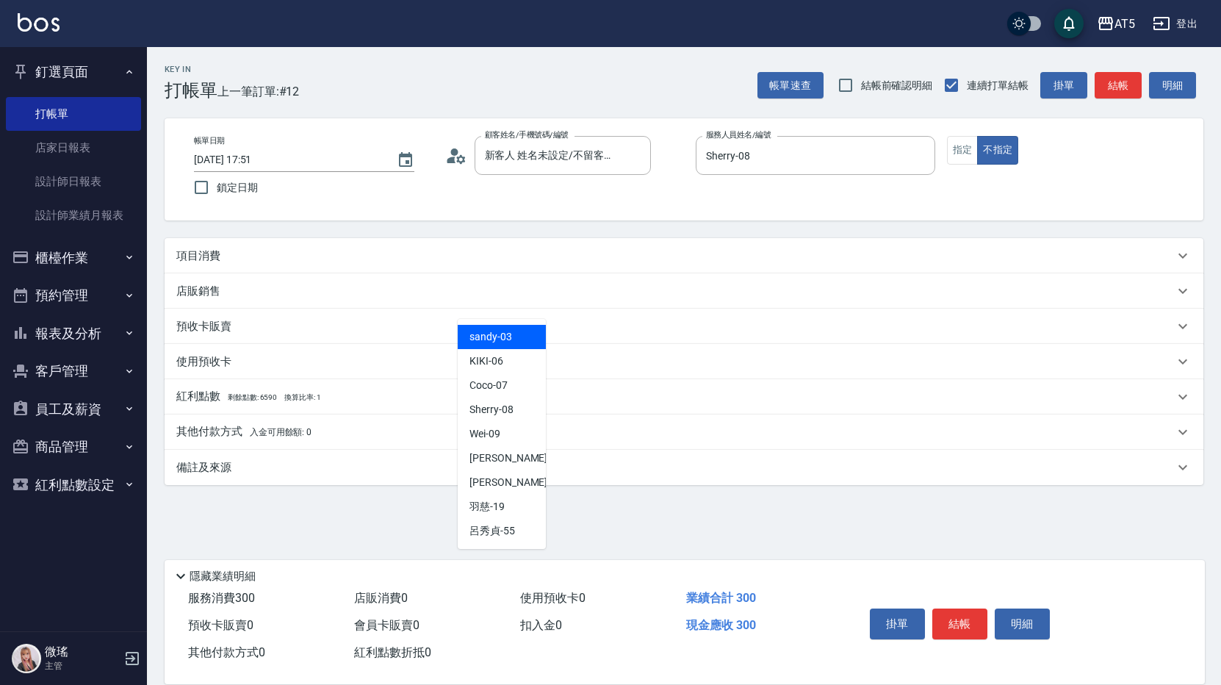
click at [491, 300] on div "項目消費 服務名稱/代號 洗髮(201) 服務名稱/代號 價格 300 價格 洗-1 洗-1 第三方卡券 第三方卡券 店販銷售 服務人員姓名/編號 服務人員姓…" at bounding box center [684, 361] width 1039 height 247
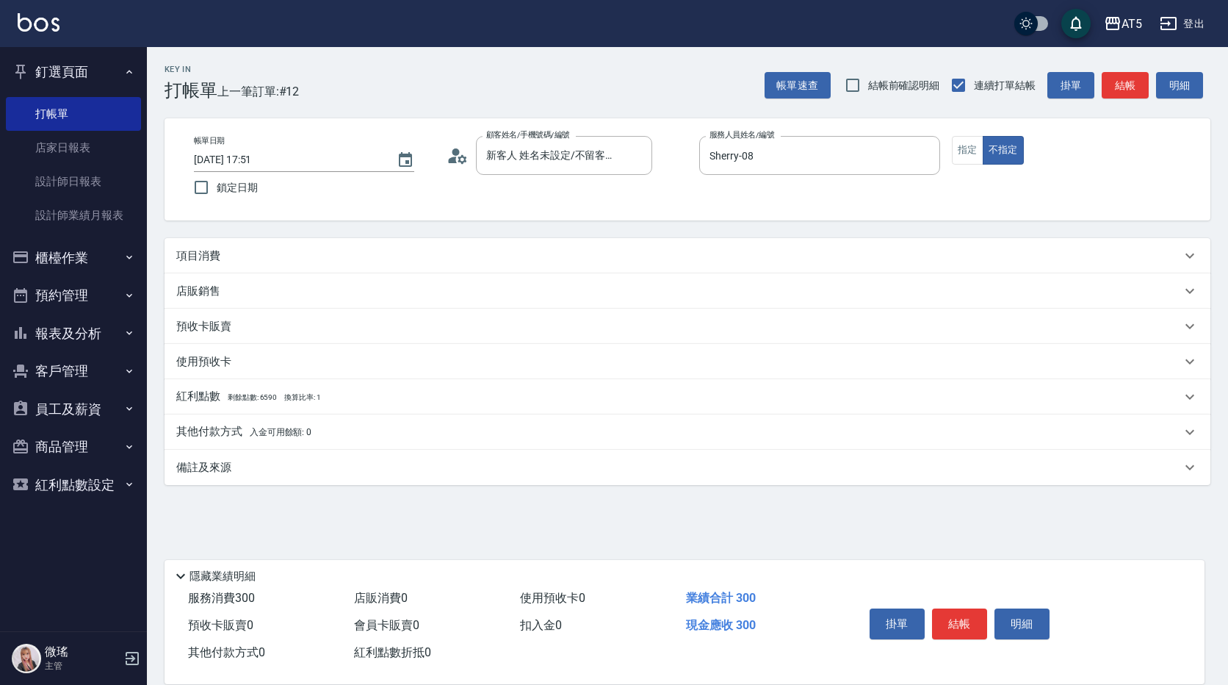
click at [457, 263] on div "項目消費" at bounding box center [678, 255] width 1005 height 15
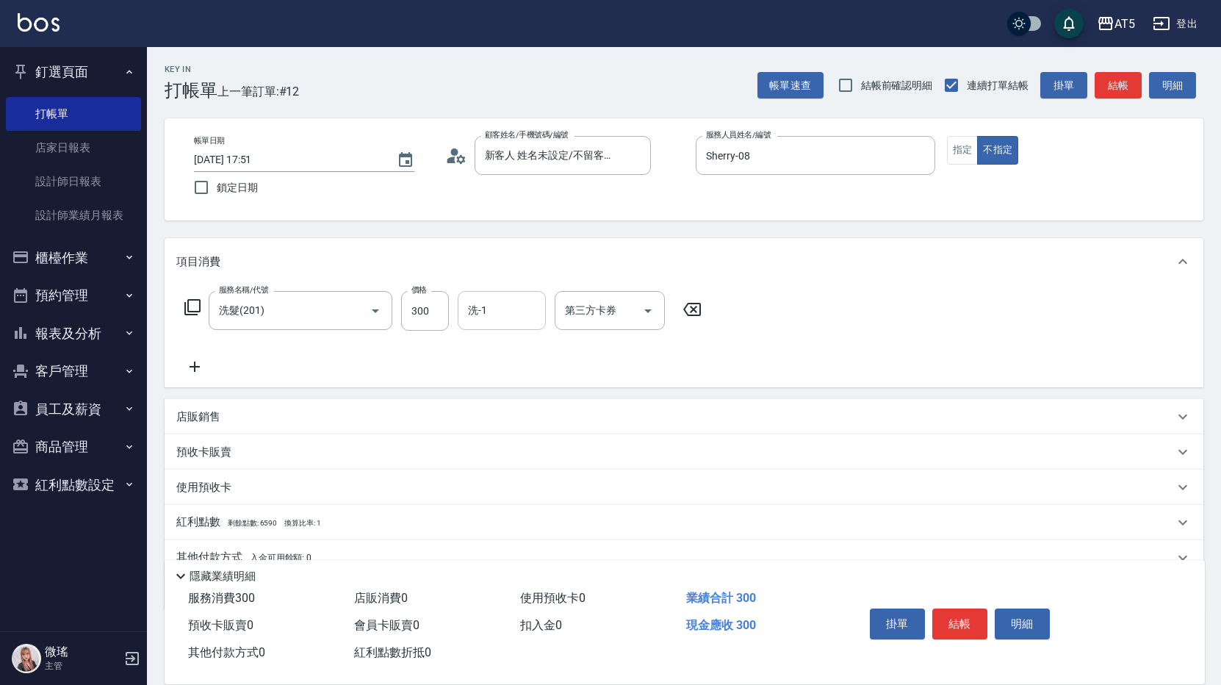
click at [500, 313] on input "洗-1" at bounding box center [501, 311] width 75 height 26
click at [516, 356] on div "葵葵 -11" at bounding box center [502, 348] width 88 height 24
type input "[PERSON_NAME]-11"
click at [943, 622] on button "結帳" at bounding box center [959, 623] width 55 height 31
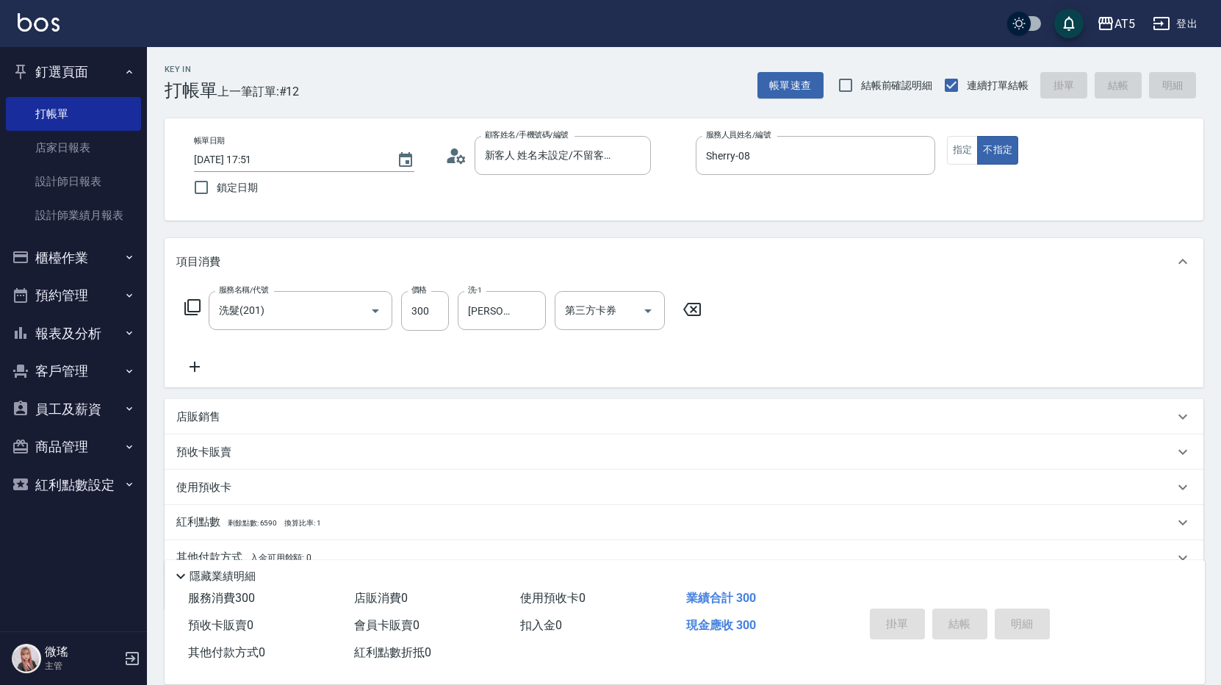
type input "2025/09/06 18:02"
type input "0"
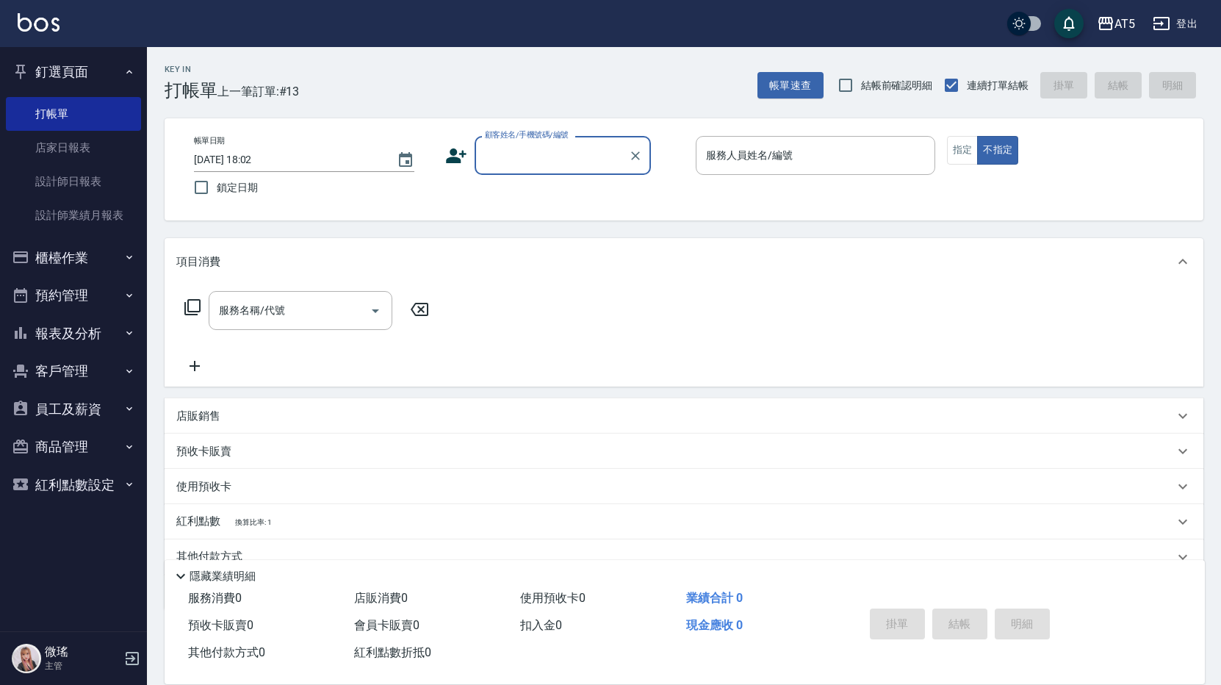
click at [102, 263] on button "櫃檯作業" at bounding box center [73, 258] width 135 height 38
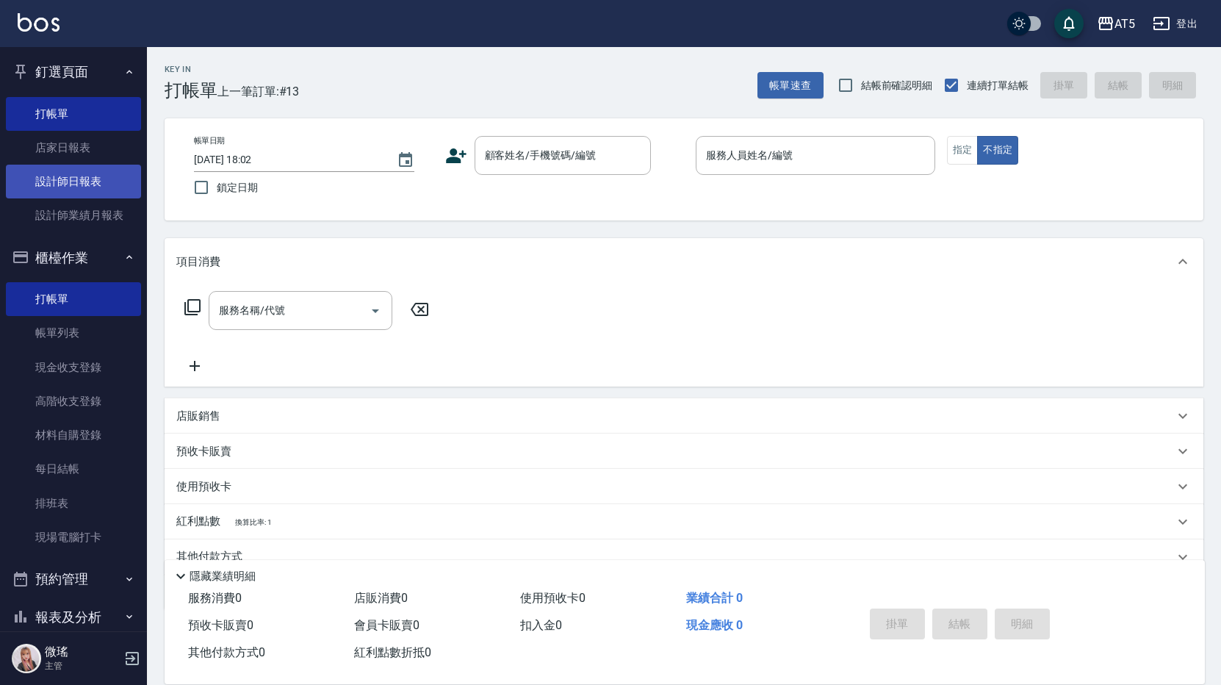
click at [76, 171] on link "設計師日報表" at bounding box center [73, 182] width 135 height 34
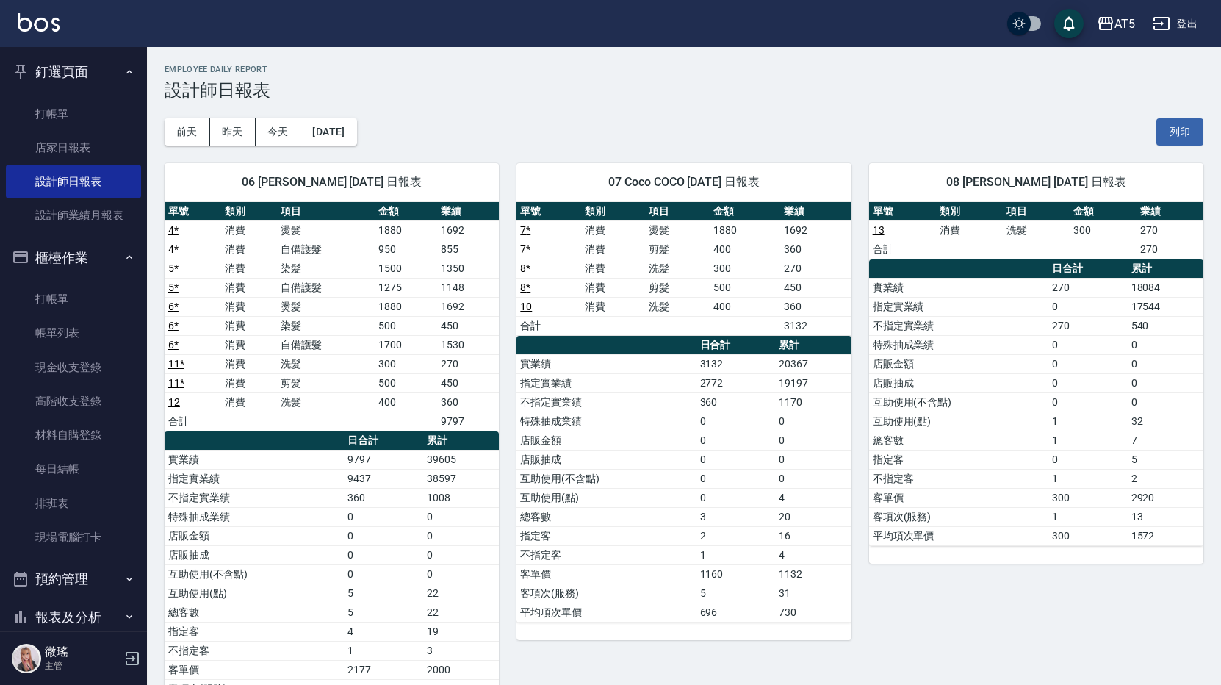
click at [83, 566] on button "預約管理" at bounding box center [73, 579] width 135 height 38
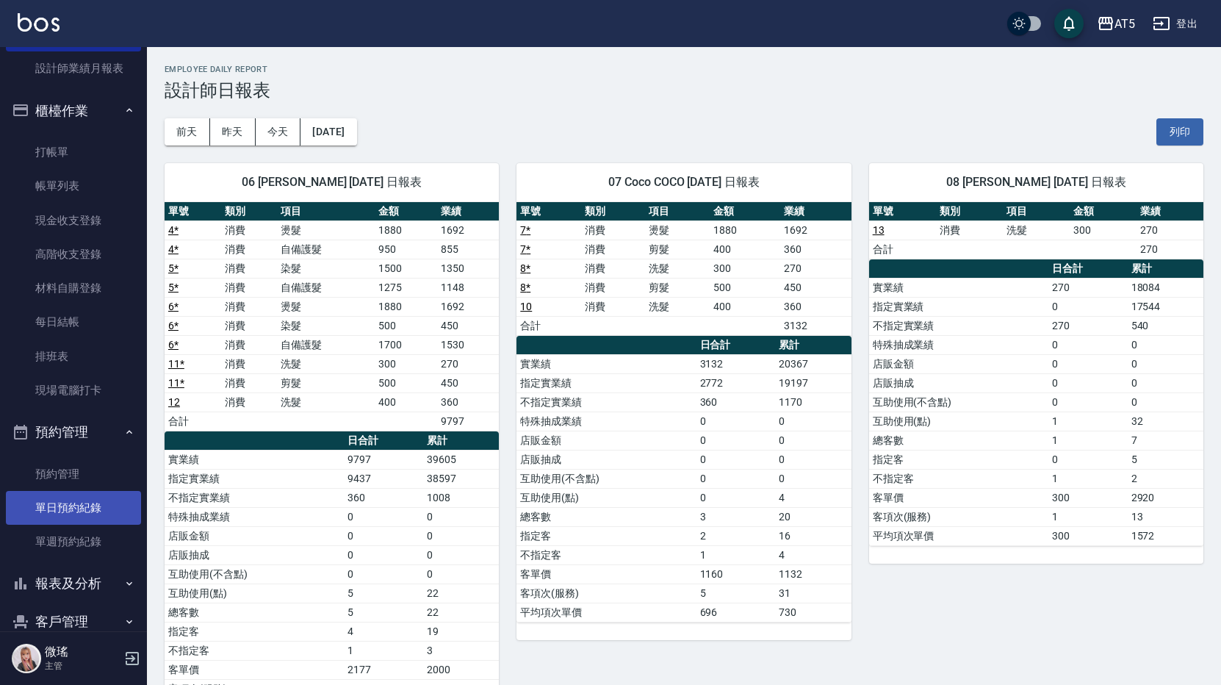
click at [86, 520] on link "單日預約紀錄" at bounding box center [73, 508] width 135 height 34
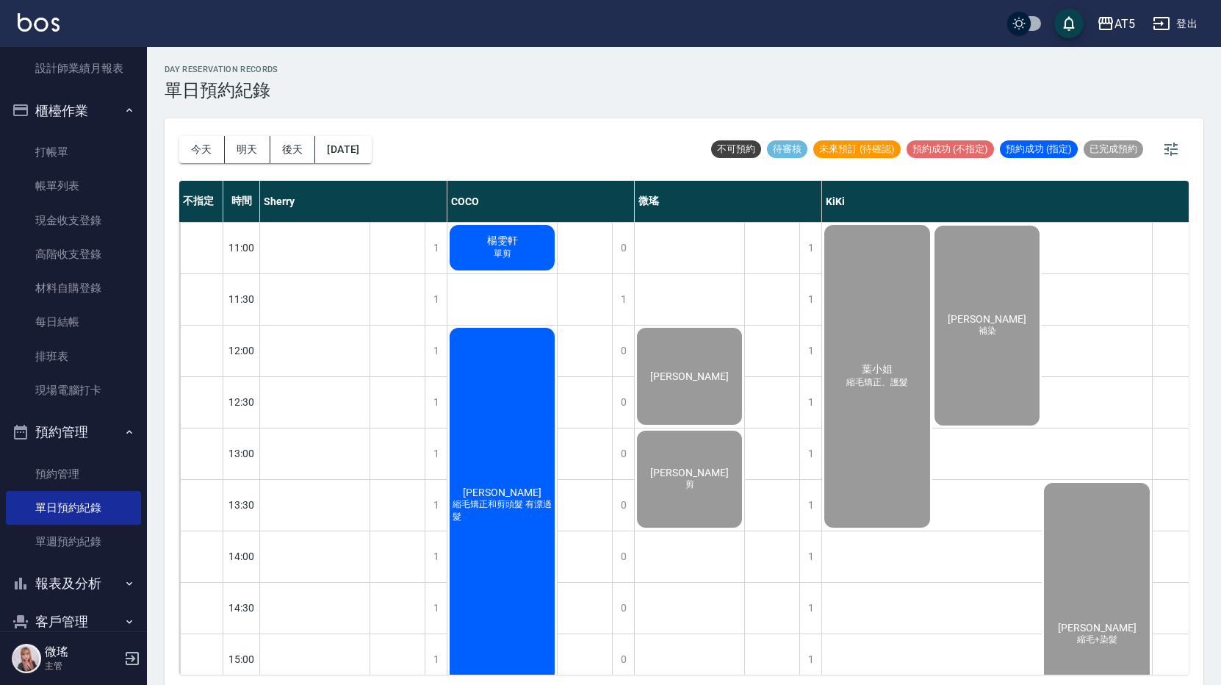
scroll to position [441, 0]
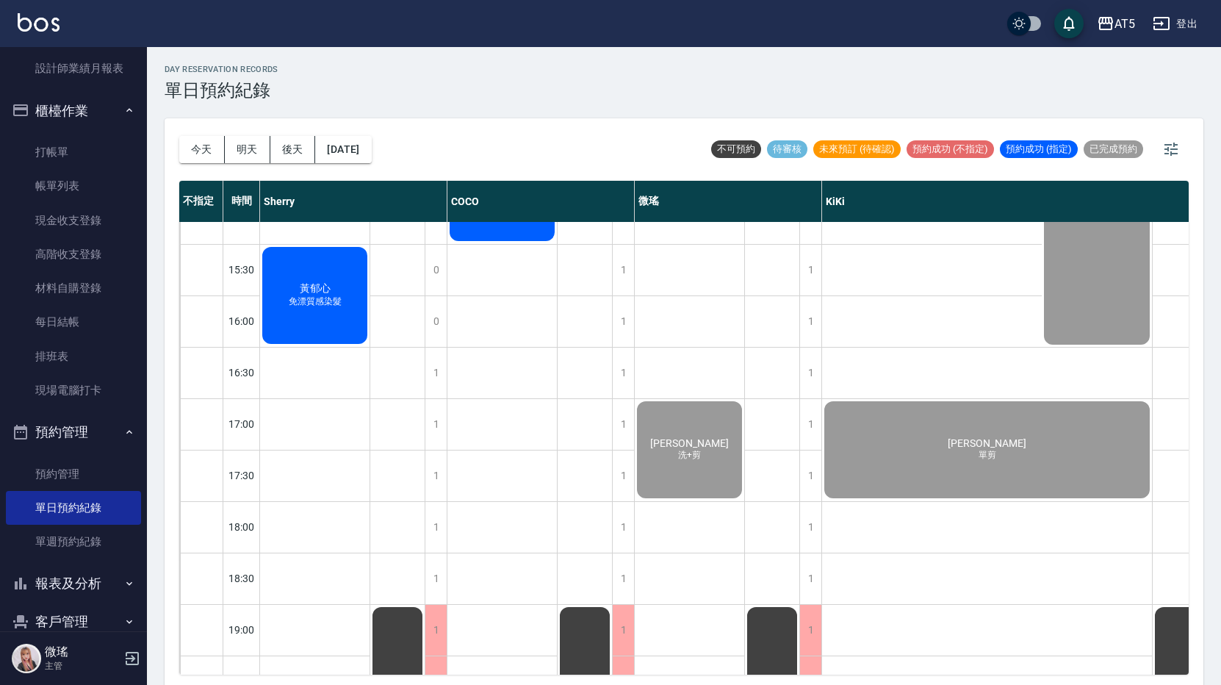
click at [282, 331] on div "黃郁心 免漂質感染髮" at bounding box center [314, 295] width 109 height 101
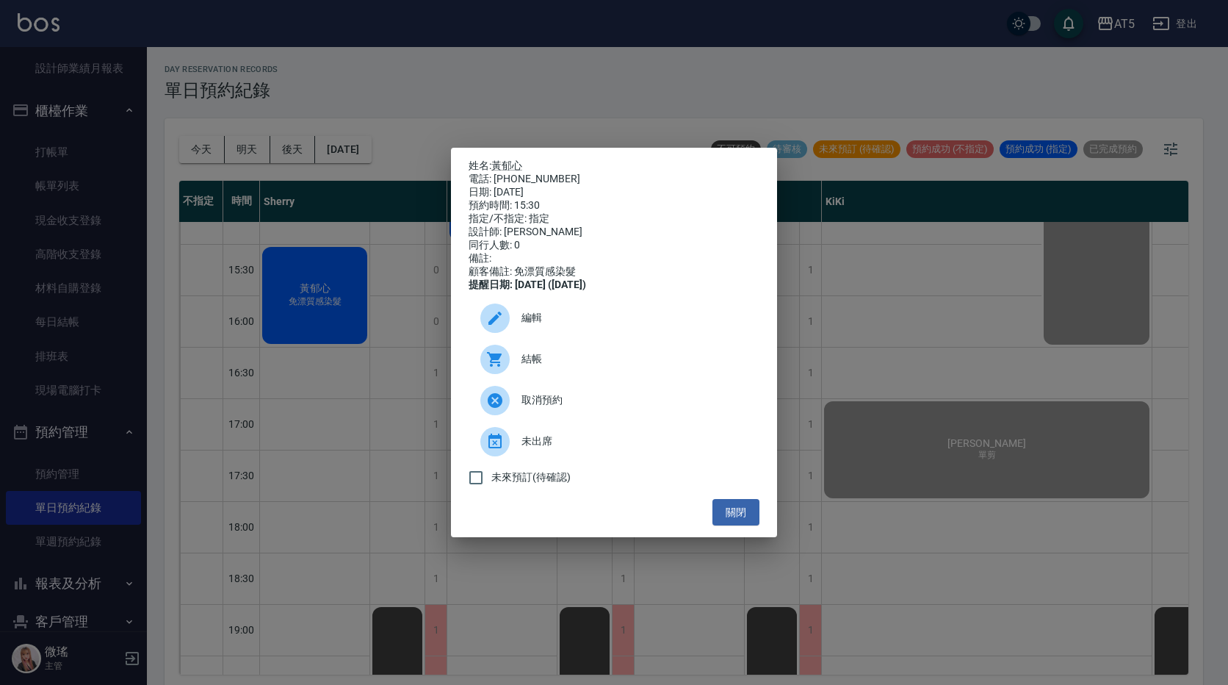
click at [526, 380] on div "結帳" at bounding box center [614, 359] width 291 height 41
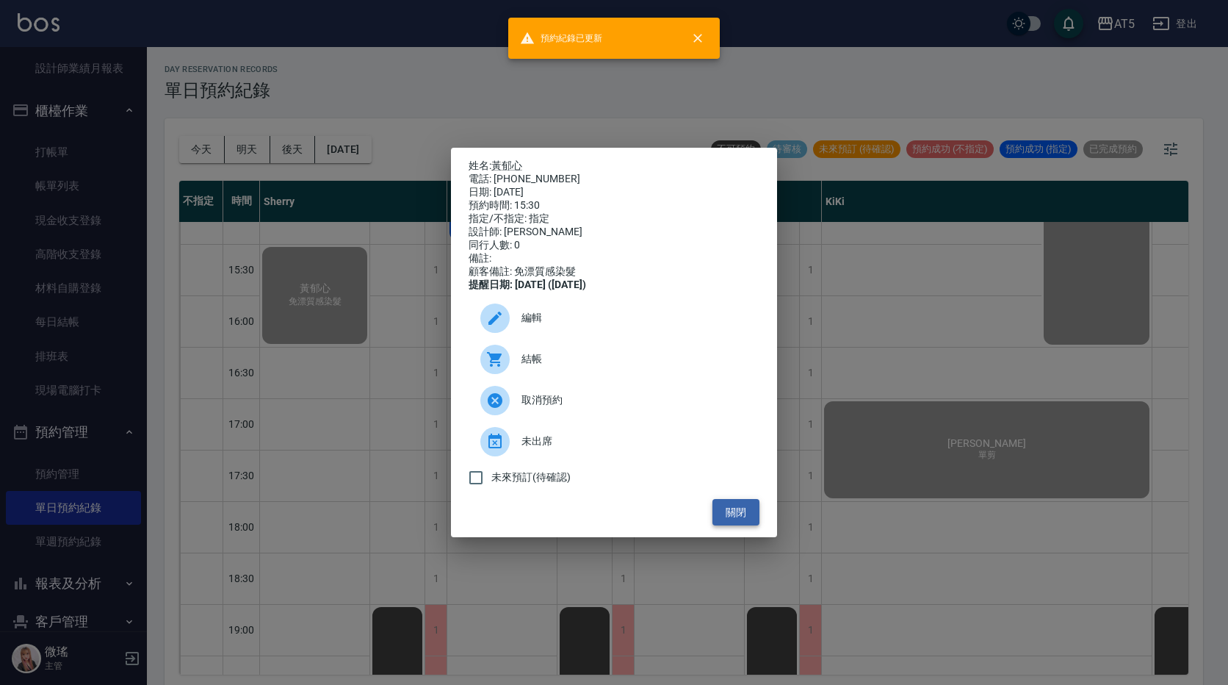
click at [746, 525] on button "關閉" at bounding box center [736, 512] width 47 height 27
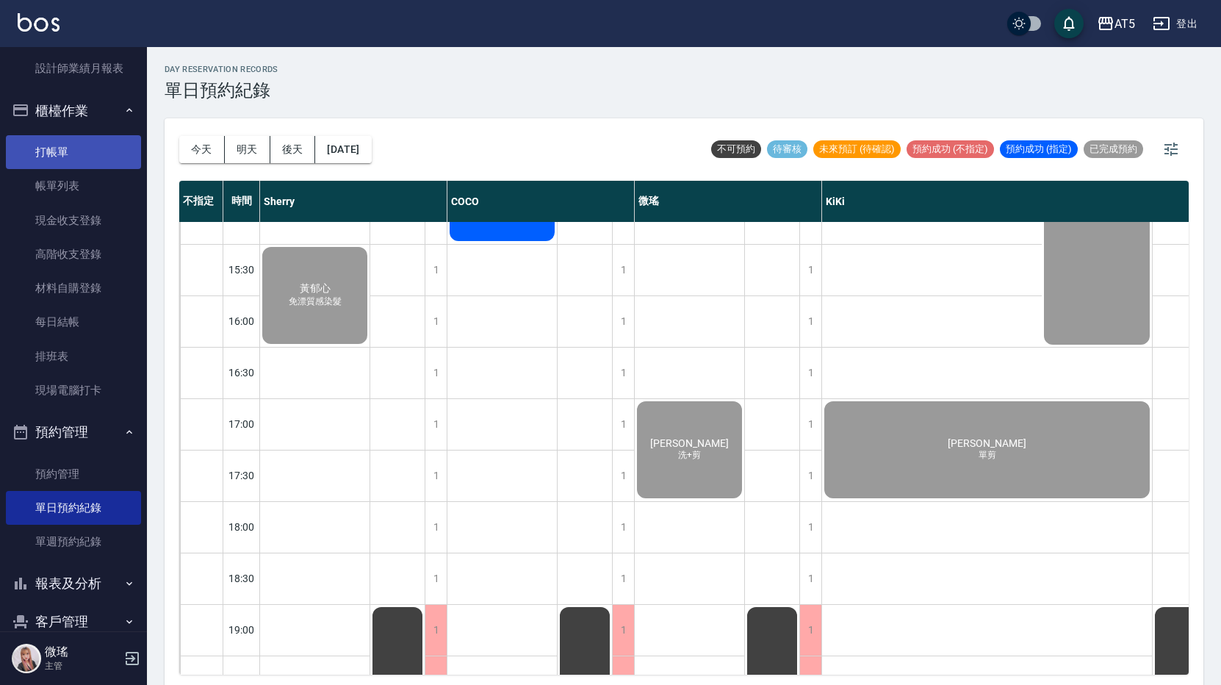
click at [71, 153] on link "打帳單" at bounding box center [73, 152] width 135 height 34
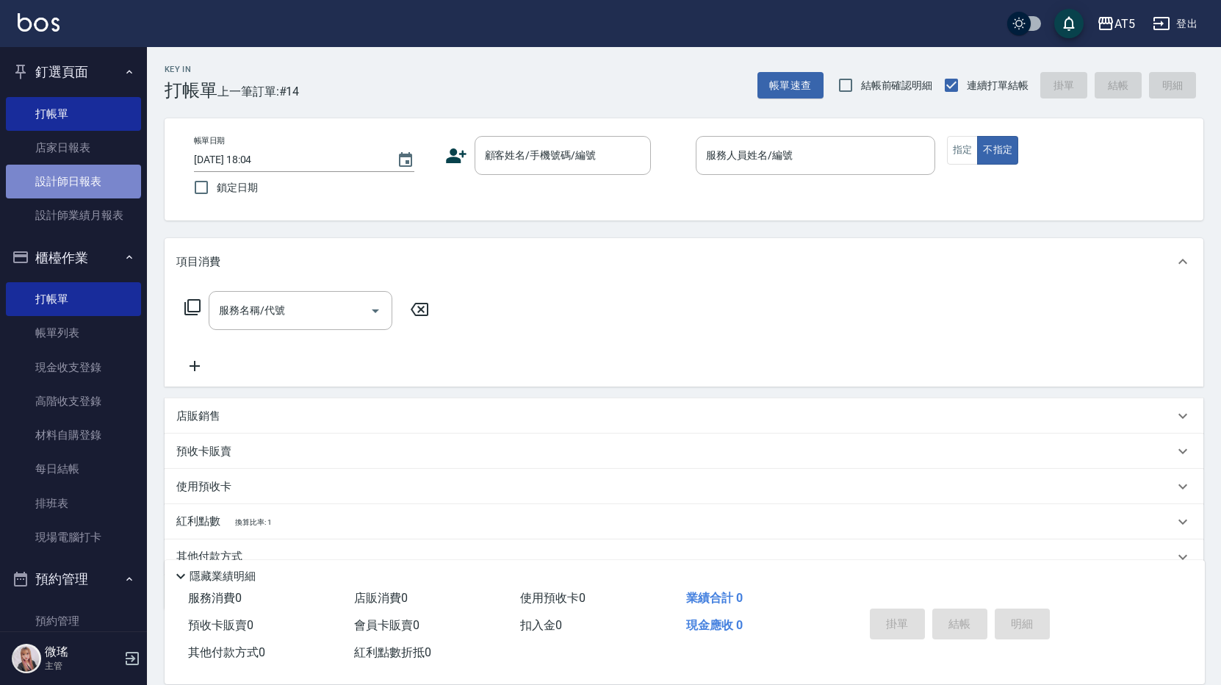
click at [72, 168] on link "設計師日報表" at bounding box center [73, 182] width 135 height 34
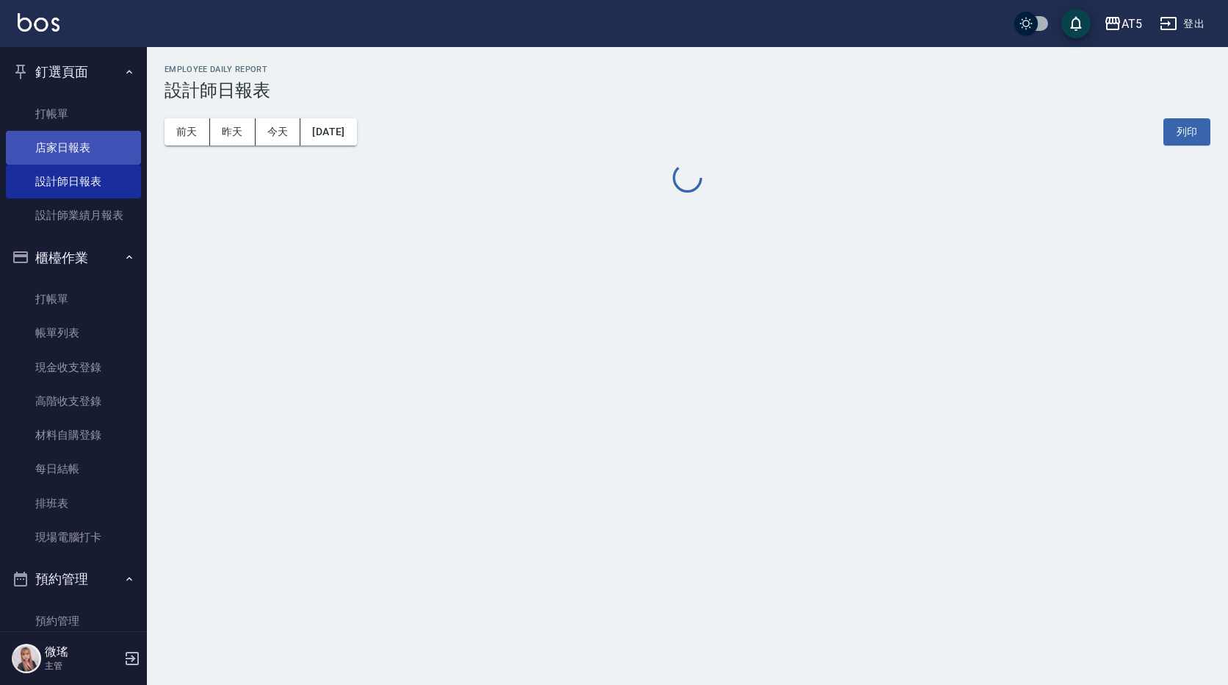
click at [81, 144] on link "店家日報表" at bounding box center [73, 148] width 135 height 34
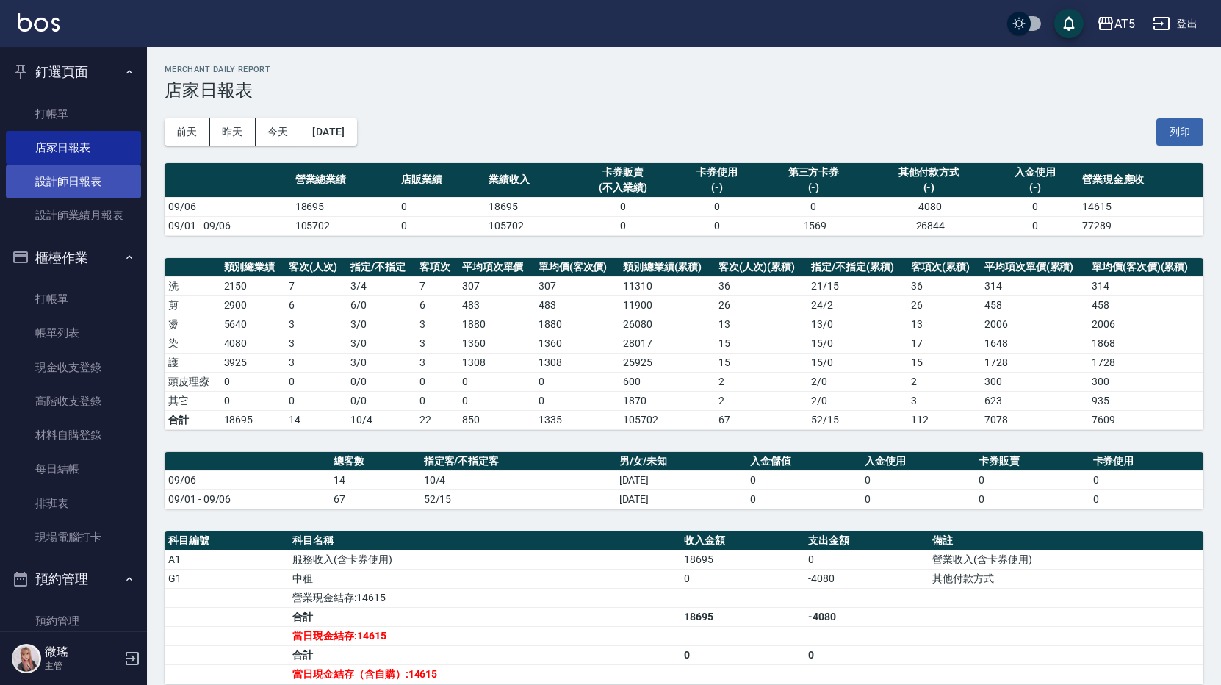
click at [44, 191] on link "設計師日報表" at bounding box center [73, 182] width 135 height 34
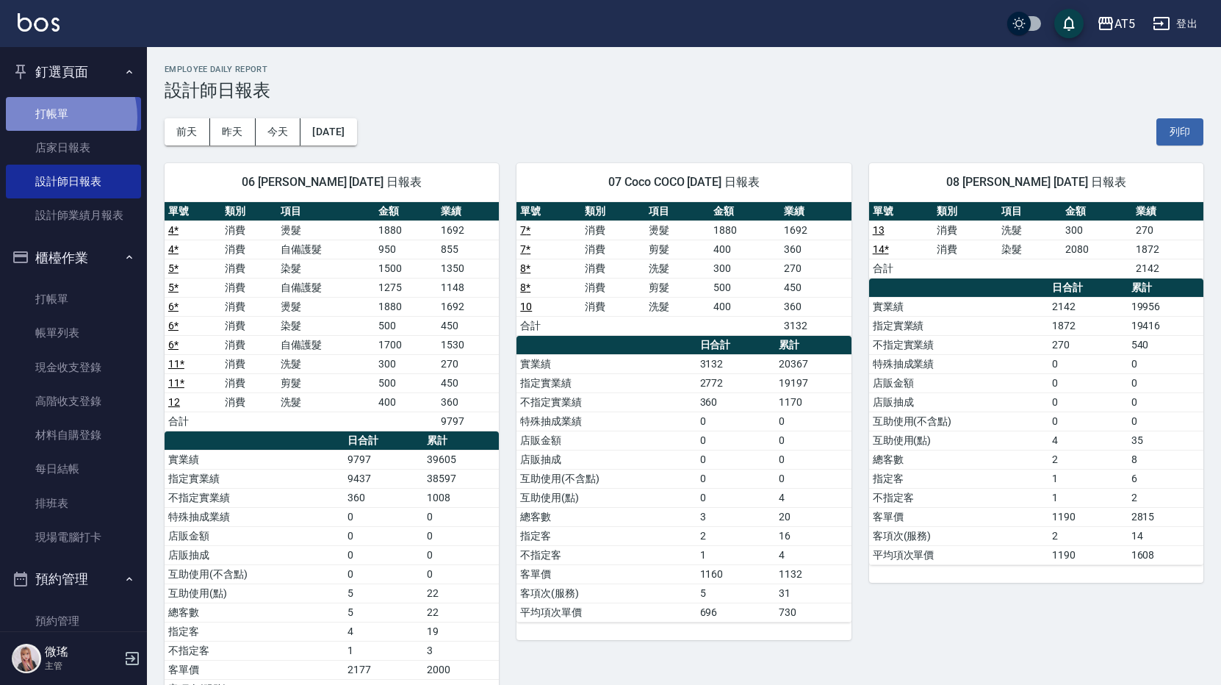
click at [51, 117] on link "打帳單" at bounding box center [73, 114] width 135 height 34
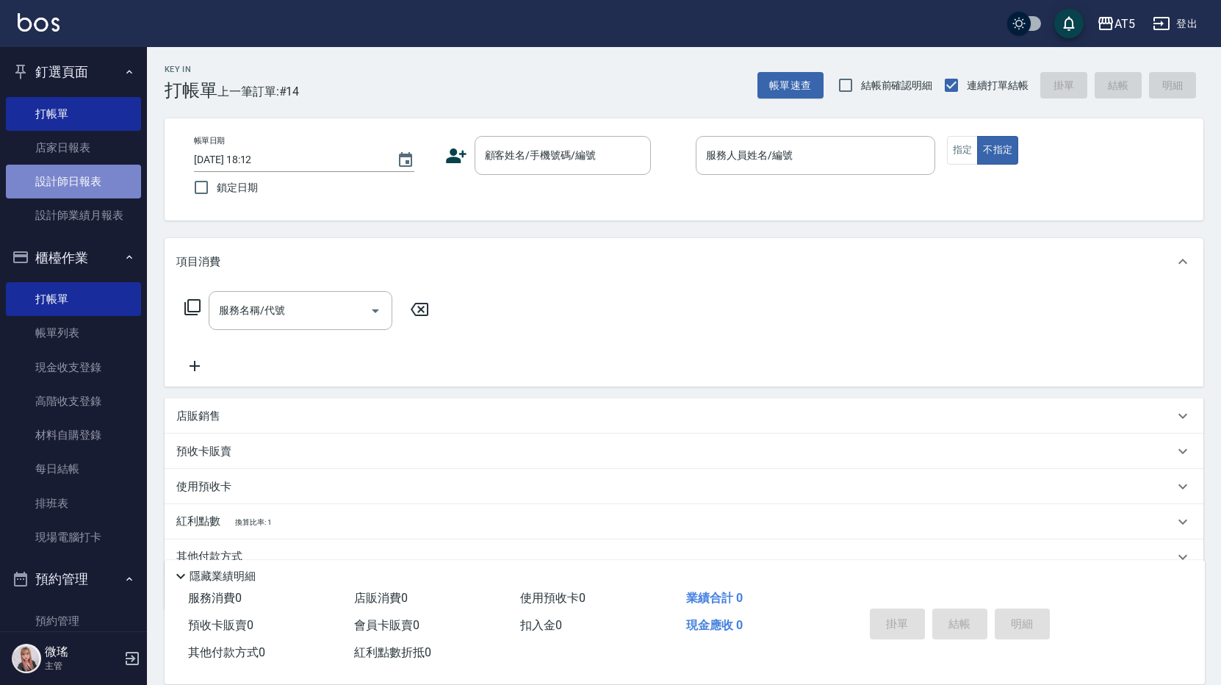
click at [81, 172] on link "設計師日報表" at bounding box center [73, 182] width 135 height 34
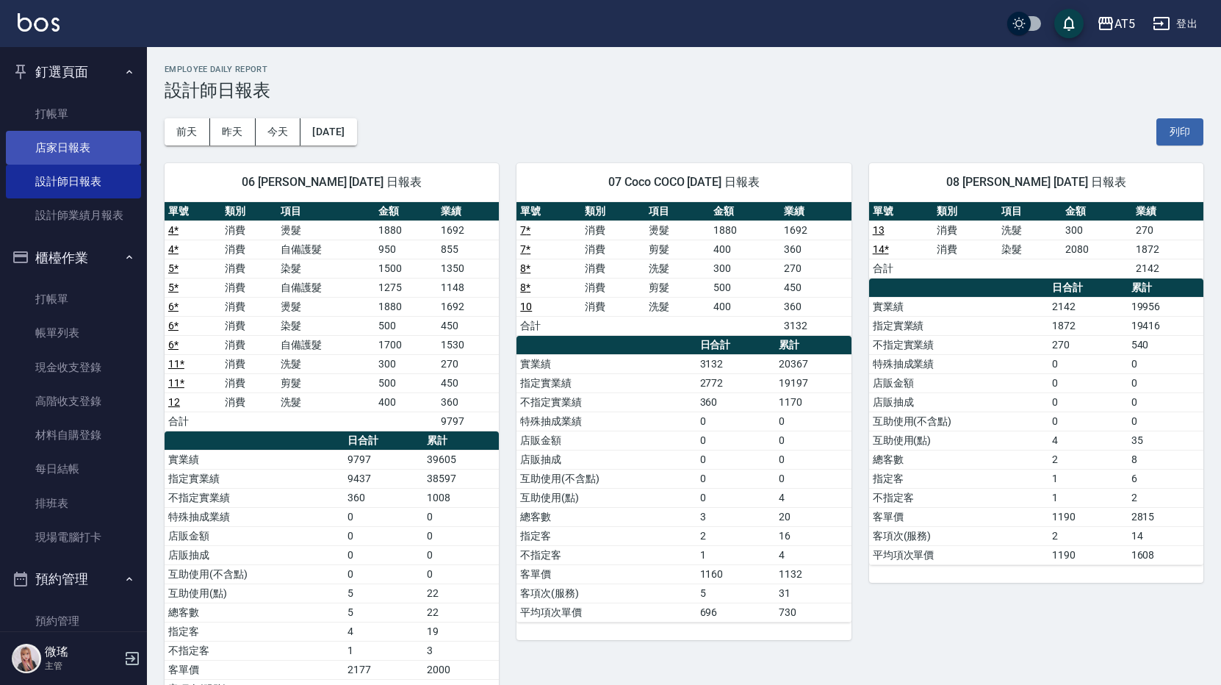
click at [87, 159] on link "店家日報表" at bounding box center [73, 148] width 135 height 34
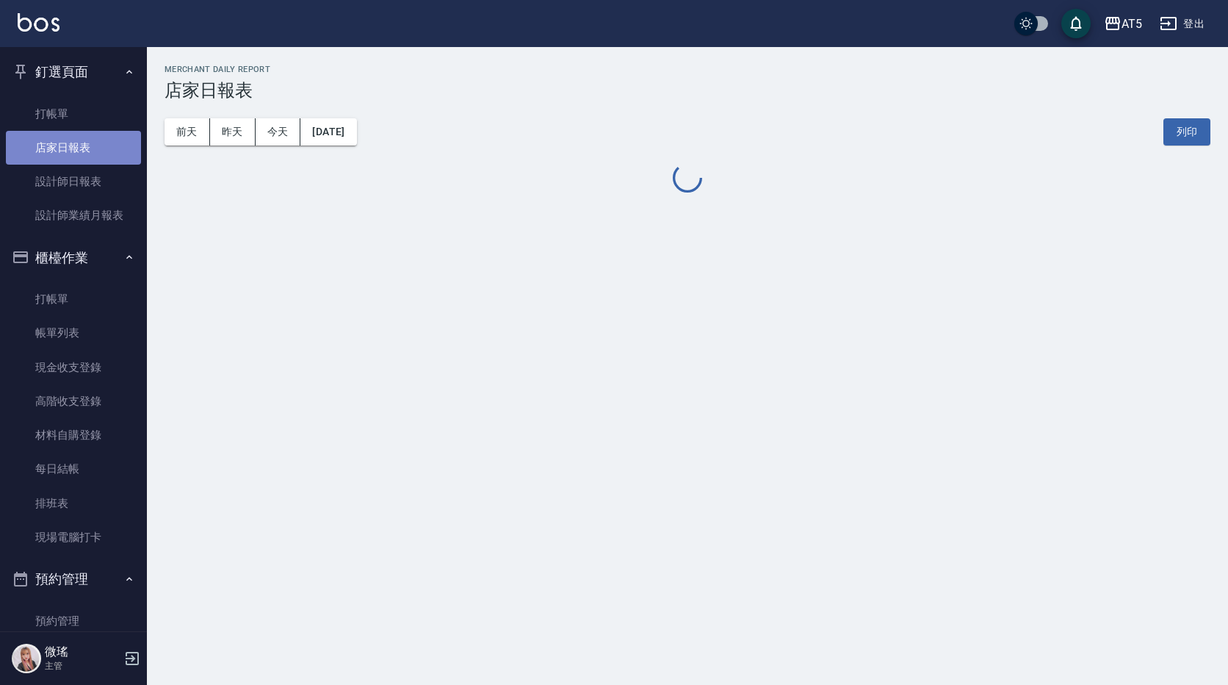
click at [87, 159] on link "店家日報表" at bounding box center [73, 148] width 135 height 34
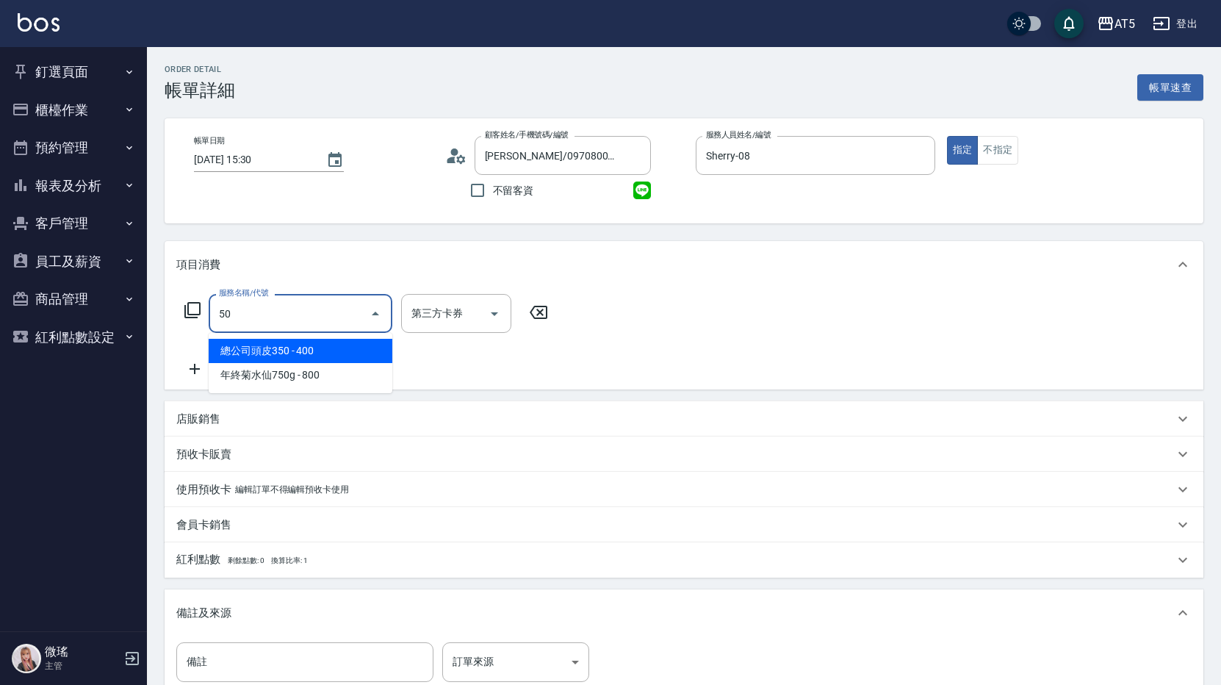
type input "501"
type input "100"
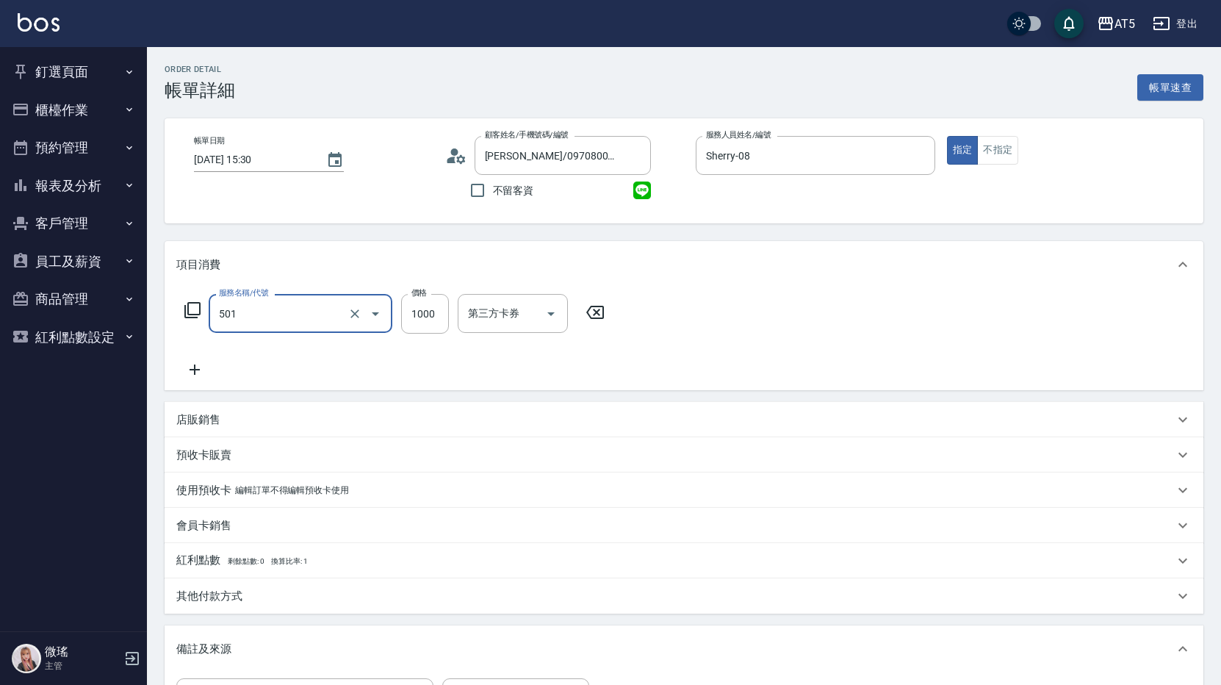
type input "染髮(501)"
type input "0"
type input "20"
type input "208"
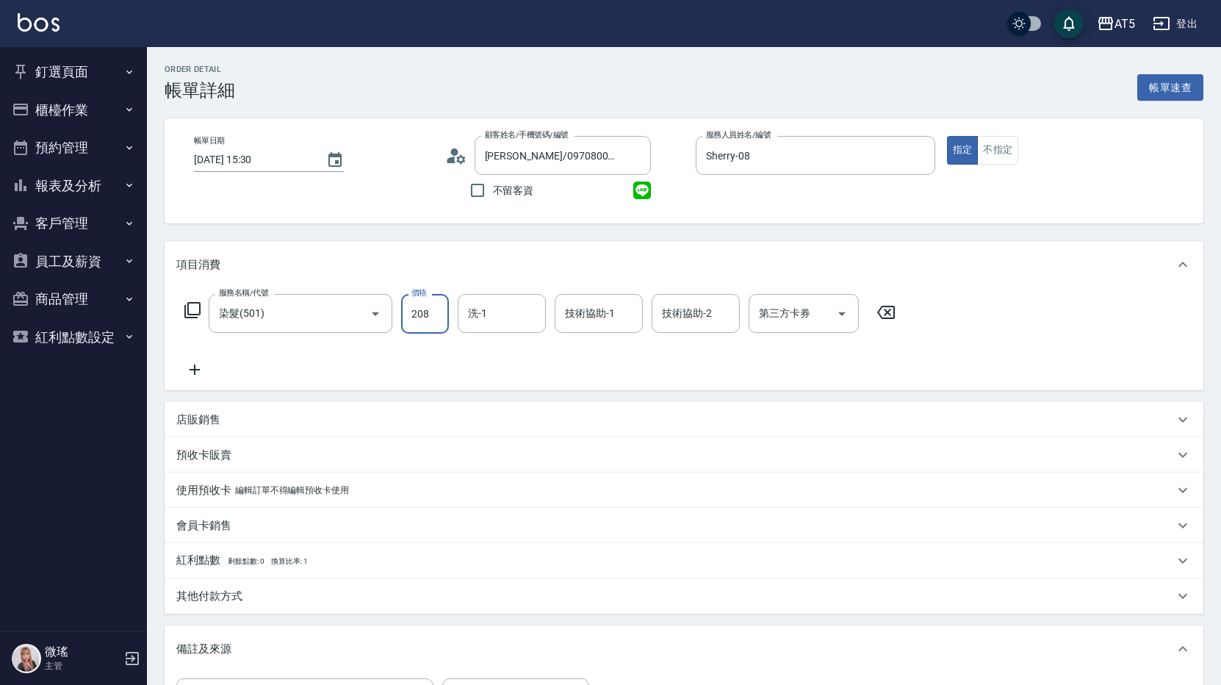
type input "200"
type input "2080"
type input "[PERSON_NAME]-11"
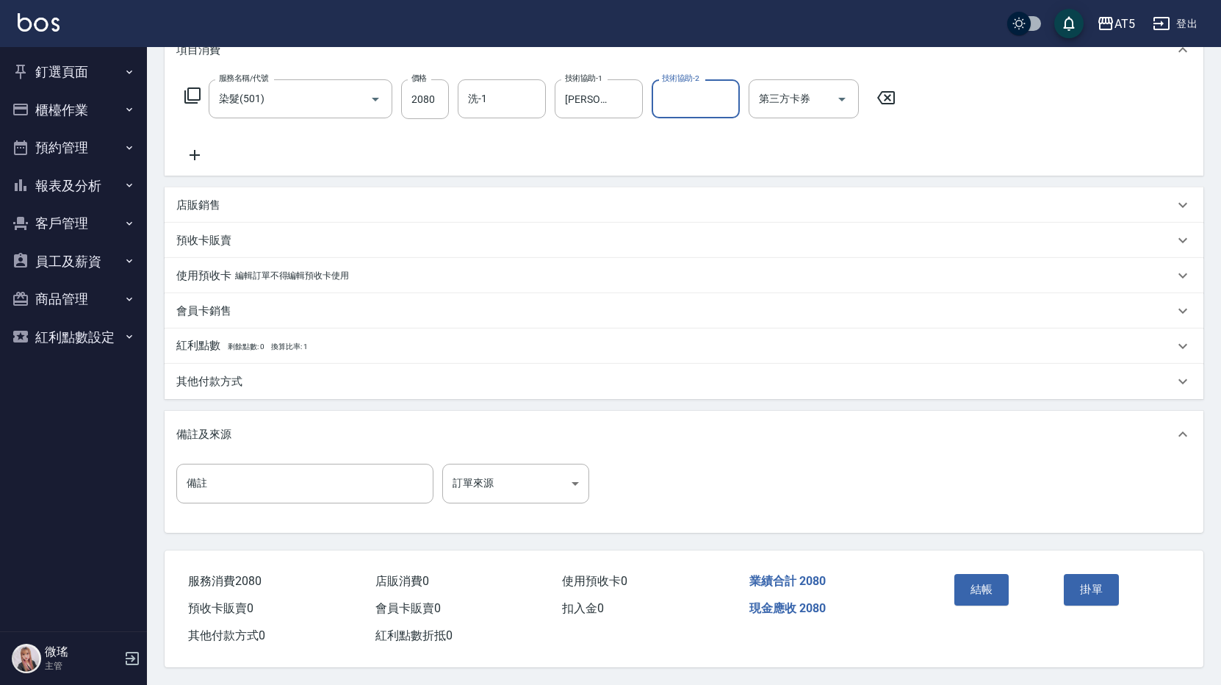
scroll to position [221, 0]
click at [970, 584] on button "結帳" at bounding box center [981, 589] width 55 height 31
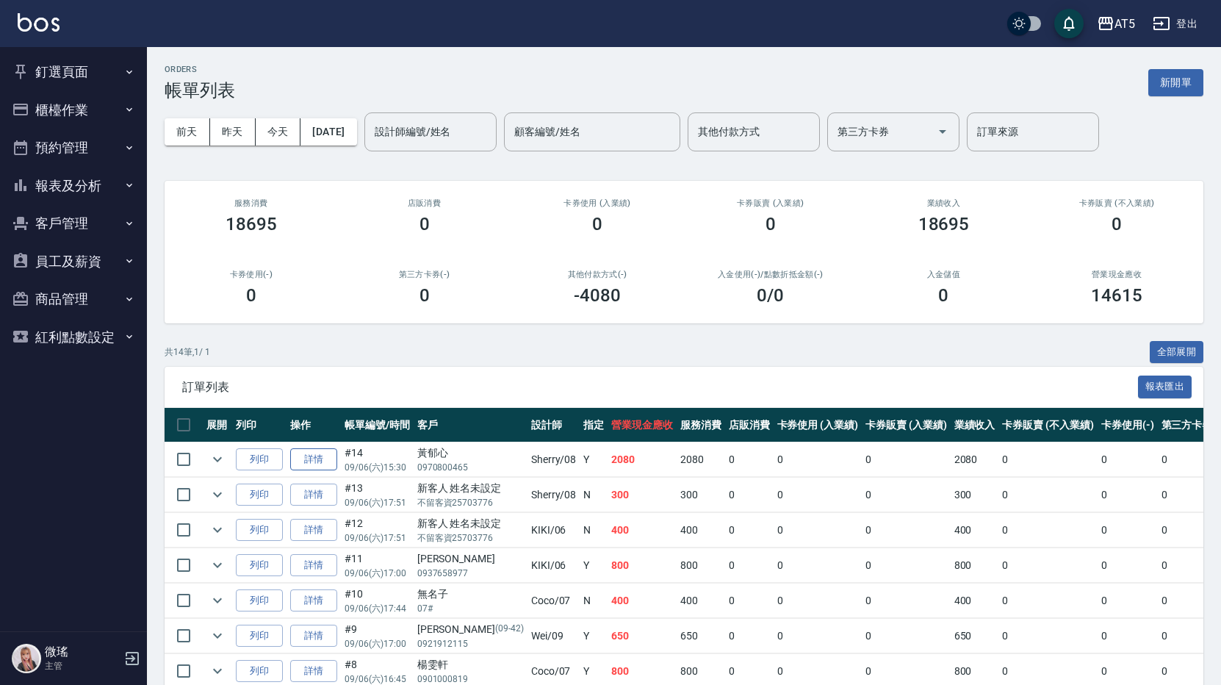
click at [327, 463] on link "詳情" at bounding box center [313, 459] width 47 height 23
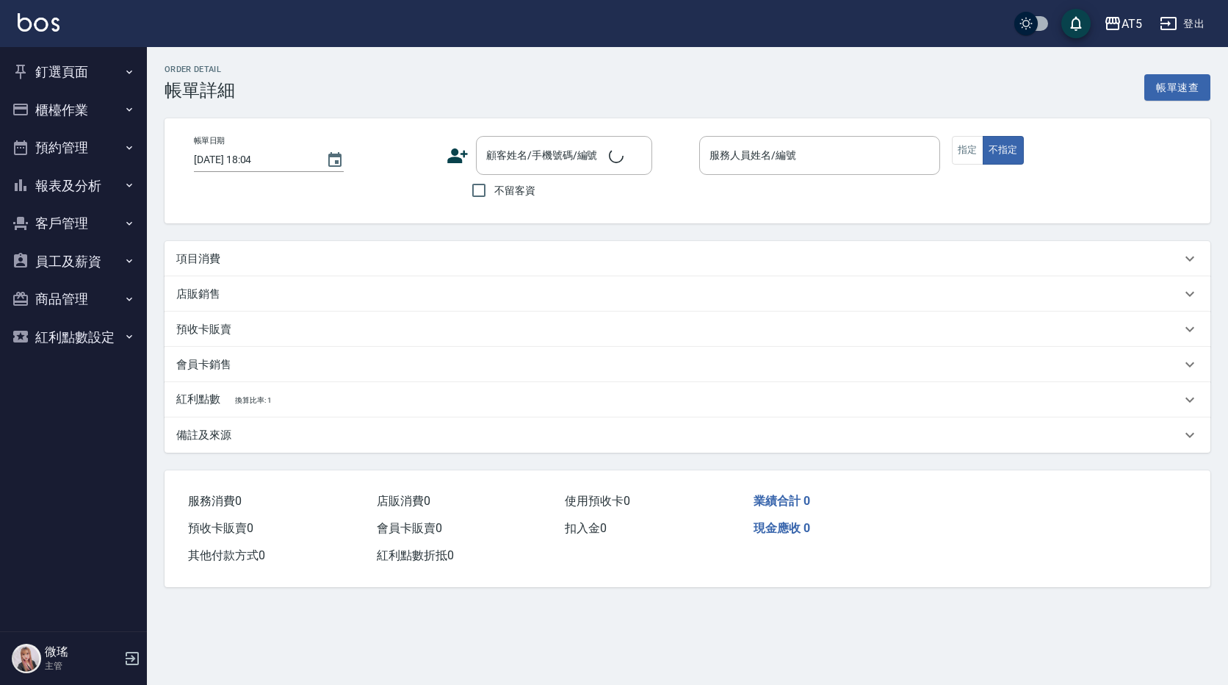
type input "[DATE] 15:30"
type input "Sherry-08"
type input "200"
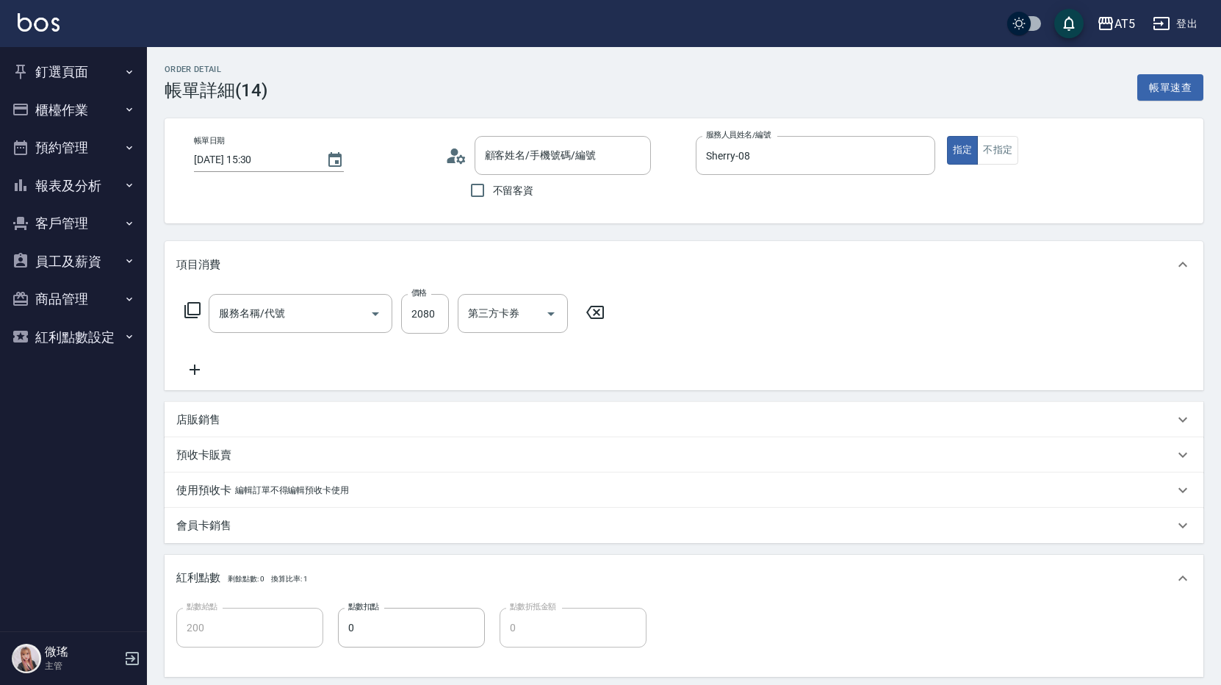
type input "[PERSON_NAME]/0970800465/"
type input "染髮(501)"
click at [462, 158] on icon at bounding box center [460, 158] width 9 height 9
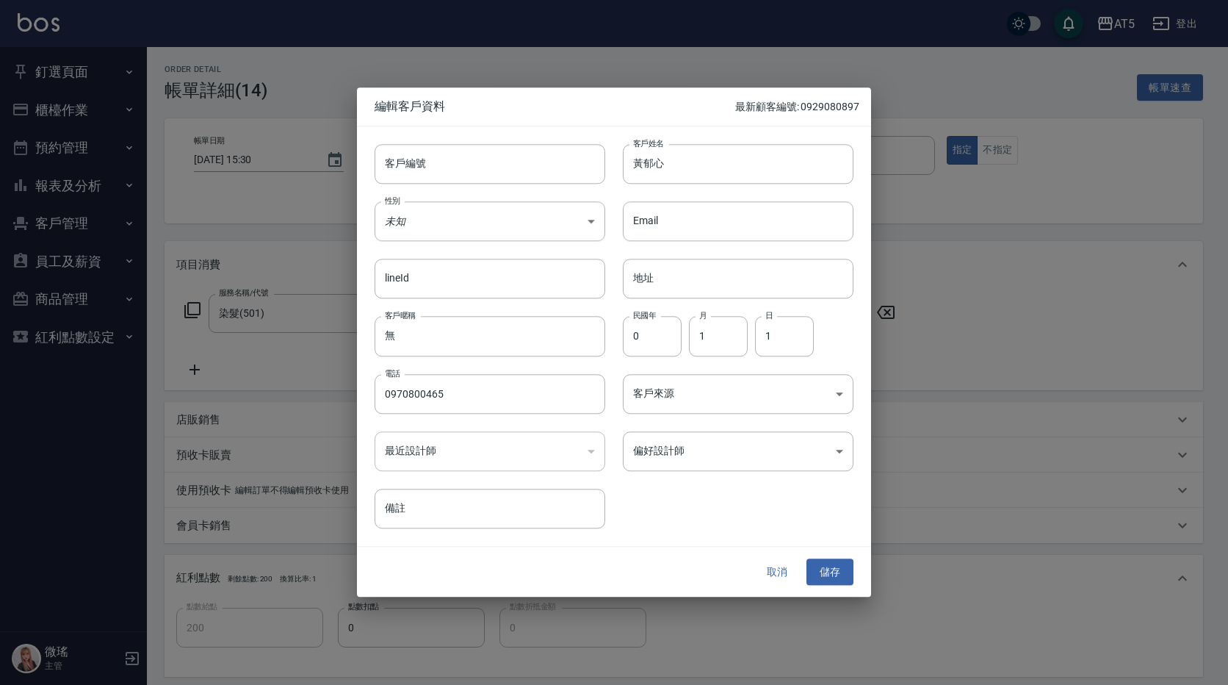
click at [772, 563] on button "取消" at bounding box center [777, 571] width 47 height 27
